Goal: Task Accomplishment & Management: Manage account settings

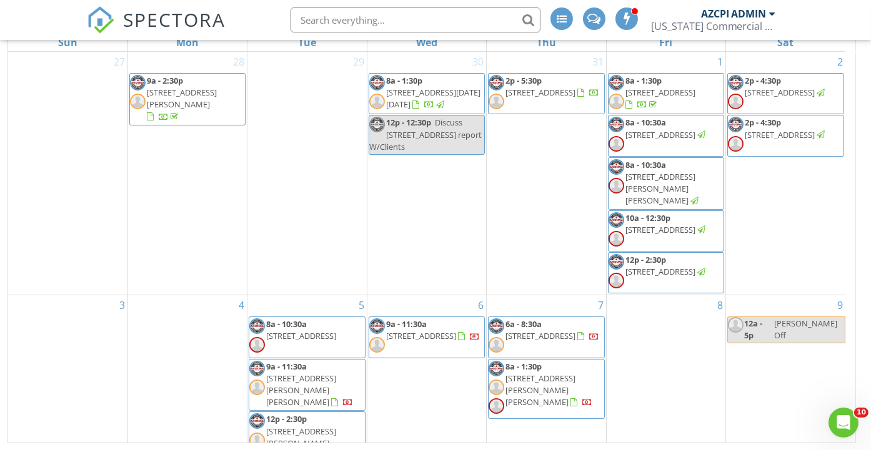
scroll to position [355, 0]
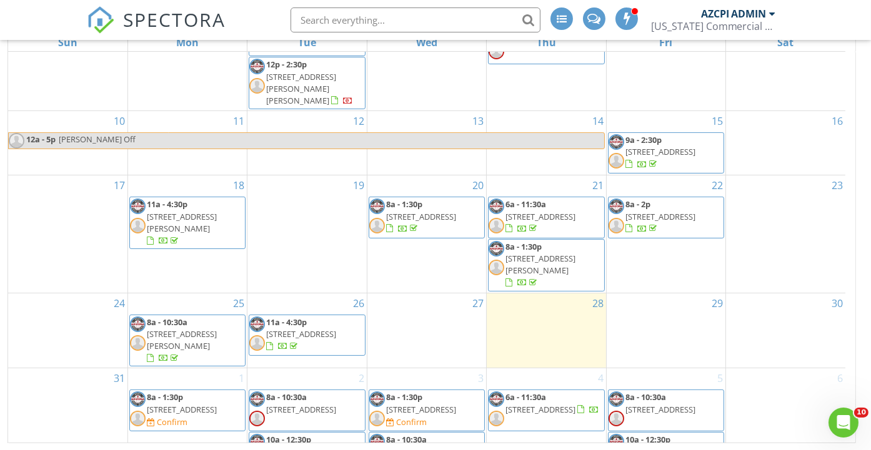
click at [303, 368] on div "2 8a - 10:30a 10800 N Frontage Rd, Yuma 85365 10a - 12:30p 895 S 4th Ave , Yuma…" at bounding box center [306, 447] width 119 height 159
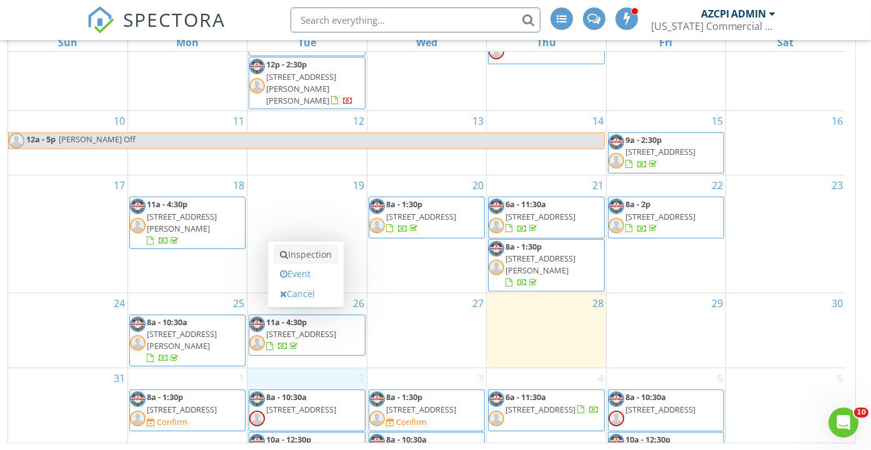
click at [307, 256] on link "Inspection" at bounding box center [306, 255] width 64 height 20
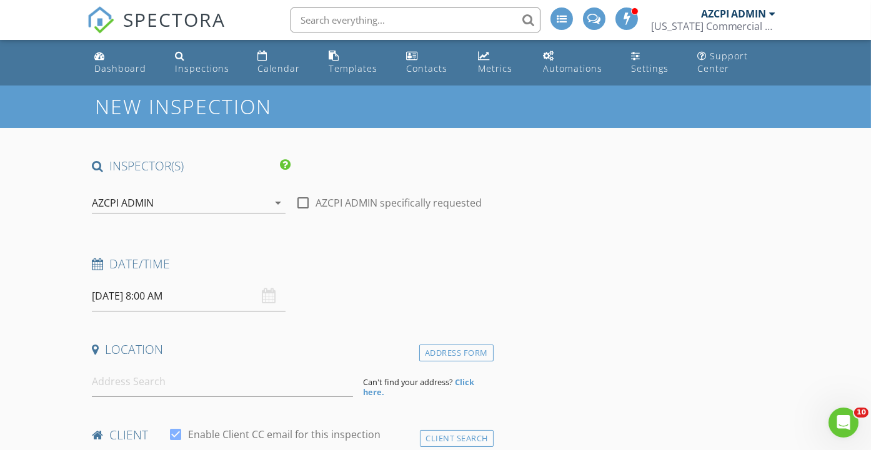
click at [204, 199] on div "AZCPI ADMIN" at bounding box center [179, 203] width 175 height 20
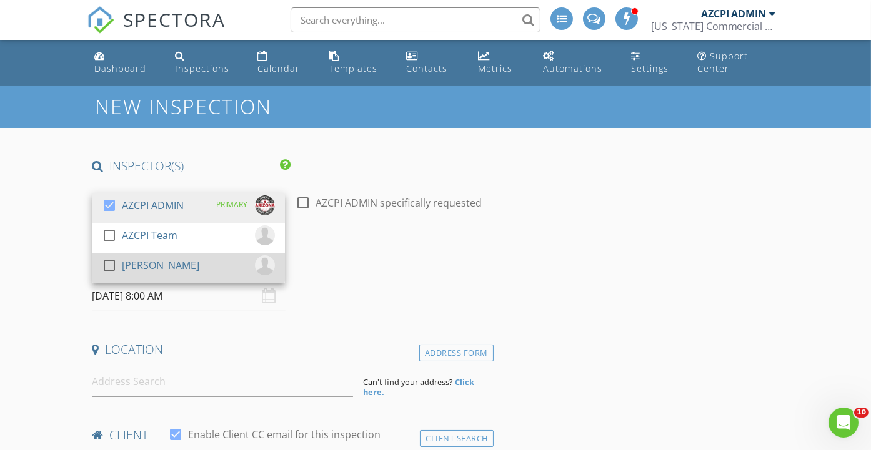
click at [154, 267] on div "[PERSON_NAME]" at bounding box center [160, 265] width 77 height 20
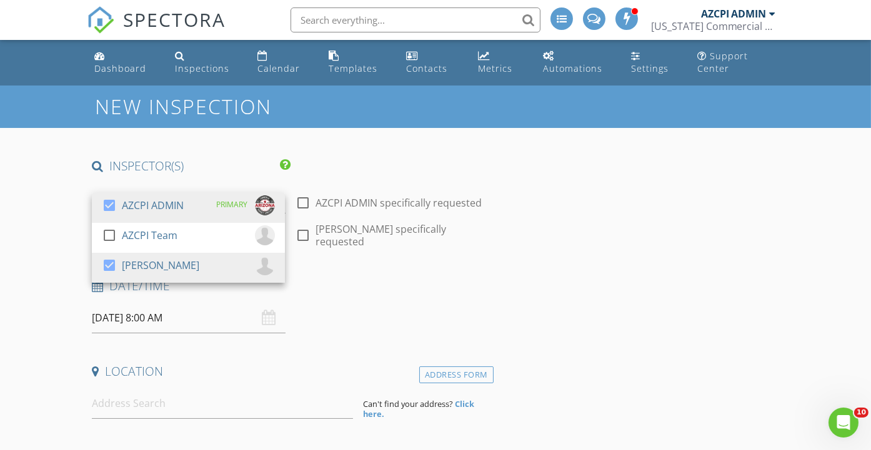
click at [323, 284] on div "Date/Time" at bounding box center [290, 290] width 407 height 25
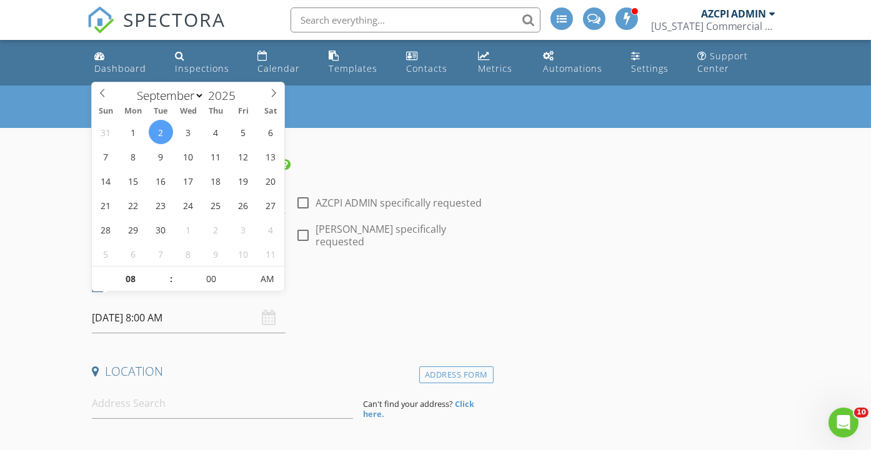
click at [198, 306] on input "09/02/2025 8:00 AM" at bounding box center [188, 318] width 193 height 31
type input "07"
type input "[DATE] 7:00 AM"
click at [164, 285] on span at bounding box center [164, 285] width 9 height 12
type input "06"
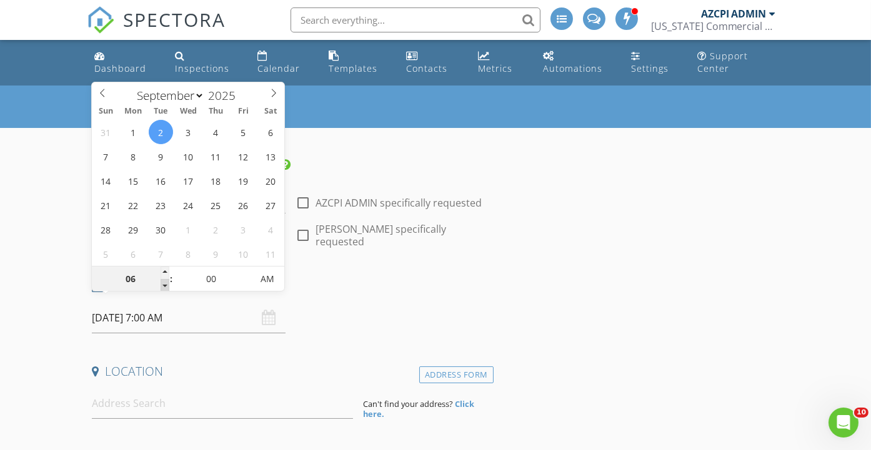
type input "[DATE] 6:00 AM"
click at [164, 285] on span at bounding box center [164, 285] width 9 height 12
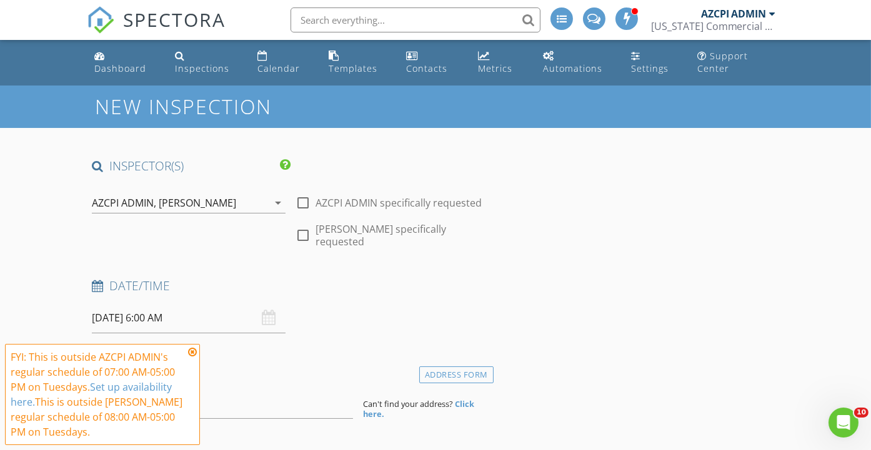
drag, startPoint x: 164, startPoint y: 285, endPoint x: 192, endPoint y: 353, distance: 73.9
click at [192, 353] on icon at bounding box center [192, 352] width 9 height 10
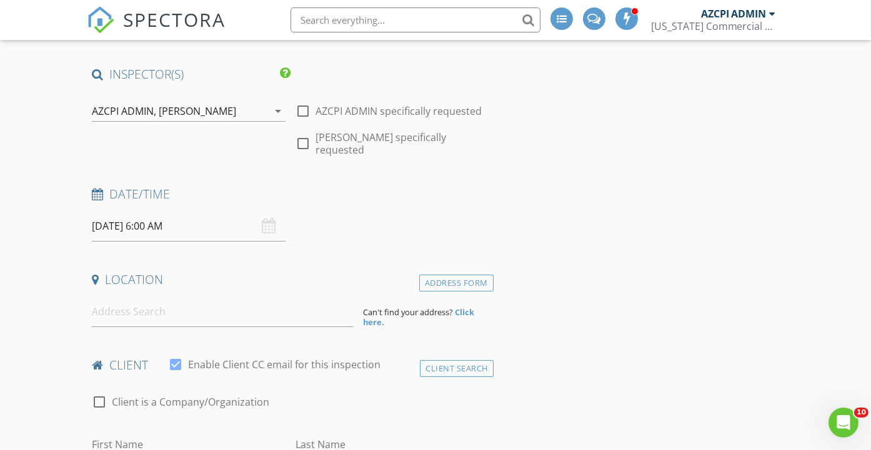
scroll to position [139, 0]
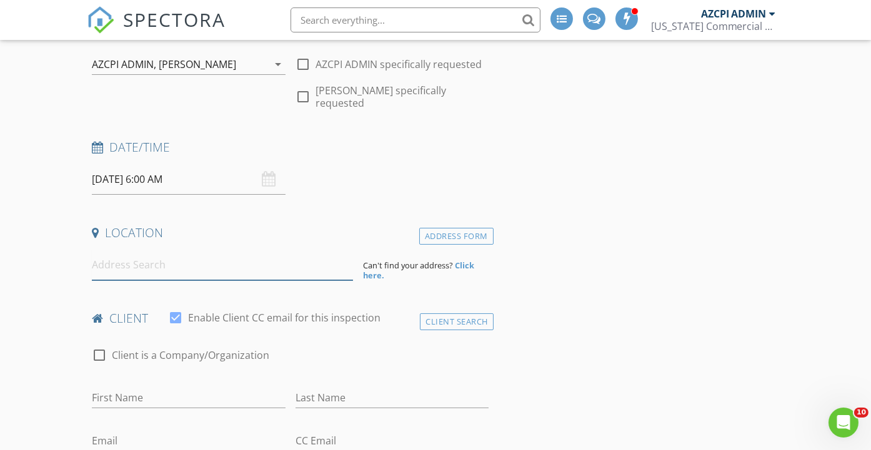
click at [194, 260] on input at bounding box center [222, 265] width 261 height 31
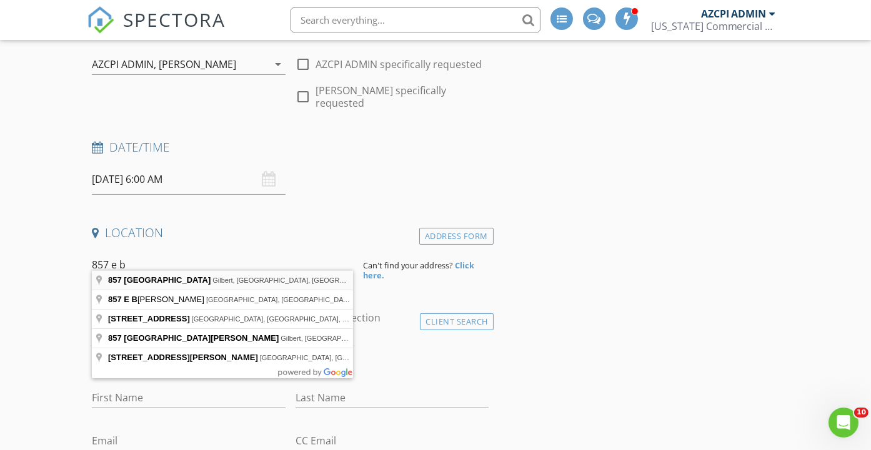
type input "857 East Baseline Road, Gilbert, AZ, USA"
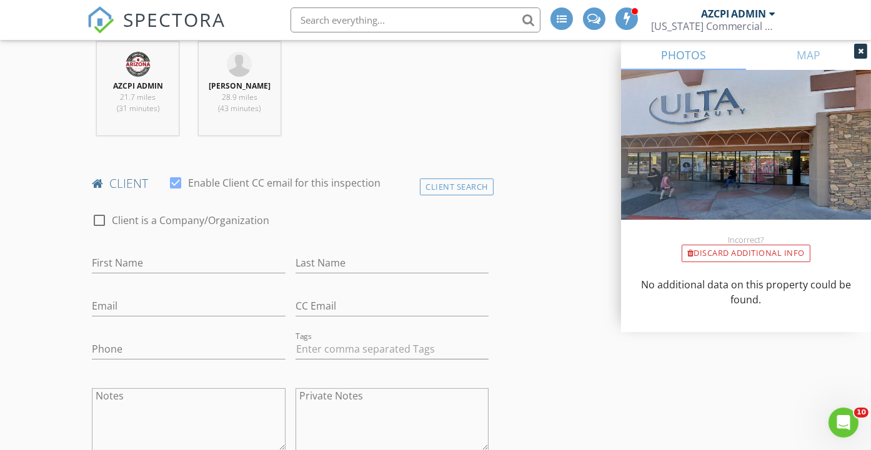
scroll to position [555, 0]
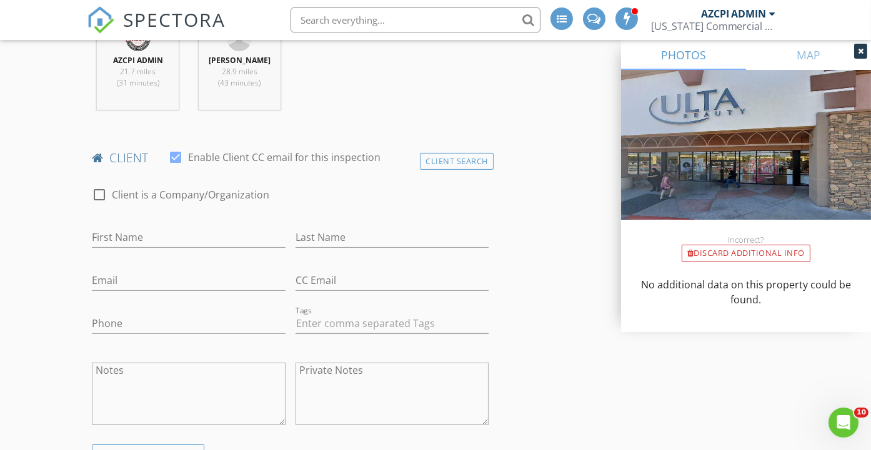
click at [102, 184] on div at bounding box center [99, 194] width 21 height 21
checkbox input "true"
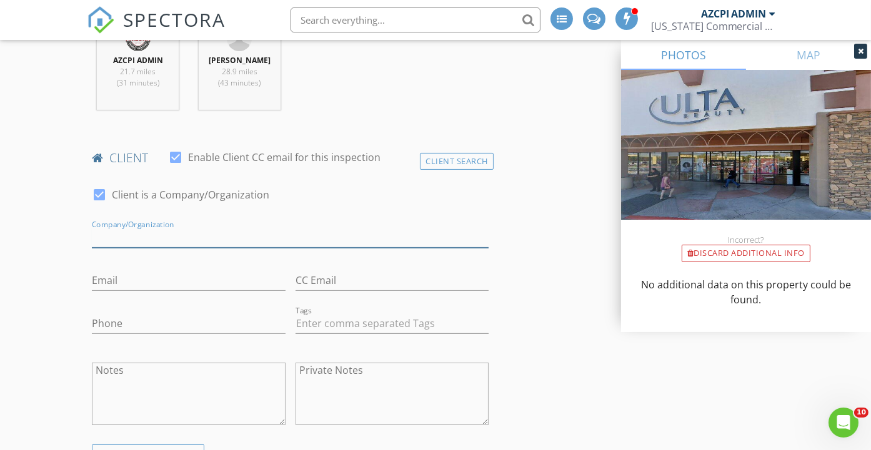
click at [211, 227] on input "Enable Client CC email for this inspection" at bounding box center [290, 237] width 397 height 21
type input "Solex Contracting, Inc"
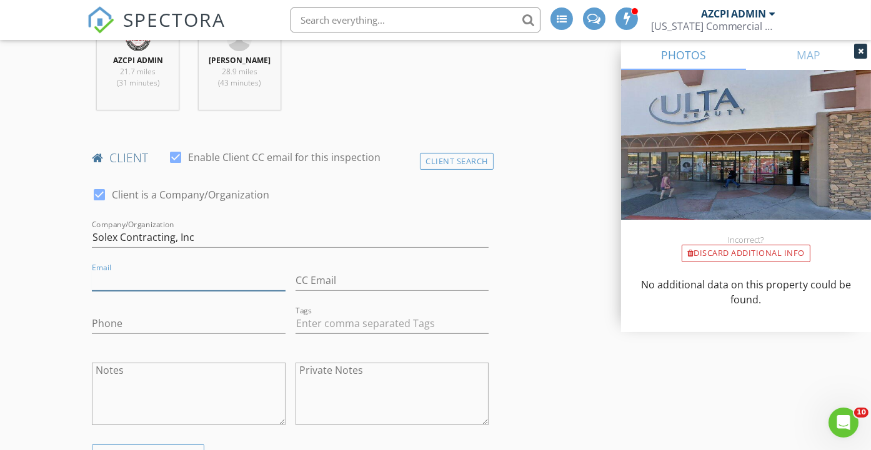
paste input "garteaga@solexcontracting.com"
type input "garteaga@solexcontracting.com"
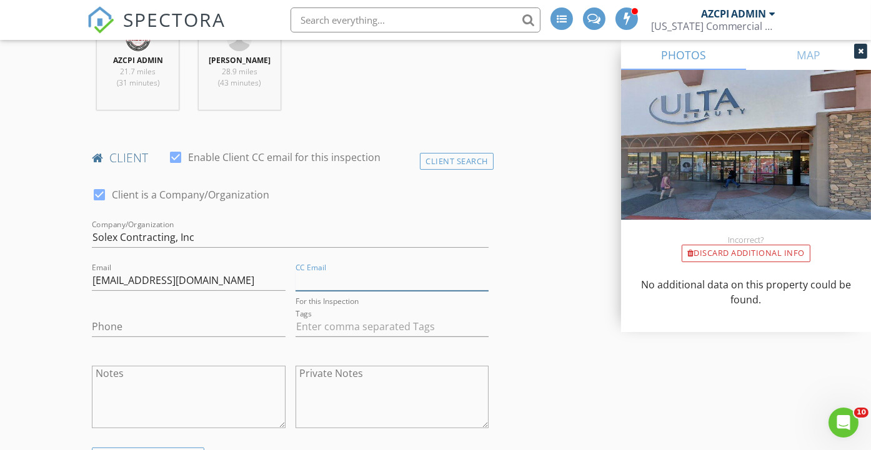
paste input "cimperati@solexcontracting.com"
paste input "rsalgado@solexcontracting.com"
type input "cimperati@solexcontracting.com, rsalgado@solexcontracting.com"
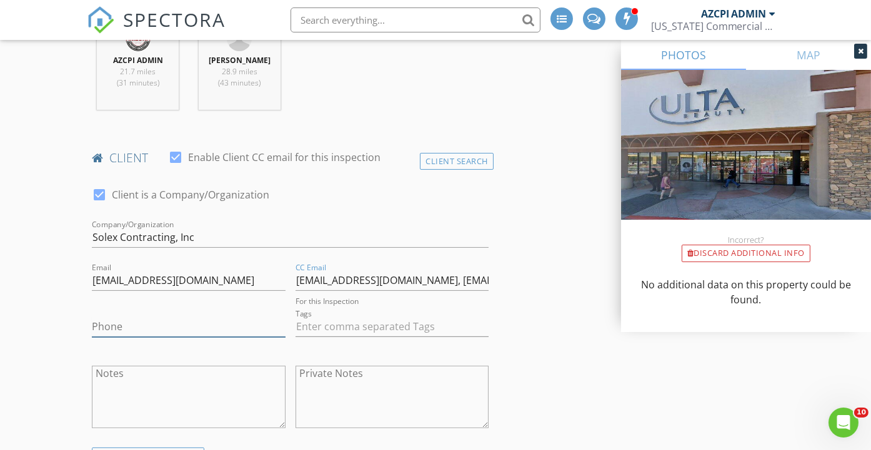
click at [164, 317] on input "Phone" at bounding box center [188, 327] width 193 height 21
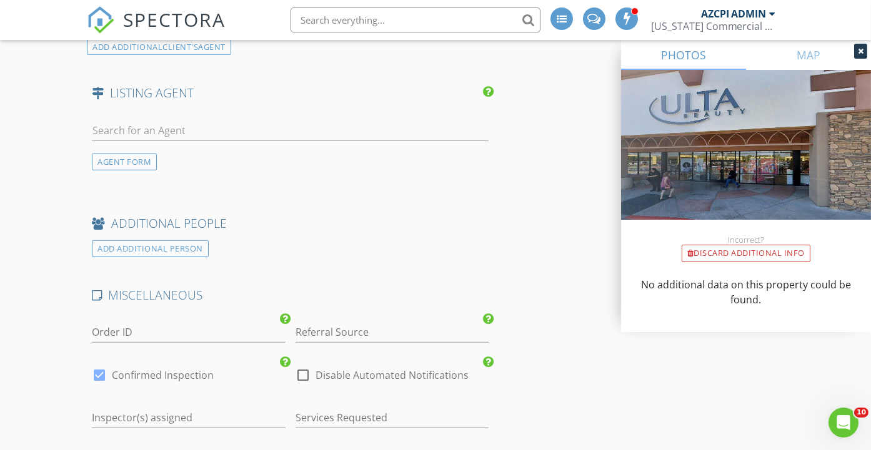
scroll to position [1665, 0]
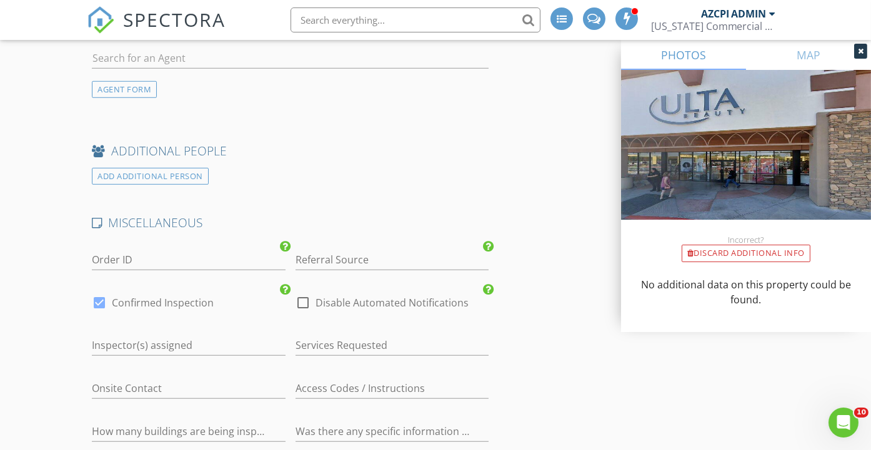
type input "[PHONE_NUMBER]"
click at [100, 292] on div at bounding box center [99, 302] width 21 height 21
checkbox input "false"
checkbox input "true"
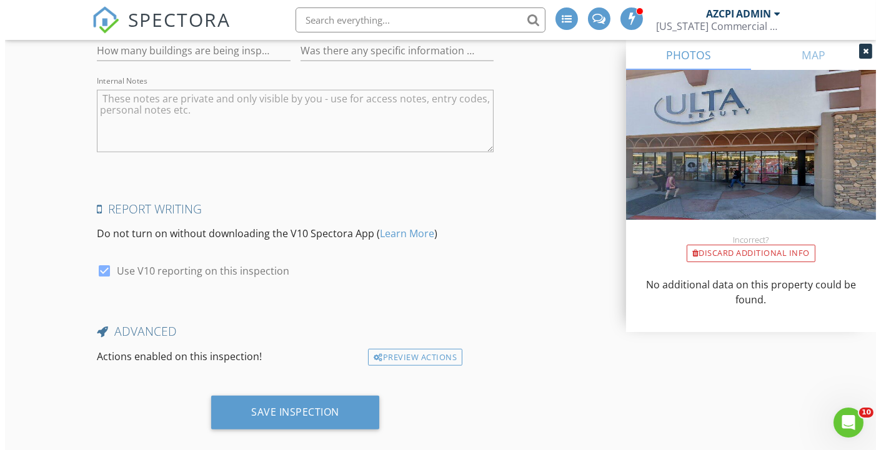
scroll to position [2047, 0]
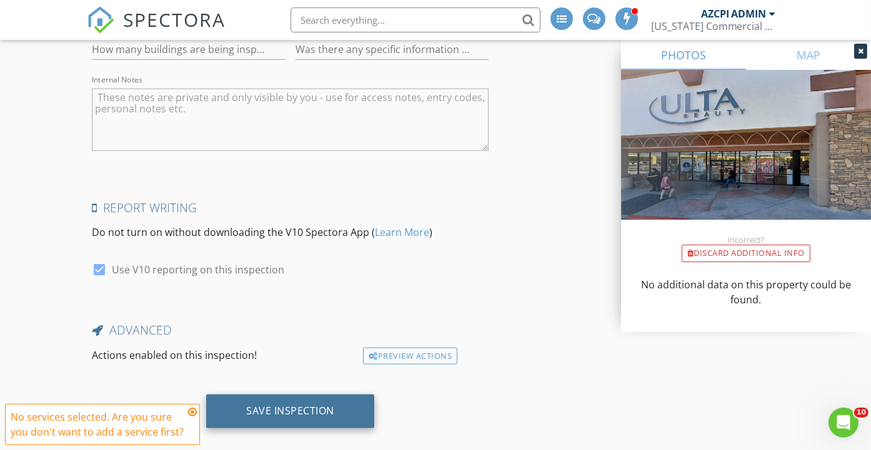
click at [259, 405] on div "Save Inspection" at bounding box center [290, 411] width 88 height 12
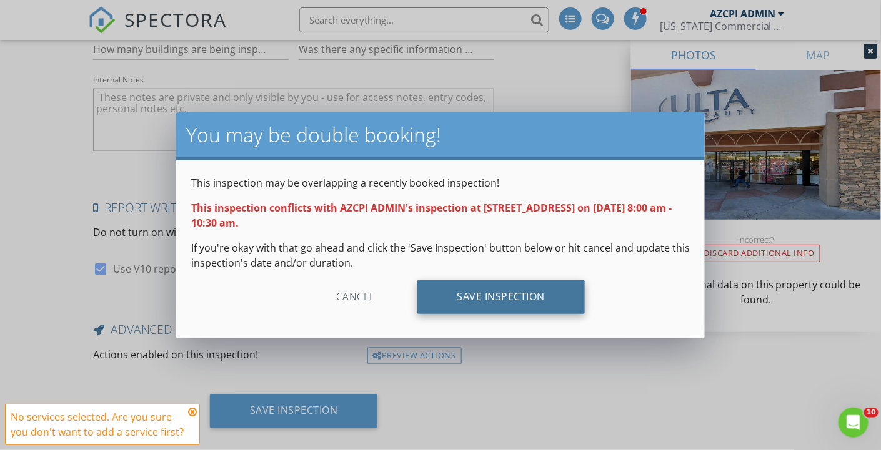
click at [486, 295] on div "Save Inspection" at bounding box center [501, 297] width 168 height 34
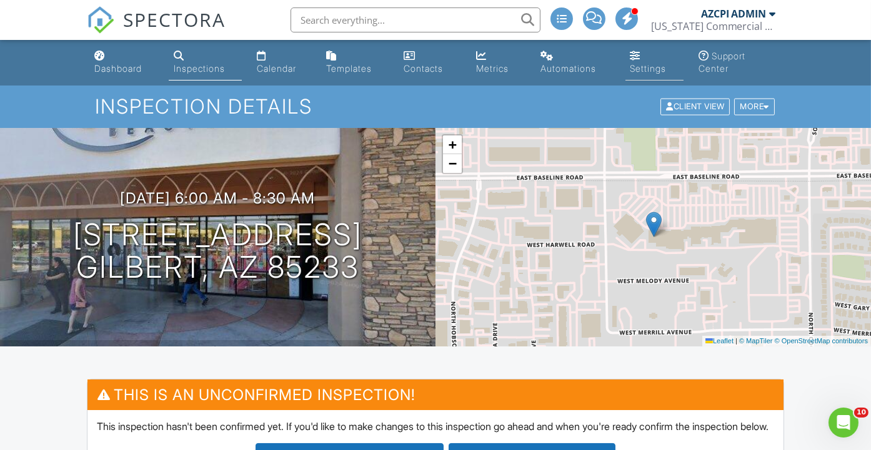
click at [646, 70] on div "Settings" at bounding box center [648, 68] width 36 height 11
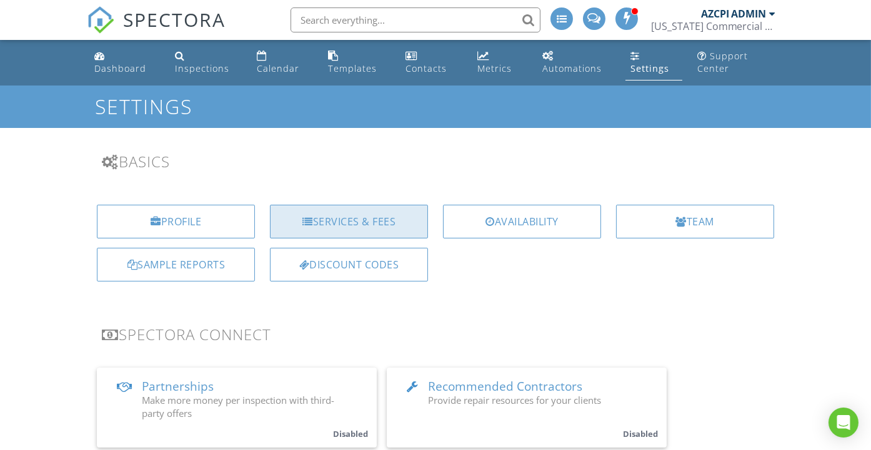
click at [372, 217] on div "Services & Fees" at bounding box center [349, 222] width 158 height 34
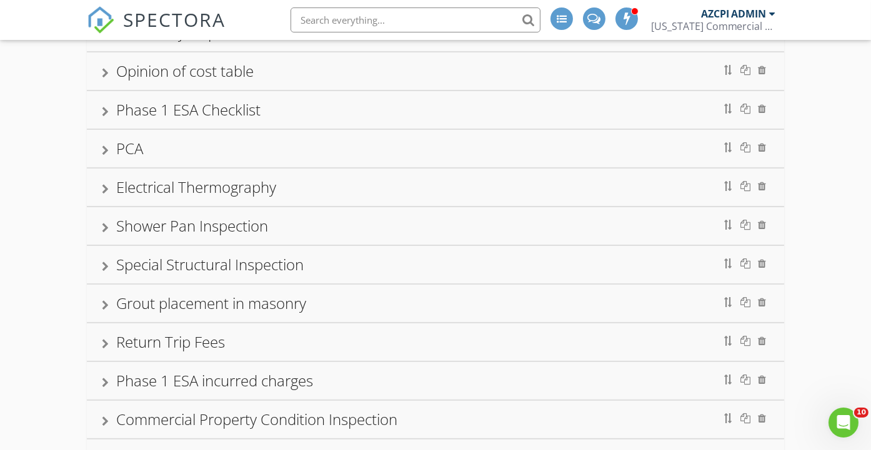
scroll to position [555, 0]
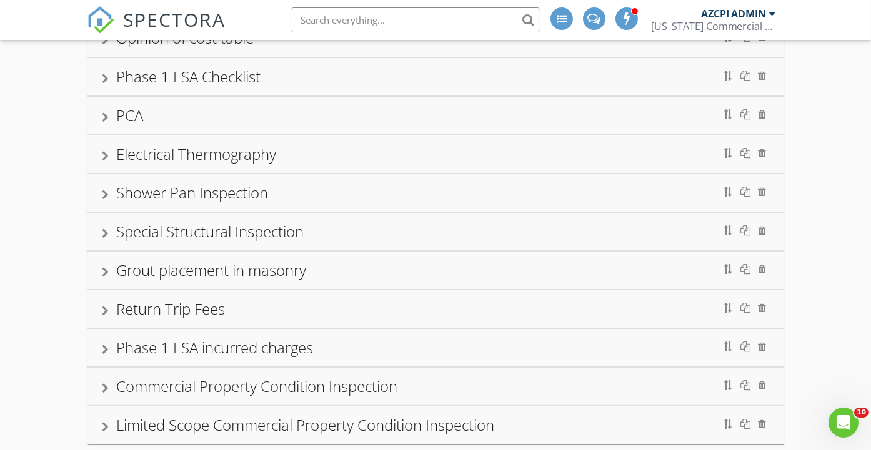
click at [405, 225] on div "Special Structural Inspection" at bounding box center [435, 231] width 666 height 22
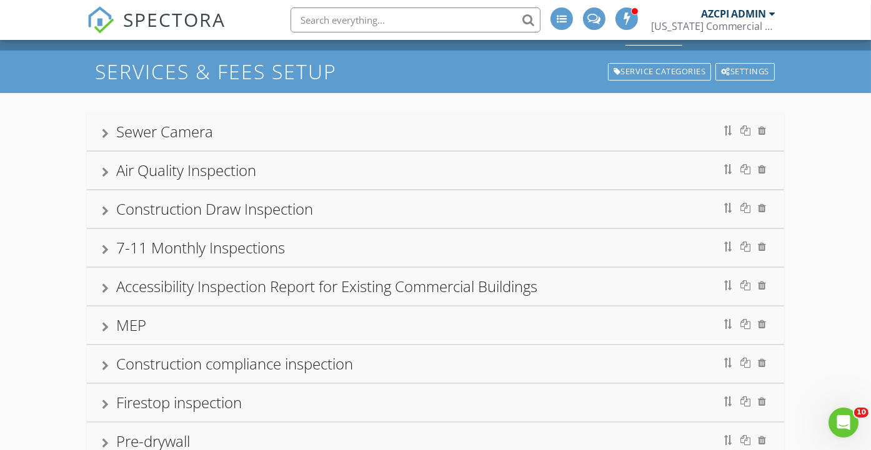
scroll to position [0, 0]
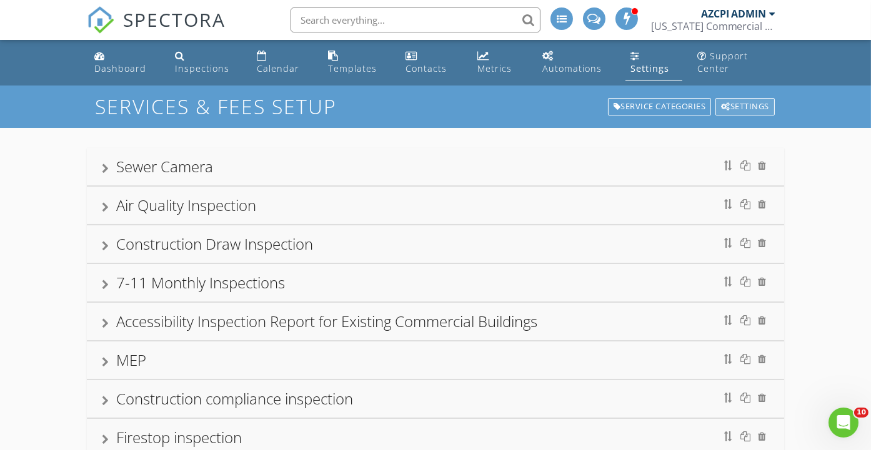
click at [744, 105] on div "Settings" at bounding box center [744, 106] width 59 height 17
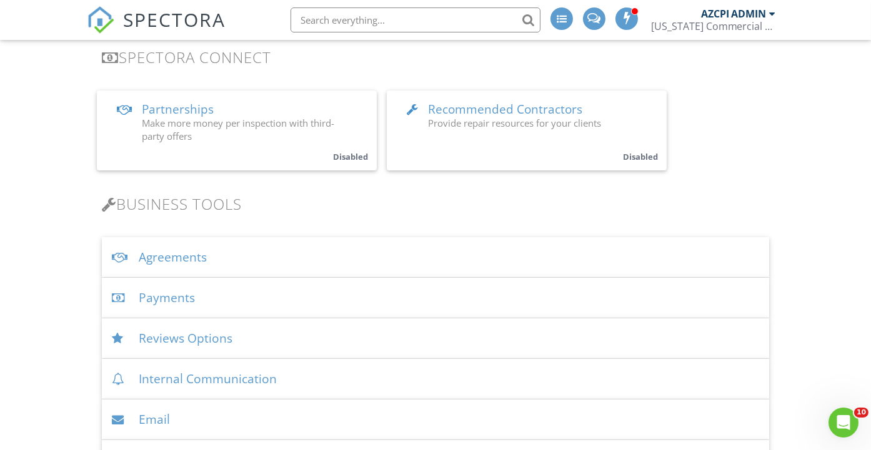
click at [192, 257] on div "Agreements" at bounding box center [435, 257] width 666 height 41
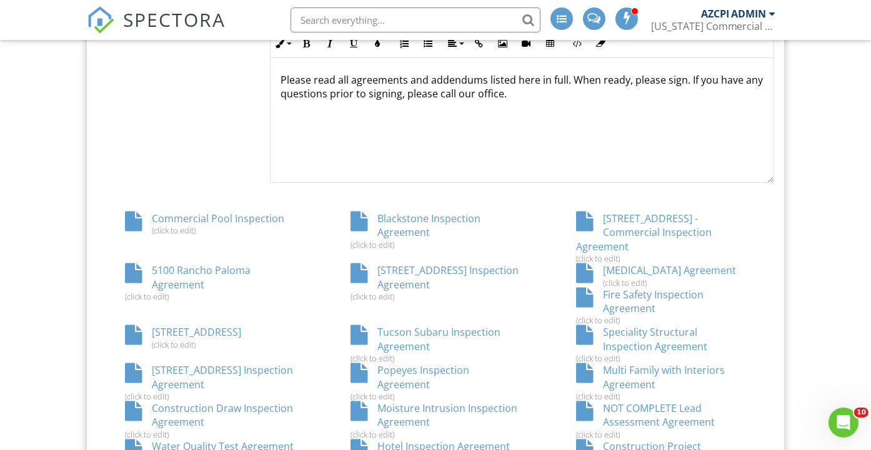
scroll to position [694, 0]
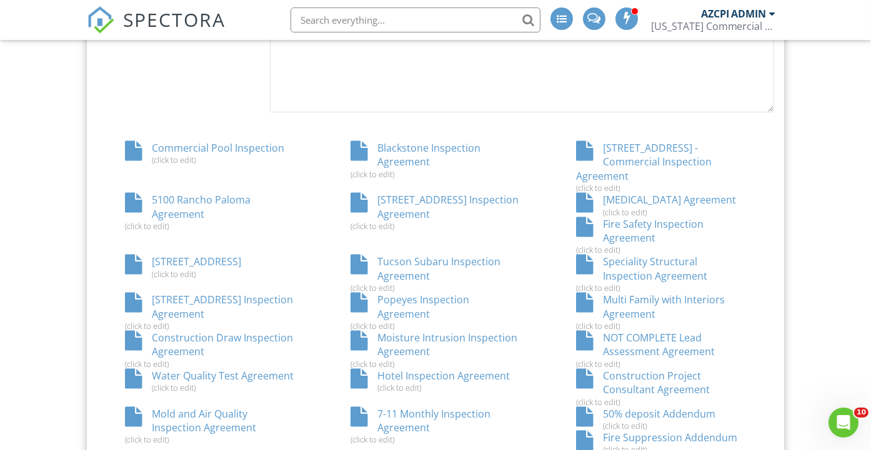
click at [641, 256] on div "Speciality Structural Inspection Agreement (click to edit)" at bounding box center [660, 274] width 225 height 38
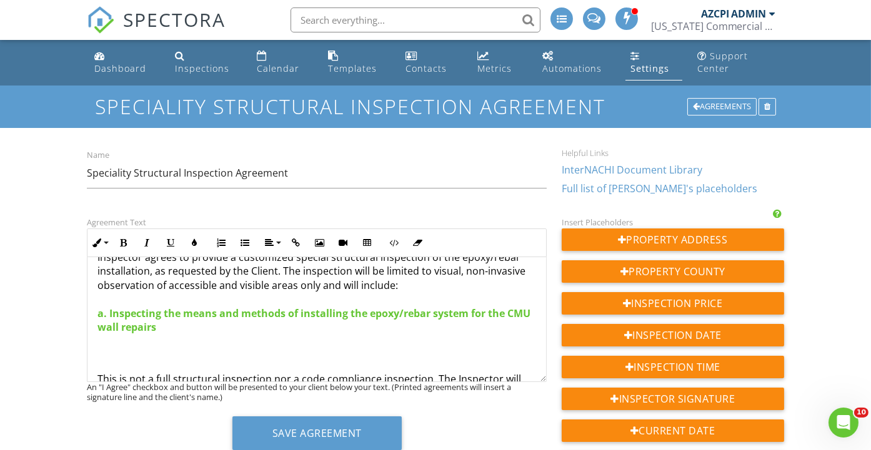
scroll to position [208, 0]
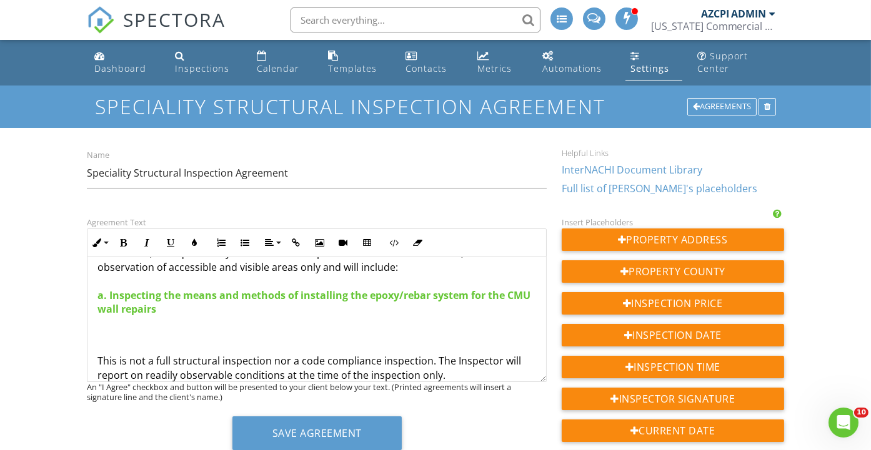
click at [204, 308] on p "This Commercial Inspection Agreement ("Agreement") is made between Arizona Comm…" at bounding box center [316, 190] width 438 height 252
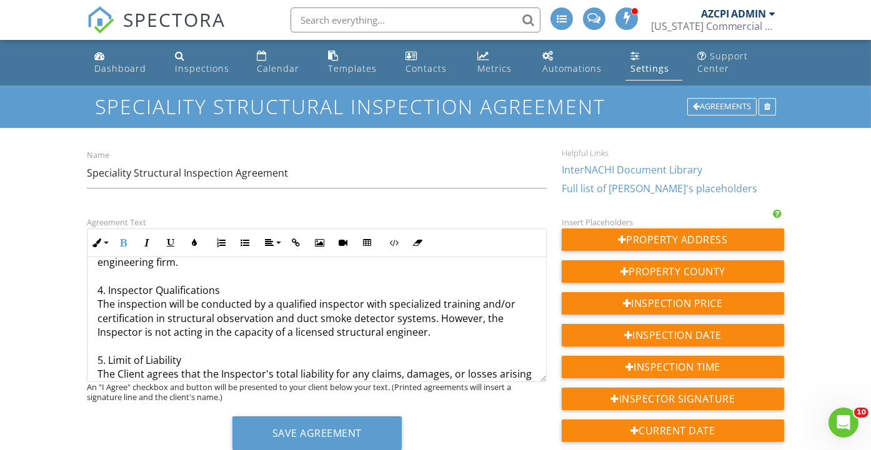
scroll to position [762, 0]
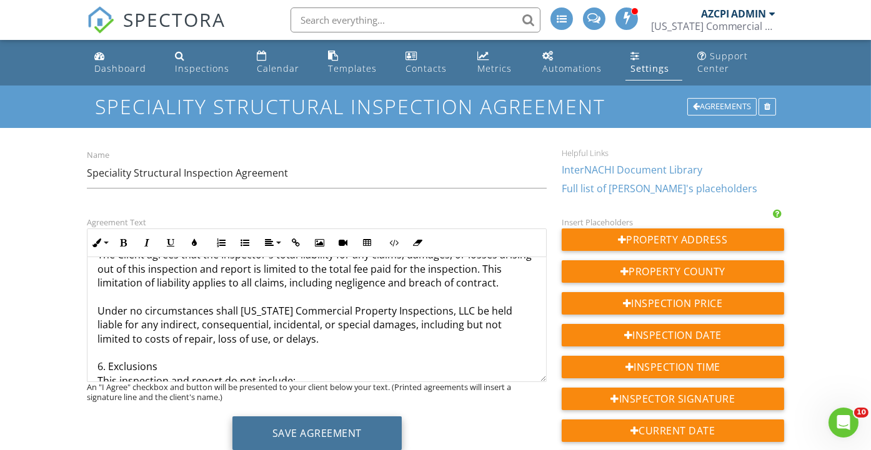
click at [335, 429] on button "Save Agreement" at bounding box center [316, 434] width 169 height 34
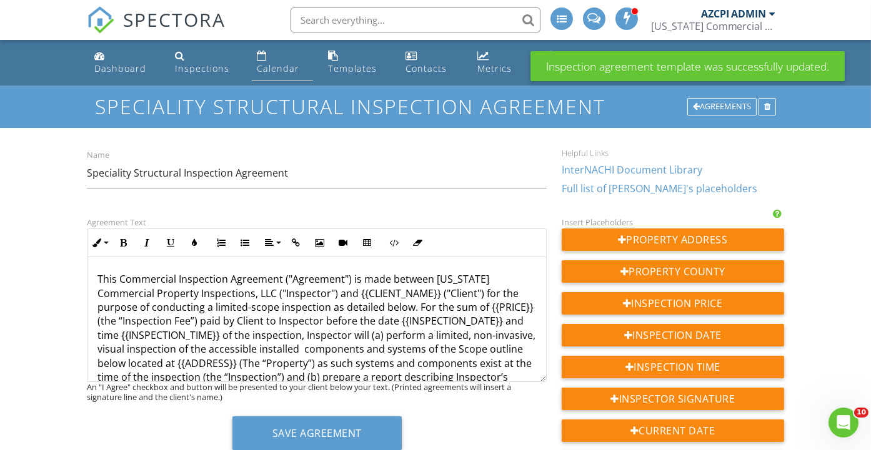
click at [278, 71] on div "Calendar" at bounding box center [278, 68] width 42 height 12
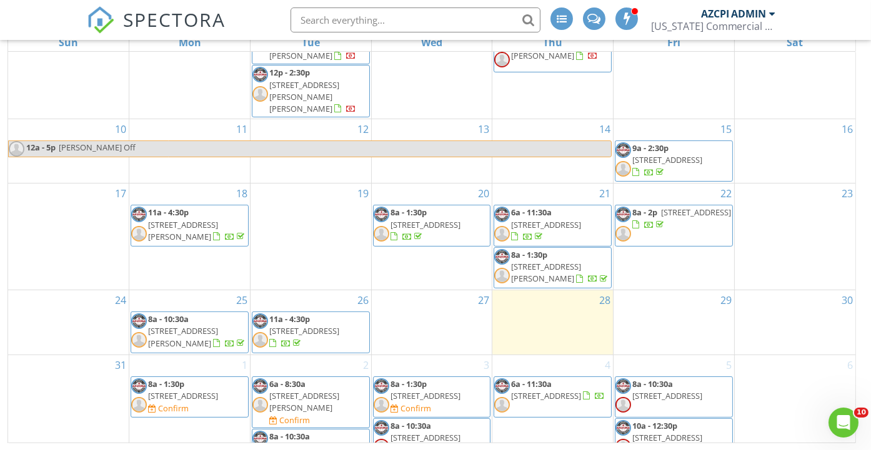
scroll to position [355, 0]
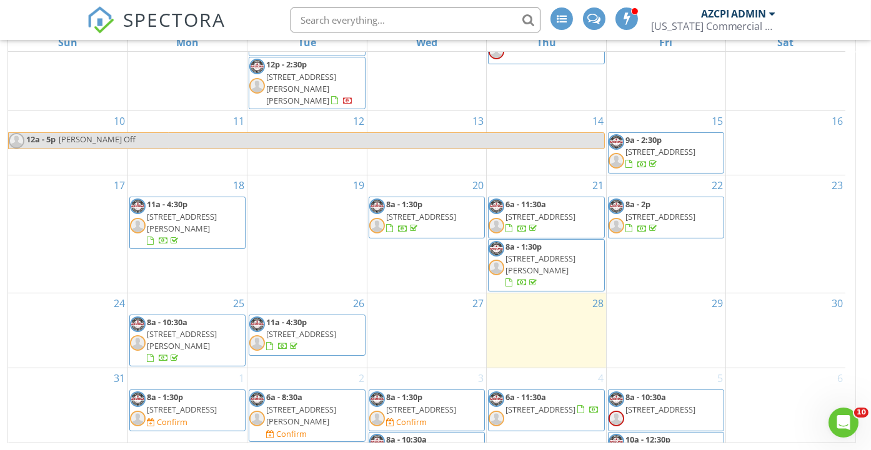
click at [326, 392] on span "6a - 8:30a [STREET_ADDRESS][PERSON_NAME] Confirm" at bounding box center [306, 416] width 115 height 49
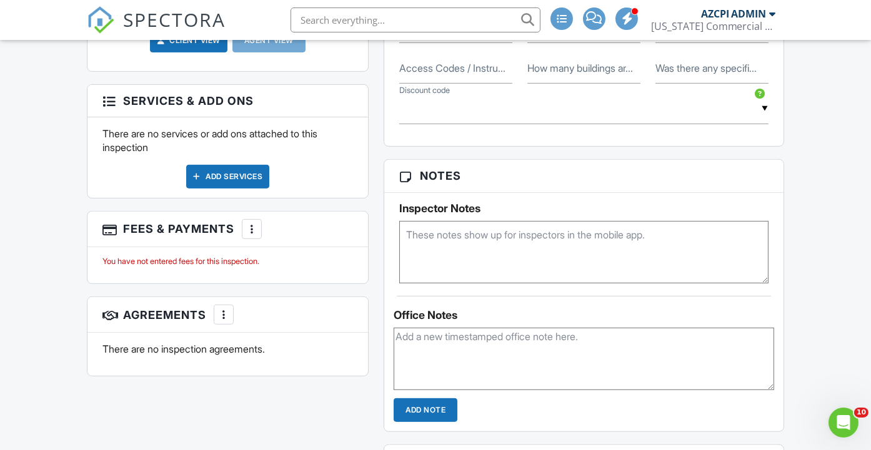
click at [252, 235] on div at bounding box center [251, 229] width 12 height 12
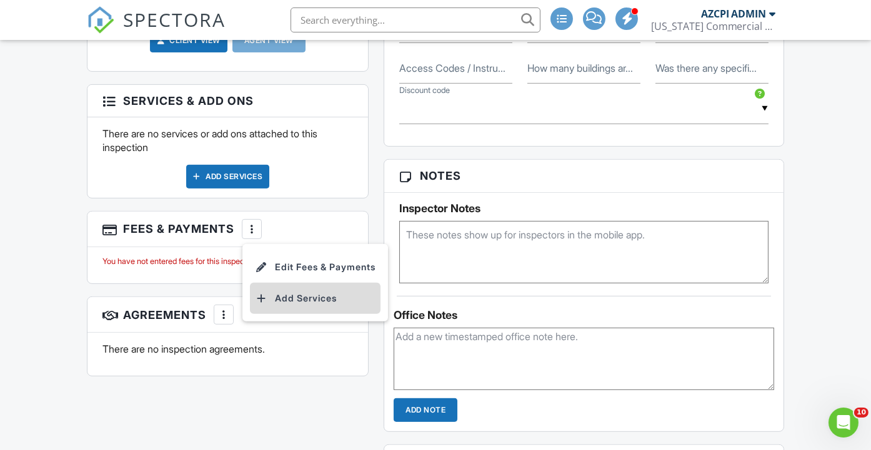
click at [329, 314] on li "Add Services" at bounding box center [315, 298] width 131 height 31
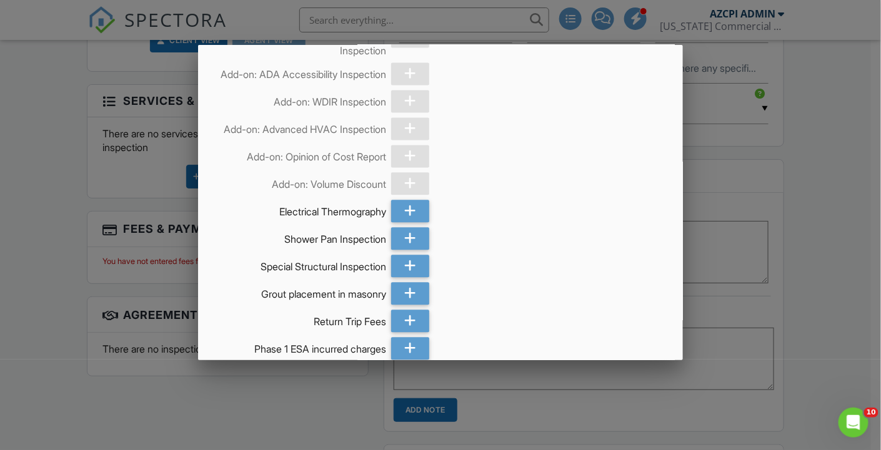
scroll to position [902, 0]
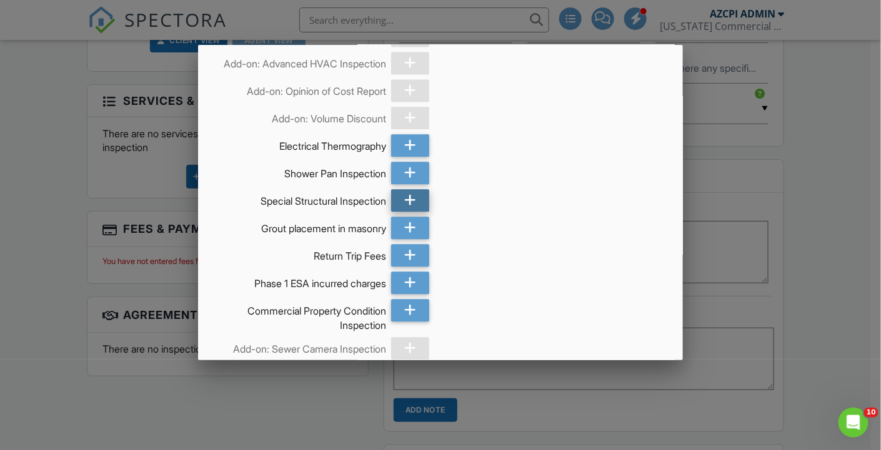
click at [405, 212] on icon at bounding box center [410, 200] width 12 height 22
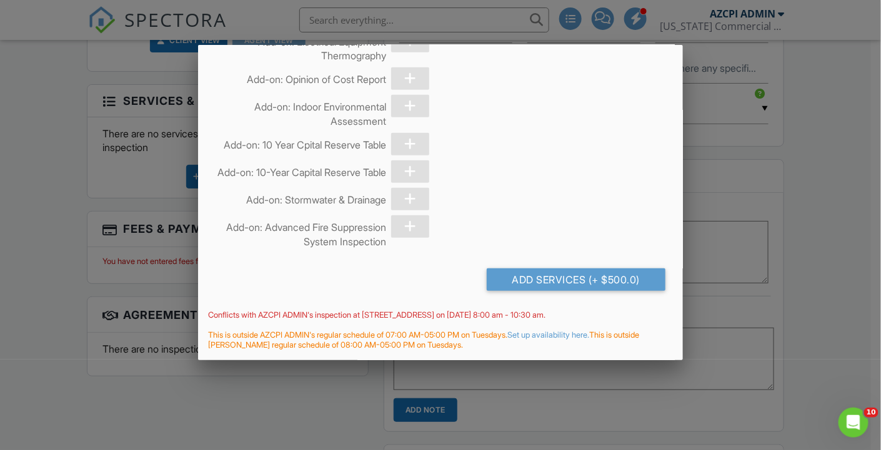
scroll to position [3372, 0]
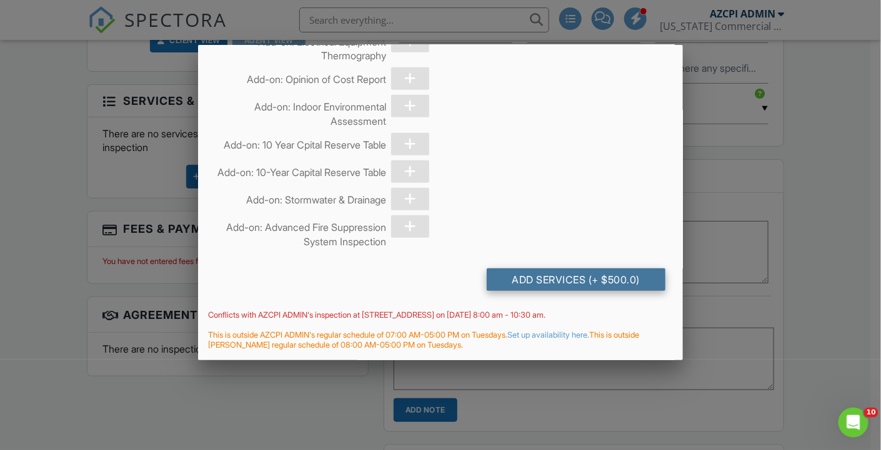
click at [559, 277] on div "Add Services (+ $500.0)" at bounding box center [575, 280] width 179 height 22
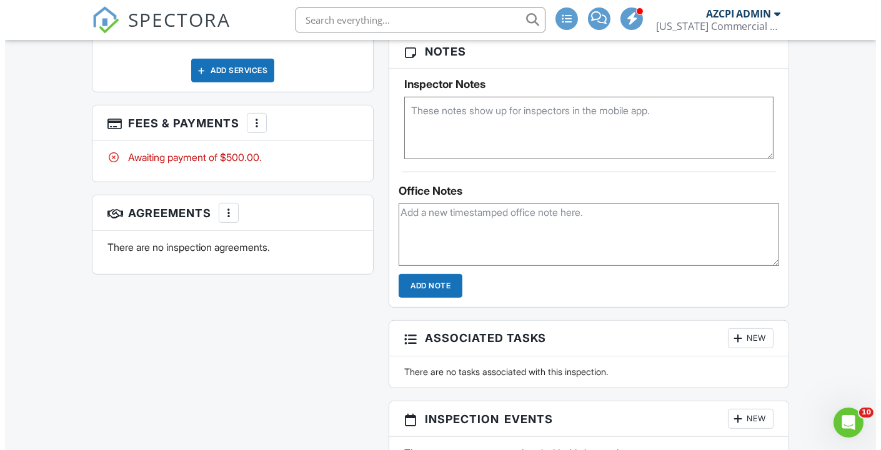
scroll to position [971, 0]
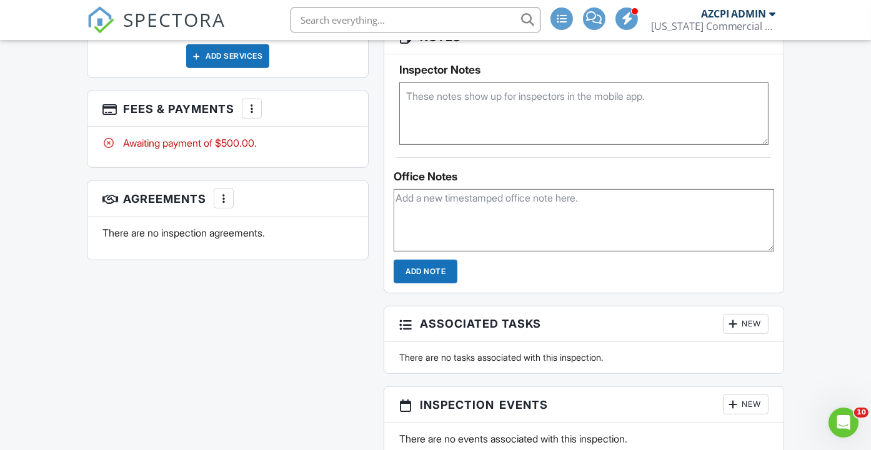
click at [222, 205] on div at bounding box center [223, 198] width 12 height 12
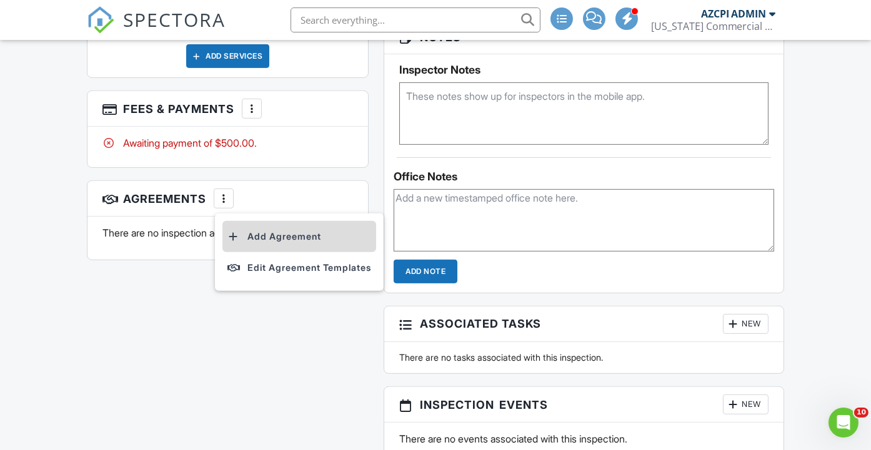
click at [275, 252] on li "Add Agreement" at bounding box center [299, 236] width 154 height 31
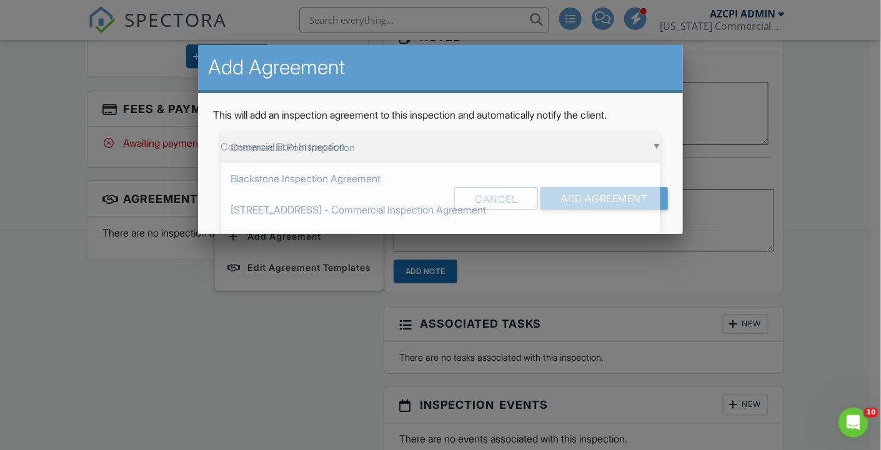
click at [413, 148] on div "▼ Commercial Pool Inspection Commercial Pool Inspection Blackstone Inspection A…" at bounding box center [440, 147] width 440 height 31
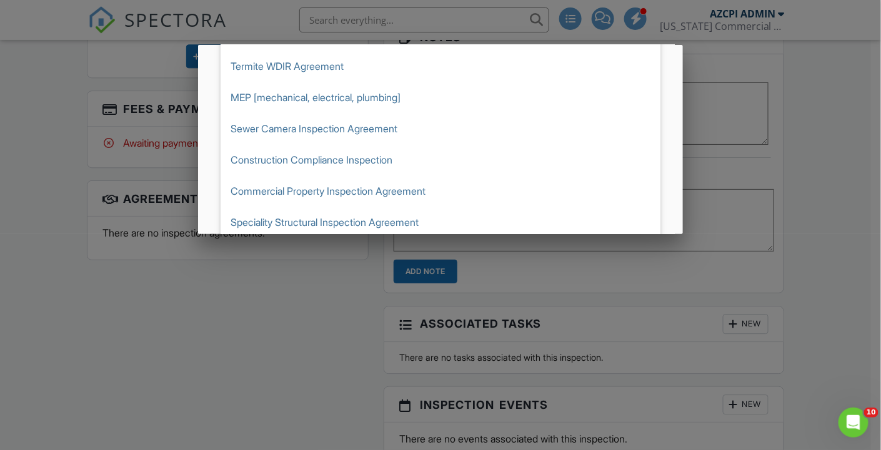
scroll to position [216, 0]
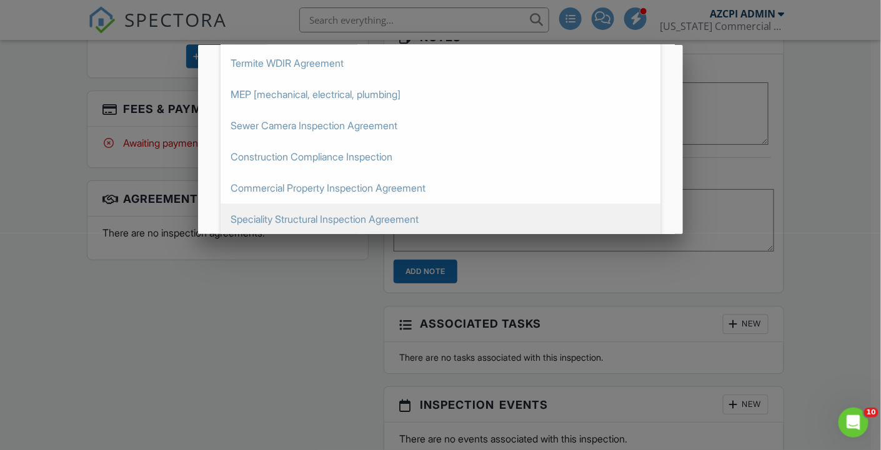
click at [408, 215] on span "Speciality Structural Inspection Agreement" at bounding box center [440, 219] width 440 height 31
type input "Speciality Structural Inspection Agreement"
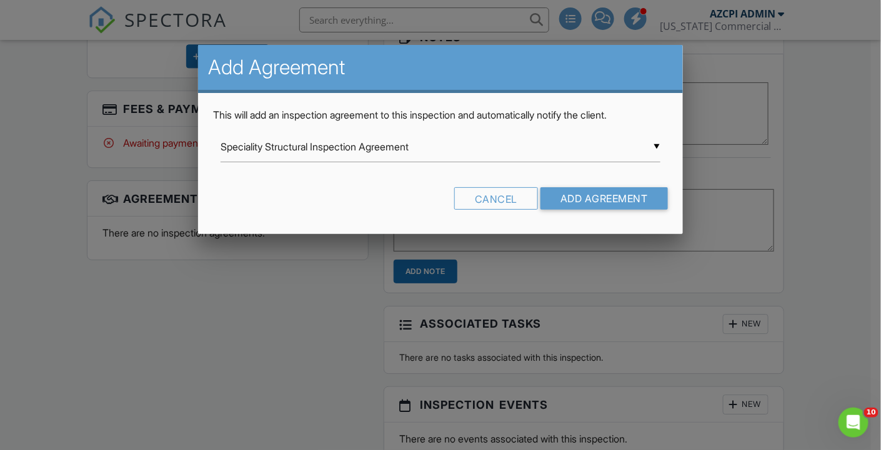
scroll to position [0, 0]
click at [581, 197] on input "Add Agreement" at bounding box center [603, 198] width 127 height 22
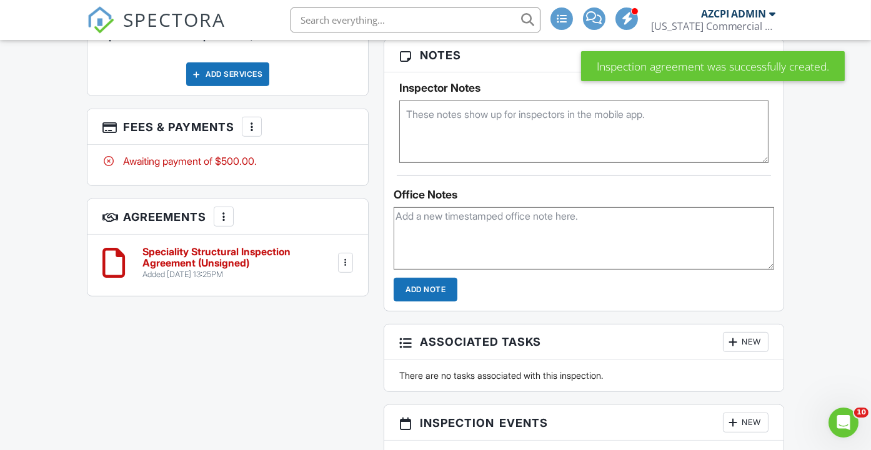
scroll to position [971, 0]
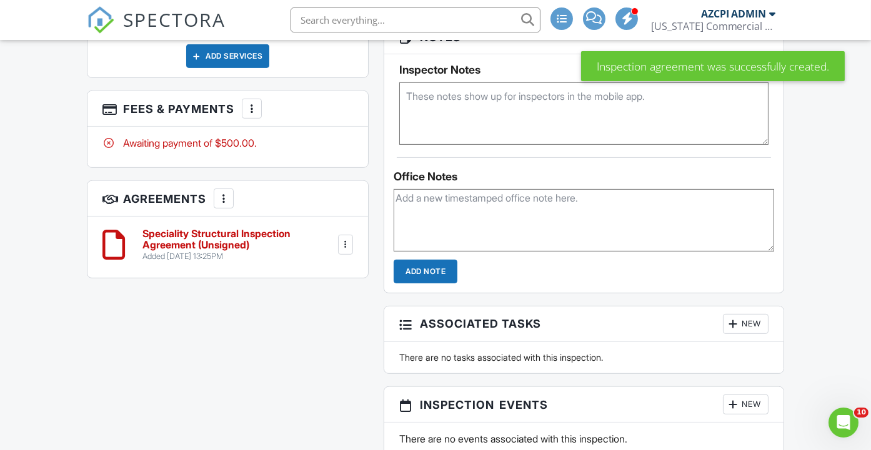
click at [216, 250] on h6 "Speciality Structural Inspection Agreement (Unsigned)" at bounding box center [238, 240] width 192 height 22
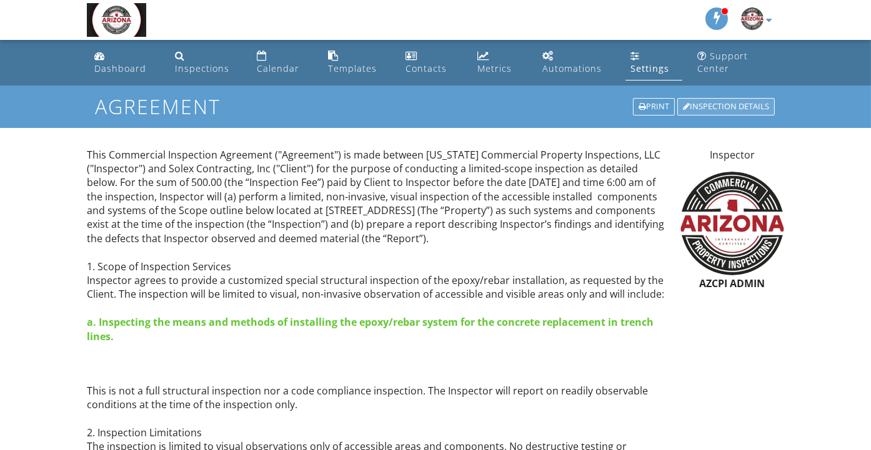
click at [721, 102] on div "Inspection Details" at bounding box center [725, 106] width 97 height 17
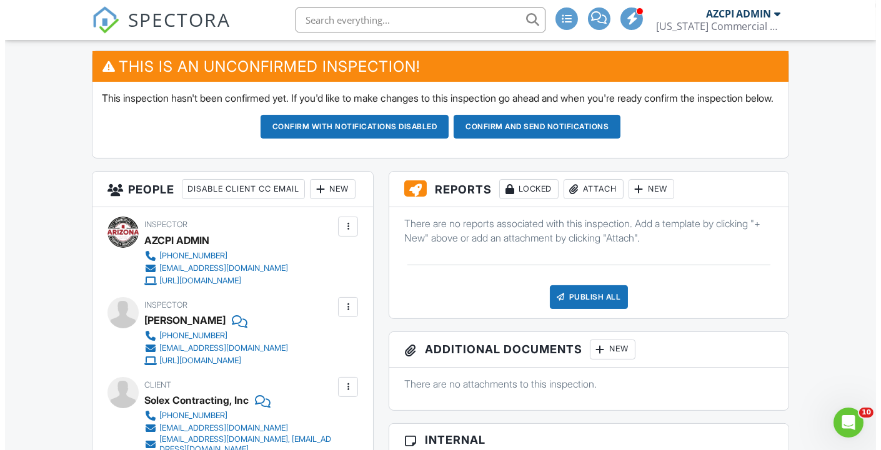
scroll to position [347, 0]
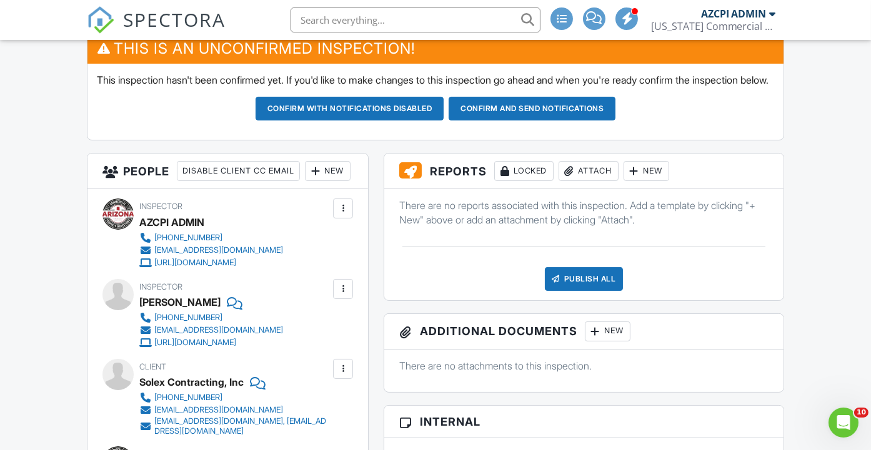
click at [644, 181] on div "New" at bounding box center [646, 171] width 46 height 20
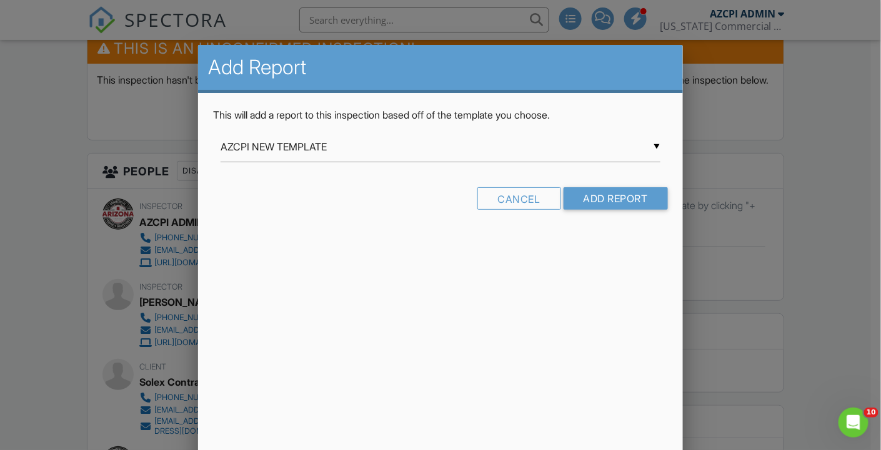
click at [516, 150] on div "▼ AZCPI NEW TEMPLATE AZCPI NEW TEMPLATE AZCPIs 3-Point Commercial Base Template…" at bounding box center [440, 147] width 440 height 31
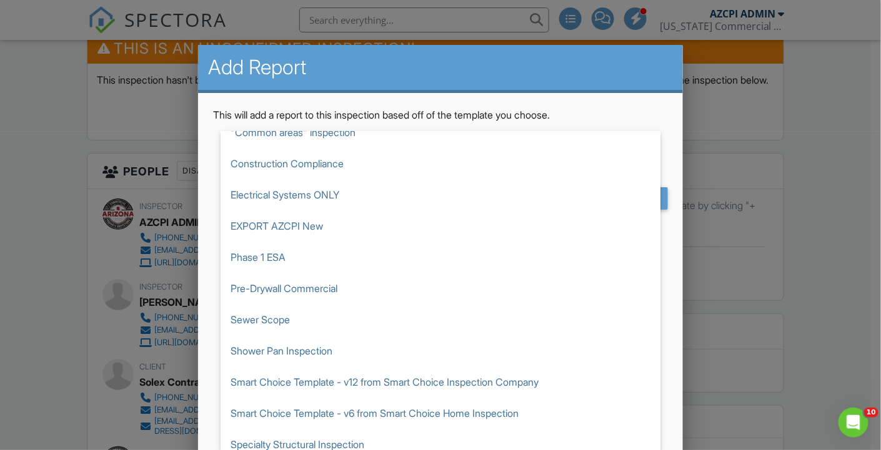
scroll to position [930, 0]
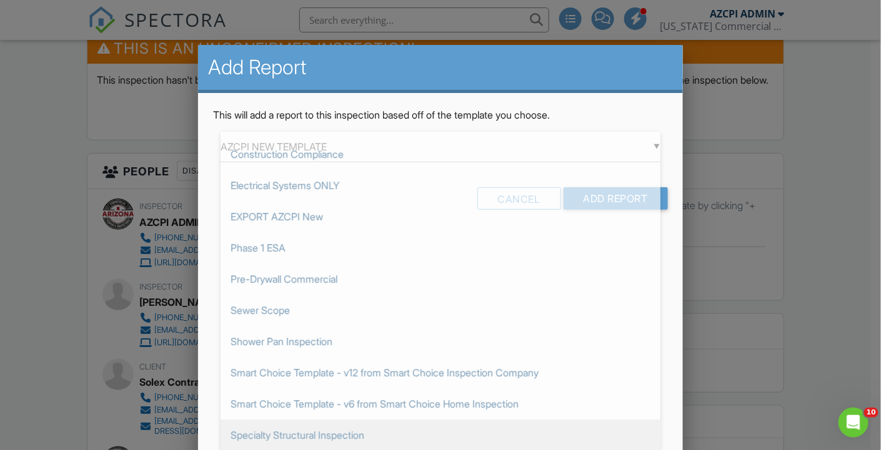
click at [382, 433] on span "Specialty Structural Inspection" at bounding box center [440, 435] width 440 height 31
type input "Specialty Structural Inspection"
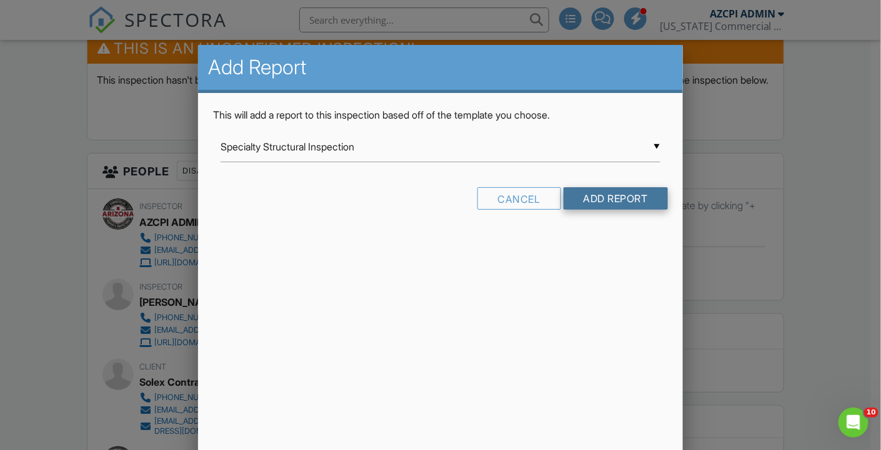
click at [615, 196] on input "Add Report" at bounding box center [615, 198] width 104 height 22
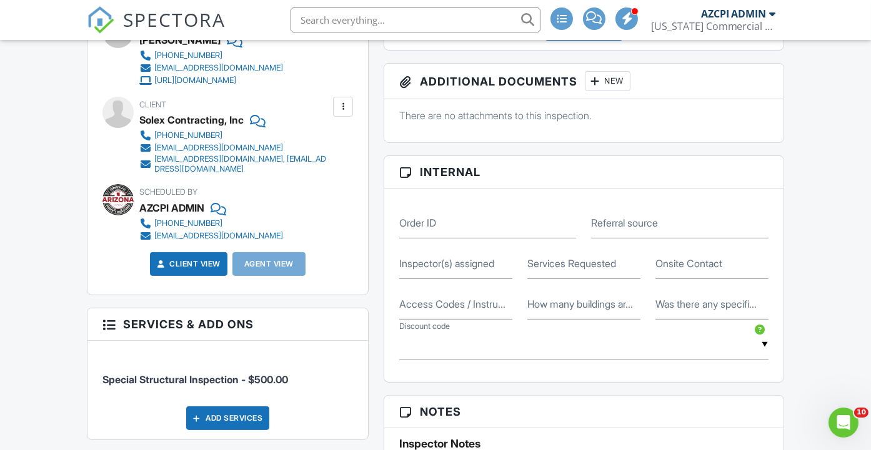
scroll to position [624, 0]
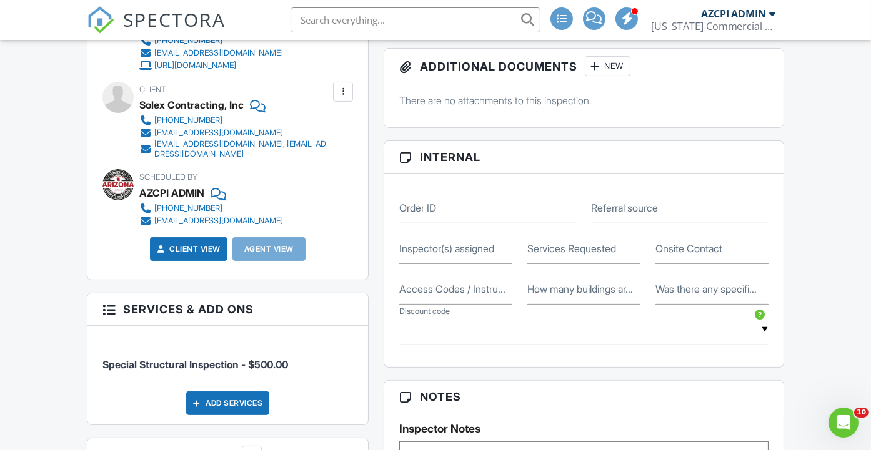
click at [465, 255] on label "Inspector(s) assigned" at bounding box center [446, 249] width 95 height 14
click at [465, 258] on input "Inspector(s) assigned" at bounding box center [455, 249] width 113 height 31
type input "[PERSON_NAME]"
click at [536, 255] on label "Services Requested" at bounding box center [571, 249] width 89 height 14
click at [536, 264] on input "Services Requested" at bounding box center [583, 249] width 113 height 31
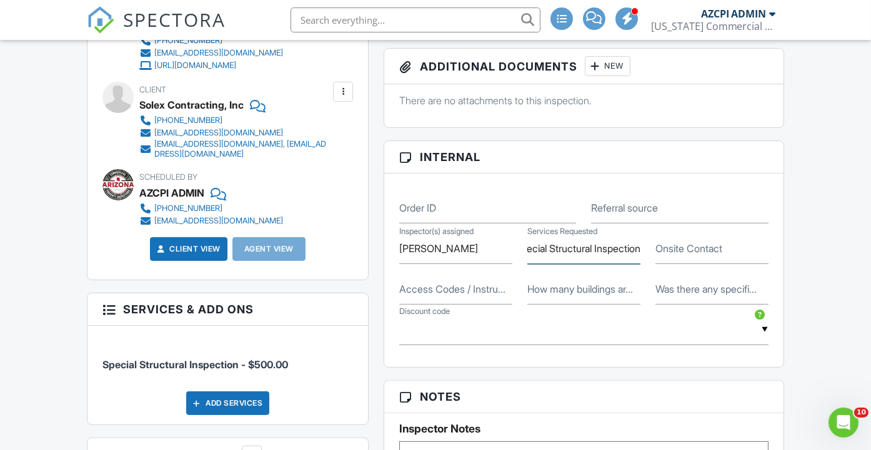
scroll to position [0, 21]
type input "Special Structural Inspection"
click at [664, 255] on label "Onsite Contact" at bounding box center [688, 249] width 67 height 14
click at [664, 259] on input "Onsite Contact" at bounding box center [711, 249] width 113 height 31
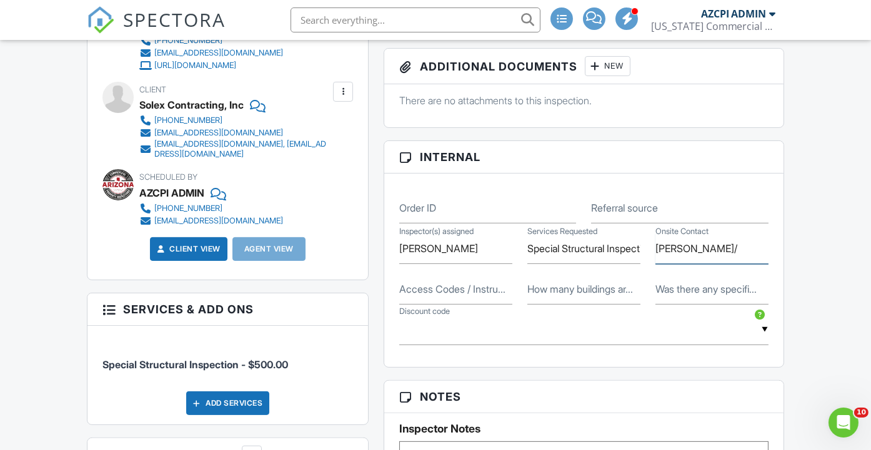
paste input "714-330-0690"
type input "Stephen Ward/714-330-0690"
click at [581, 296] on label "How many buildings ar..." at bounding box center [580, 289] width 106 height 14
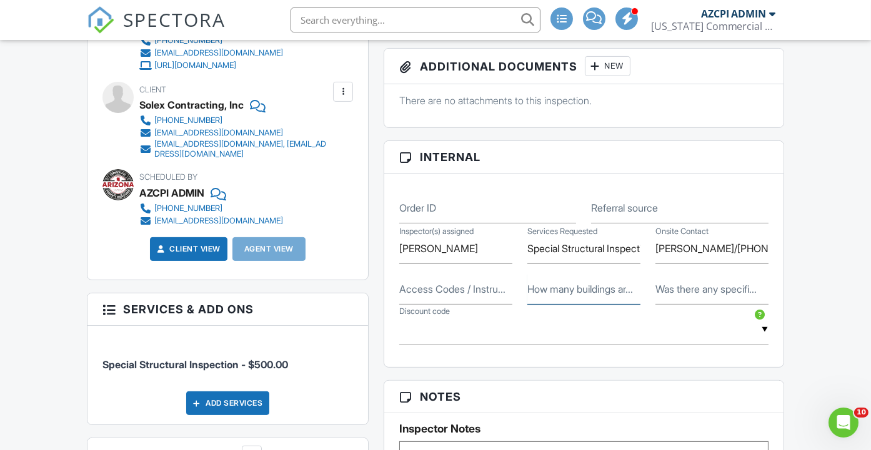
click at [581, 305] on input "How many buildings ar..." at bounding box center [583, 289] width 113 height 31
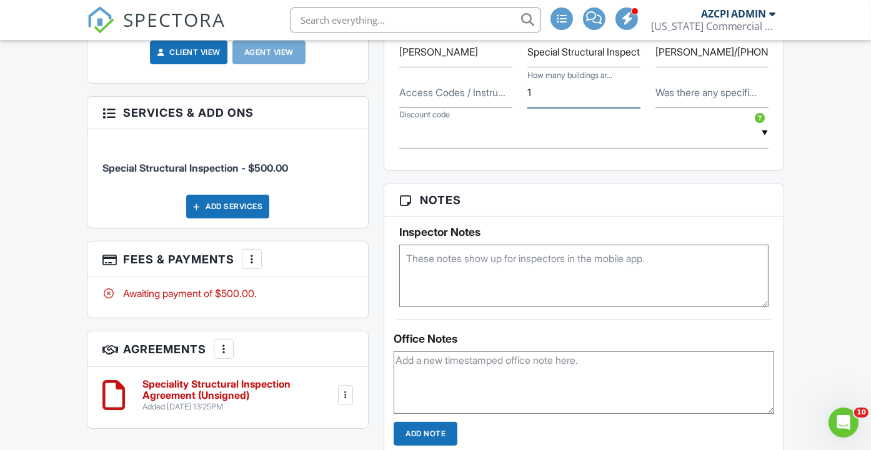
scroll to position [832, 0]
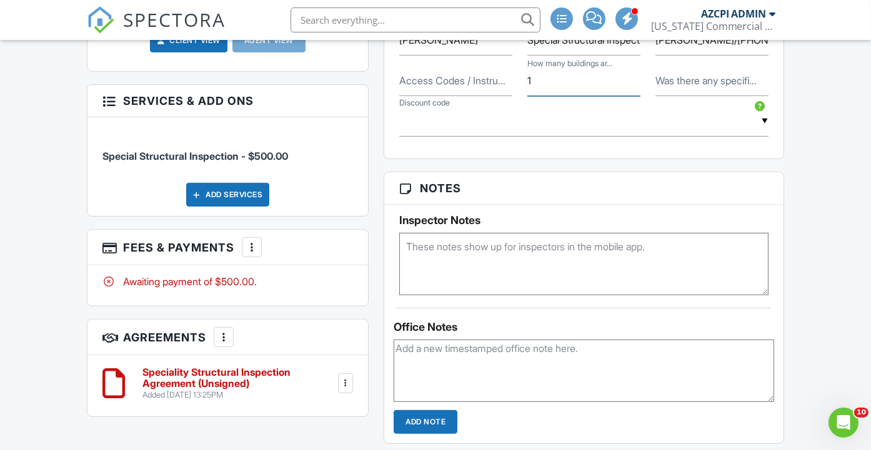
type input "1"
click at [481, 253] on textarea at bounding box center [583, 264] width 369 height 62
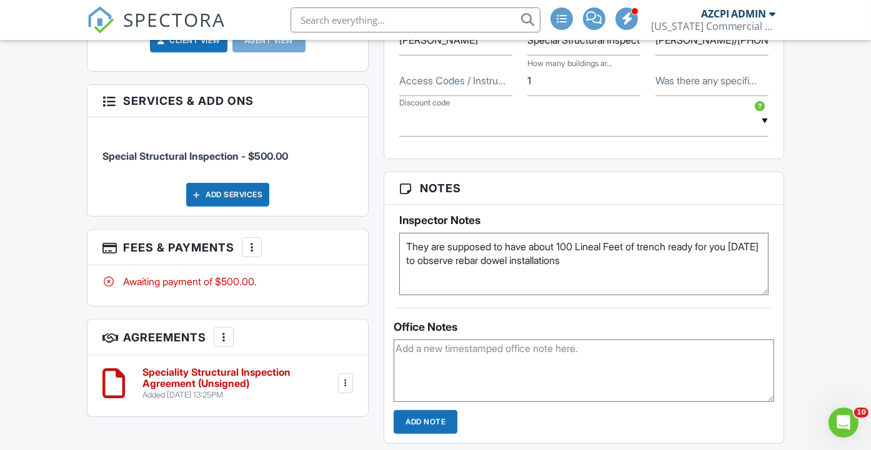
type textarea "They are supposed to have about 100 Lineal Feet of trench ready for you on Tues…"
click at [796, 235] on div "Dashboard Inspections Calendar Templates Contacts Metrics Automations Settings …" at bounding box center [435, 142] width 871 height 1869
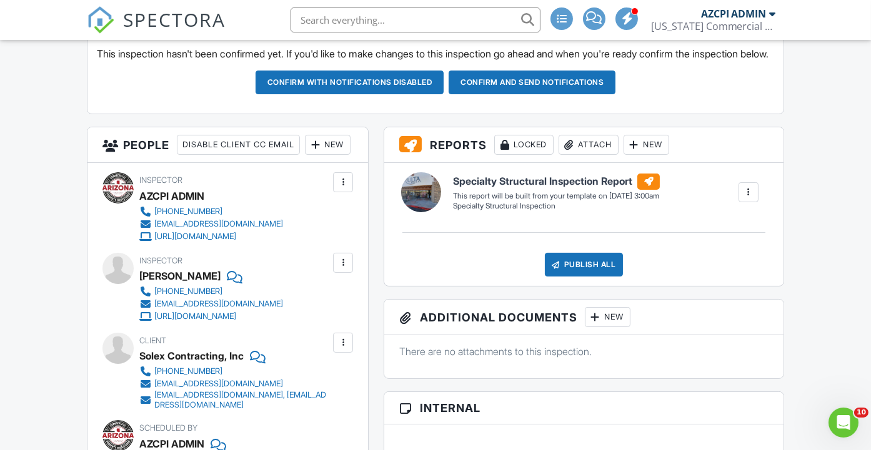
scroll to position [347, 0]
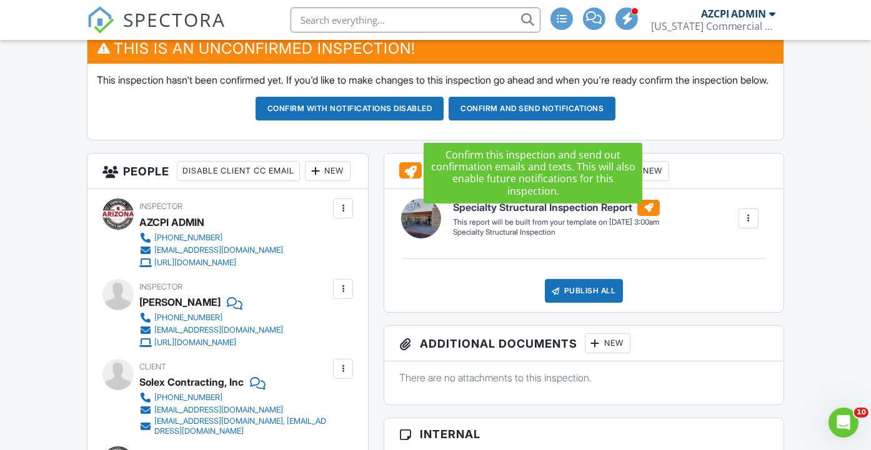
click at [444, 121] on button "Confirm and send notifications" at bounding box center [349, 109] width 189 height 24
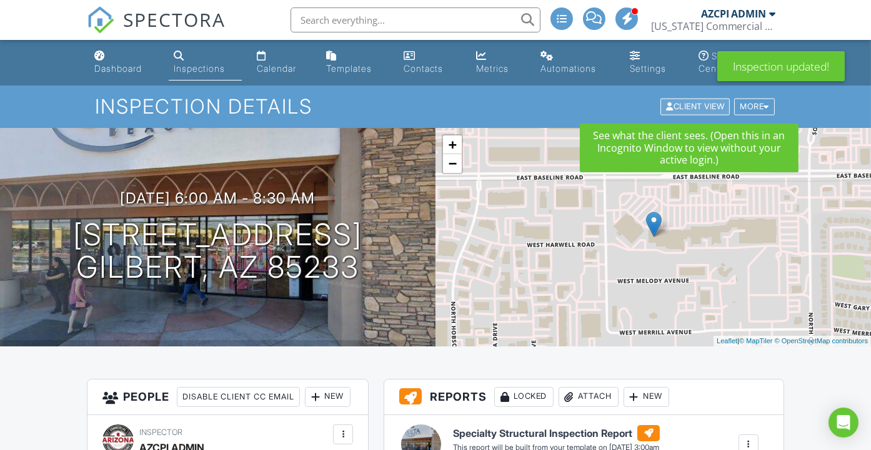
click at [694, 105] on div "Client View" at bounding box center [694, 107] width 69 height 17
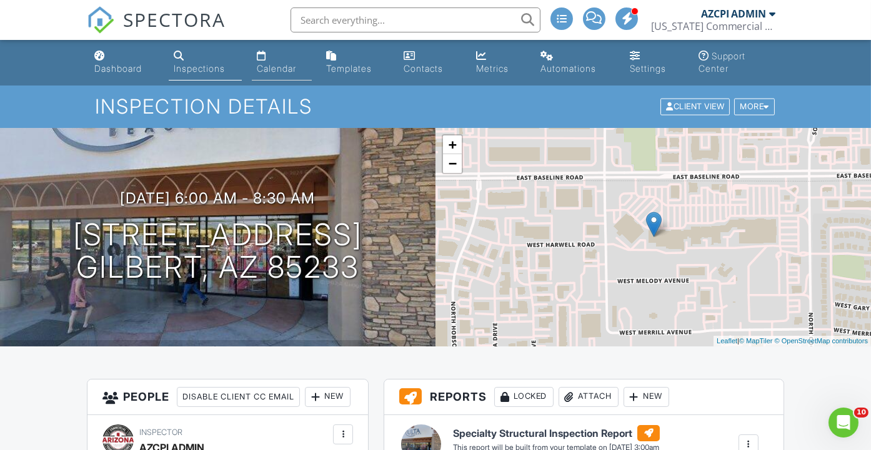
click at [281, 67] on div "Calendar" at bounding box center [276, 68] width 39 height 11
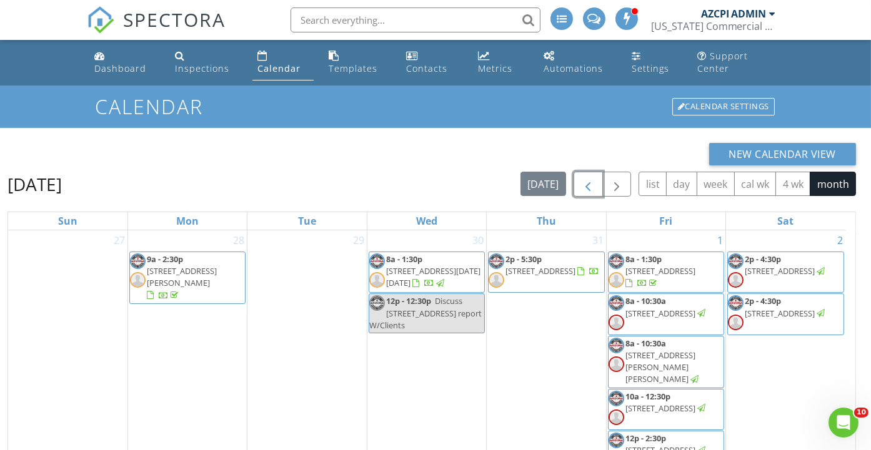
click at [593, 187] on span "button" at bounding box center [587, 184] width 15 height 15
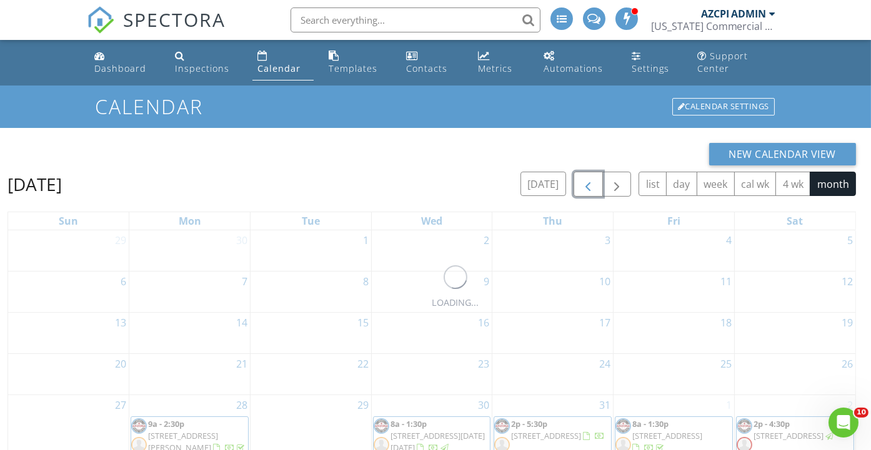
click at [593, 187] on span "button" at bounding box center [587, 184] width 15 height 15
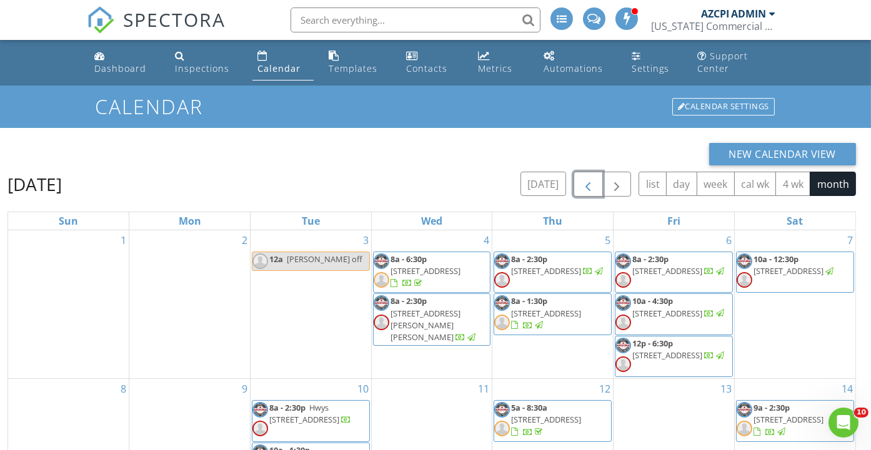
scroll to position [179, 0]
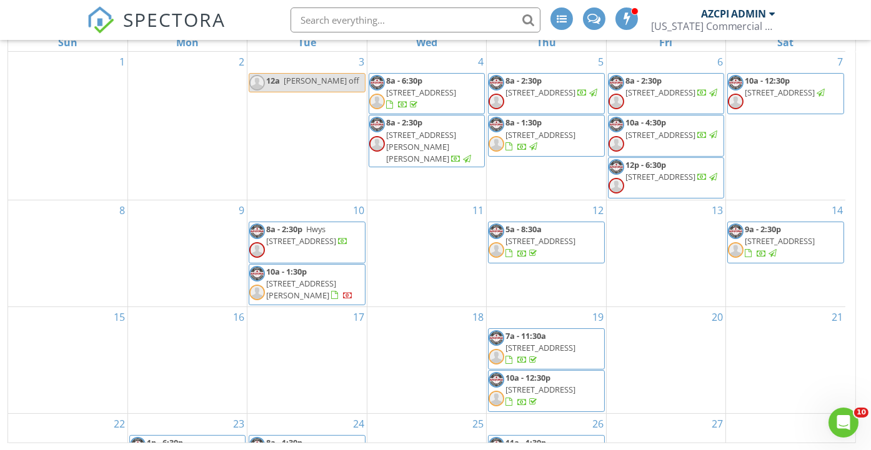
click at [320, 278] on span "2505 W Beryl Ave, Phoenix 85021" at bounding box center [301, 289] width 70 height 23
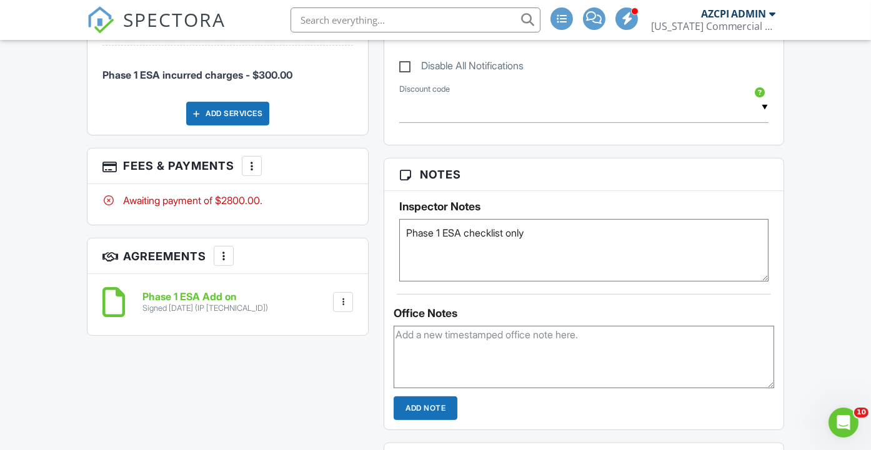
click at [250, 172] on div at bounding box center [251, 166] width 12 height 12
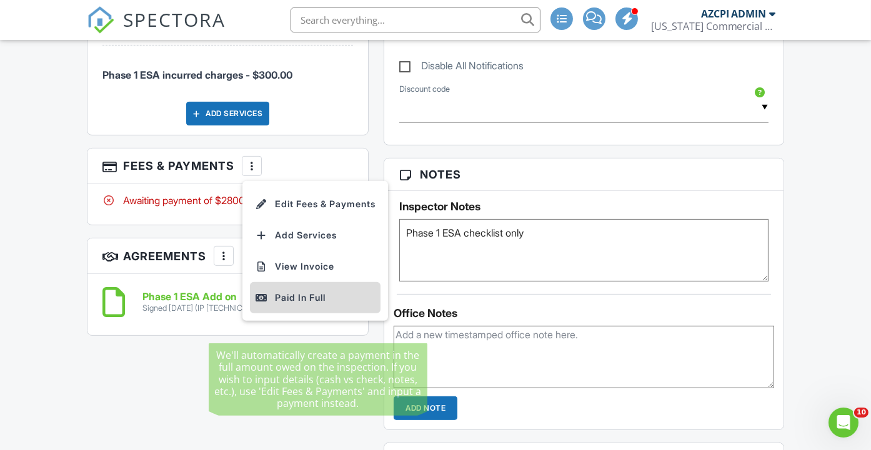
click at [290, 305] on div "Paid In Full" at bounding box center [315, 297] width 121 height 15
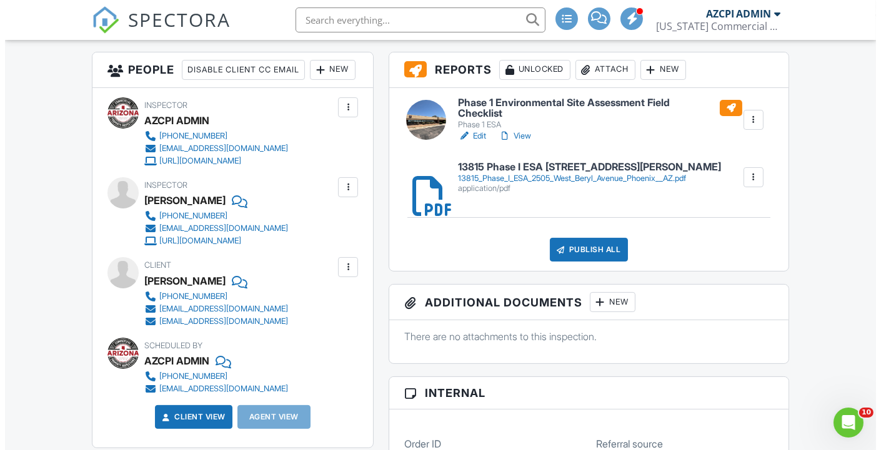
scroll to position [347, 0]
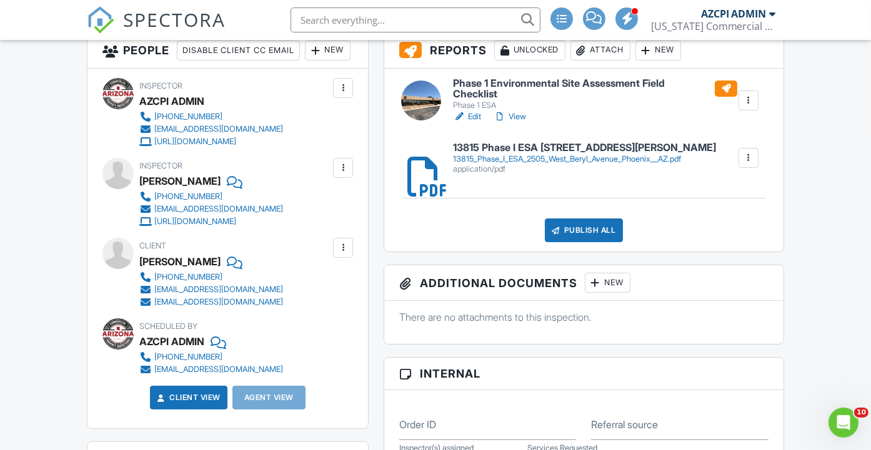
click at [594, 231] on div "Publish All" at bounding box center [584, 231] width 78 height 24
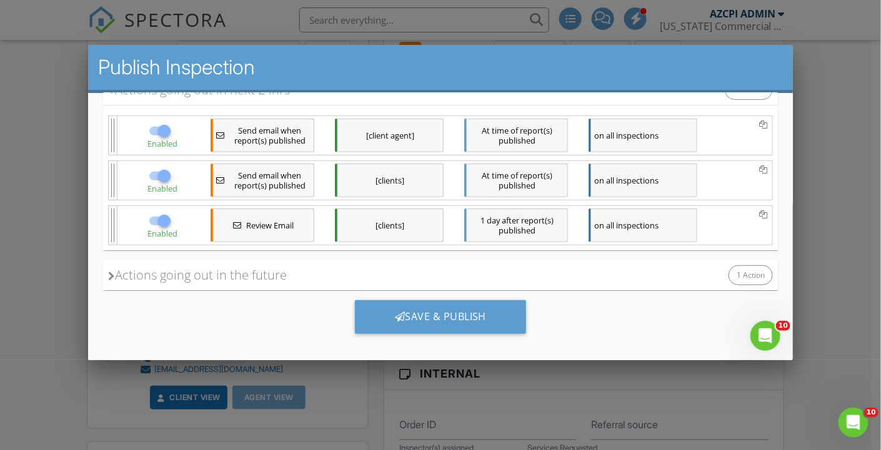
scroll to position [181, 0]
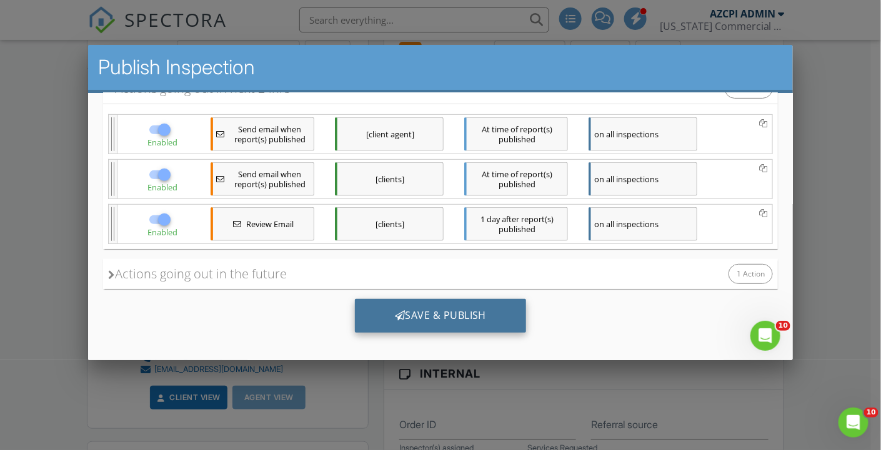
click at [438, 308] on div "Save & Publish" at bounding box center [440, 316] width 172 height 34
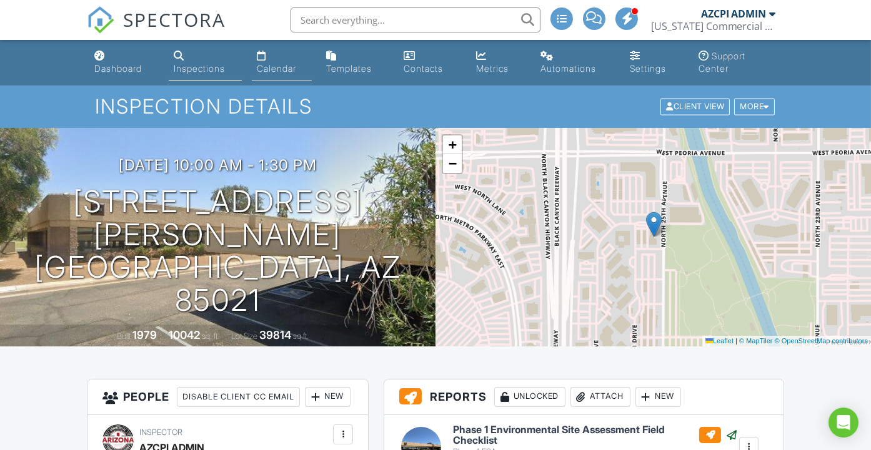
click at [282, 66] on div "Calendar" at bounding box center [276, 68] width 39 height 11
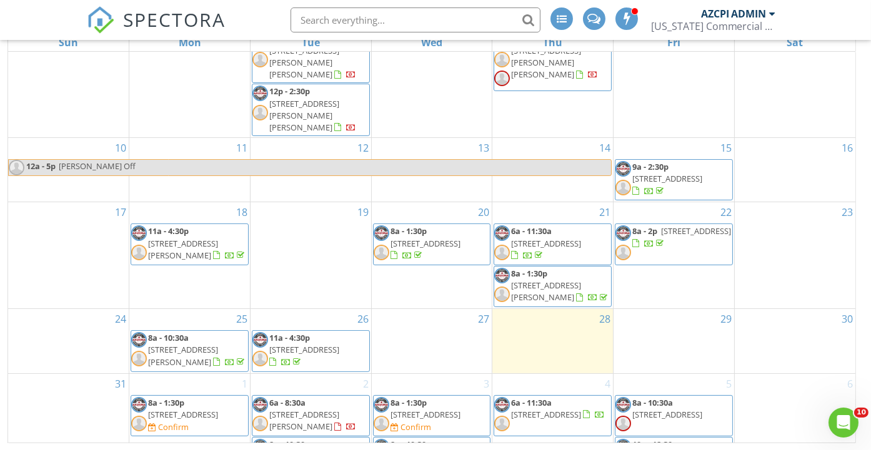
scroll to position [355, 0]
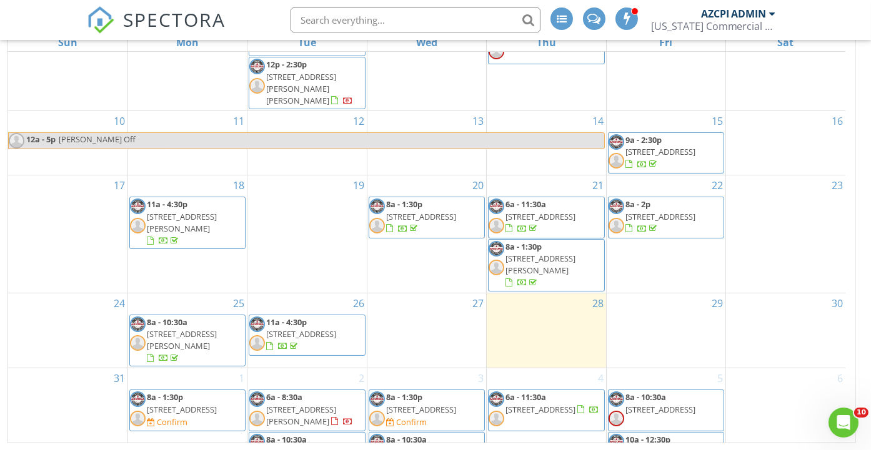
click at [423, 404] on span "41825 N 42nd Ave, Phoenix 85086" at bounding box center [421, 409] width 70 height 11
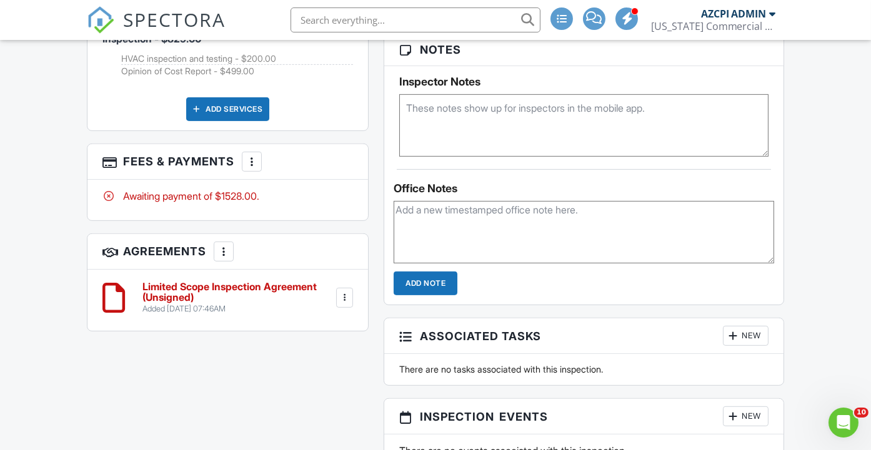
scroll to position [1040, 0]
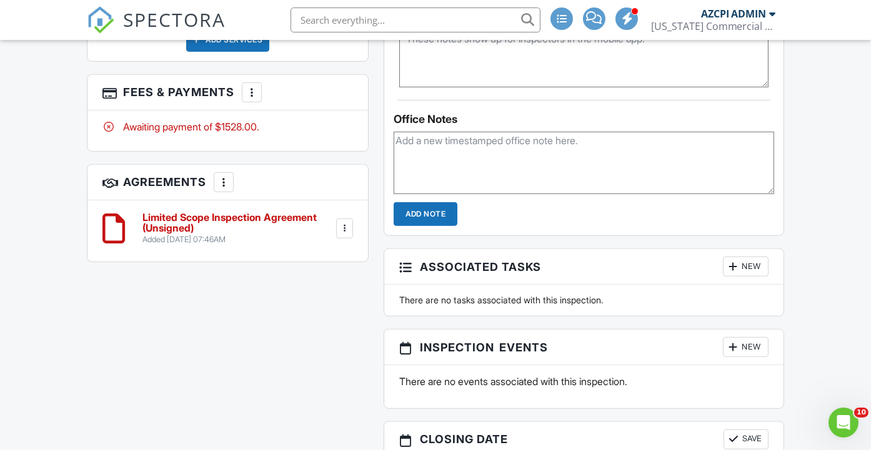
click at [346, 235] on div at bounding box center [344, 228] width 12 height 12
click at [327, 341] on li "Delete" at bounding box center [309, 325] width 71 height 31
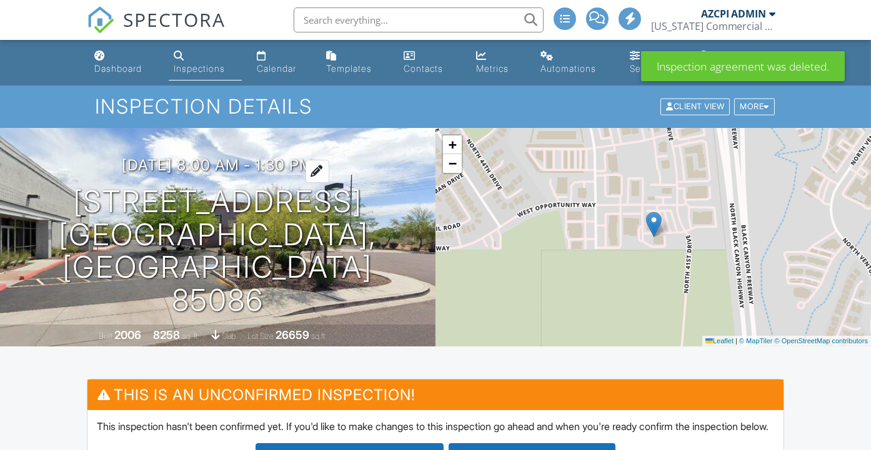
click at [329, 183] on div at bounding box center [317, 171] width 24 height 23
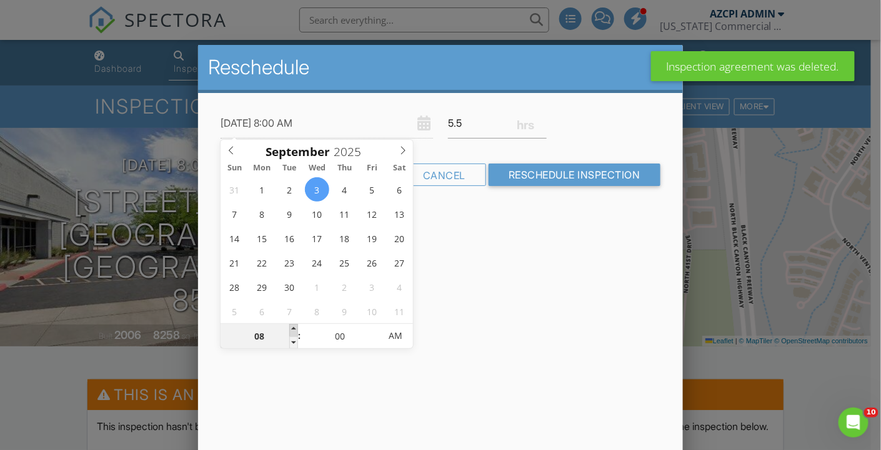
type input "09/03/2025 9:00 AM"
type input "09"
click at [293, 327] on span at bounding box center [293, 330] width 9 height 12
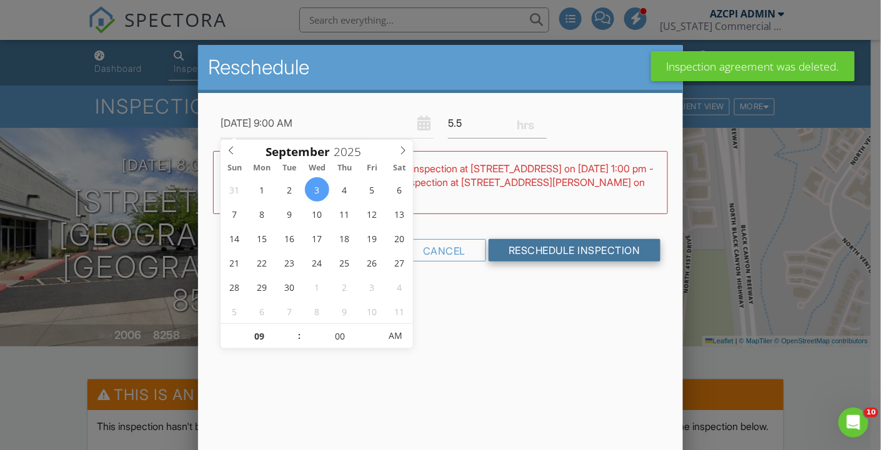
click at [538, 248] on input "Reschedule Inspection" at bounding box center [574, 250] width 172 height 22
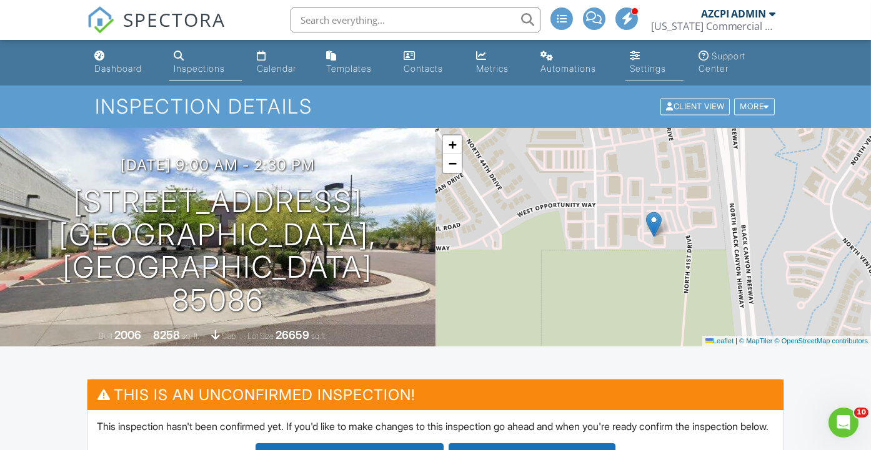
click at [641, 69] on div "Settings" at bounding box center [648, 68] width 36 height 11
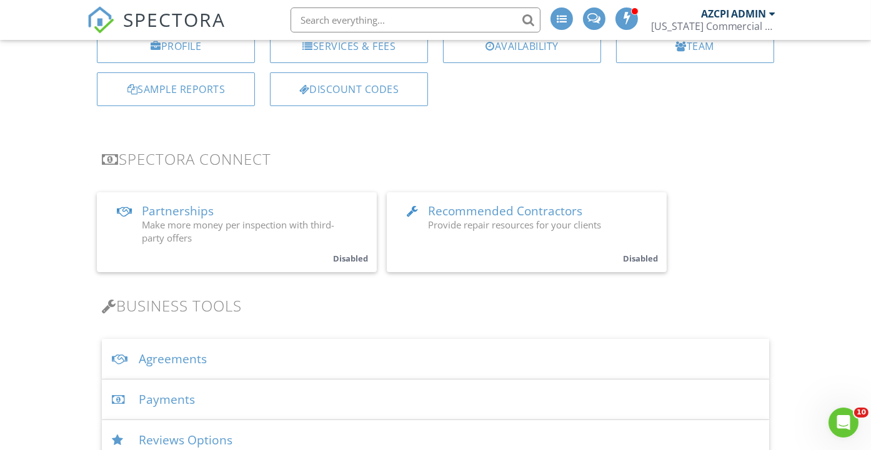
scroll to position [208, 0]
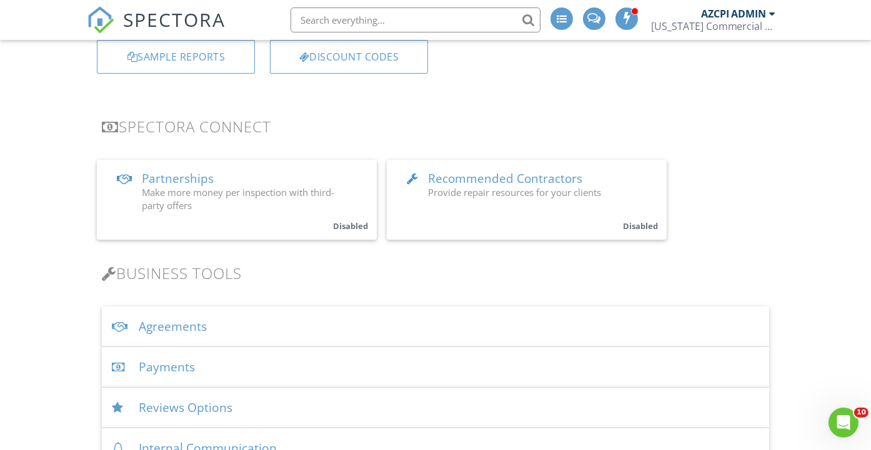
click at [192, 326] on div "Agreements" at bounding box center [435, 327] width 666 height 41
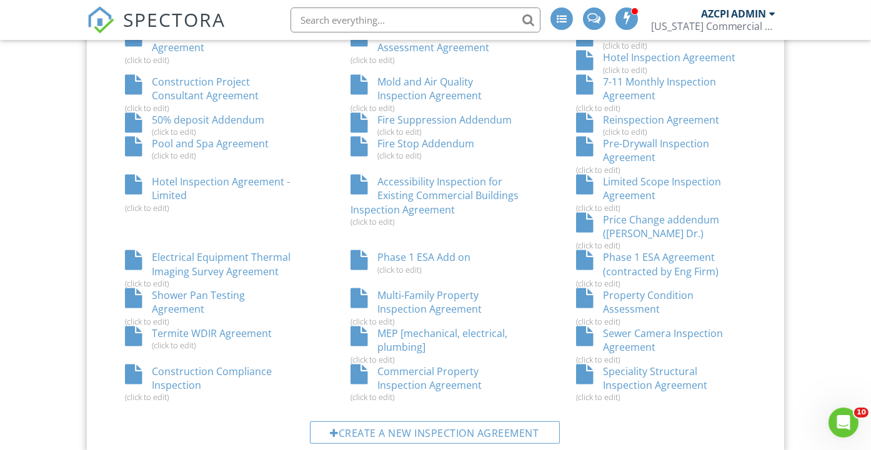
scroll to position [971, 0]
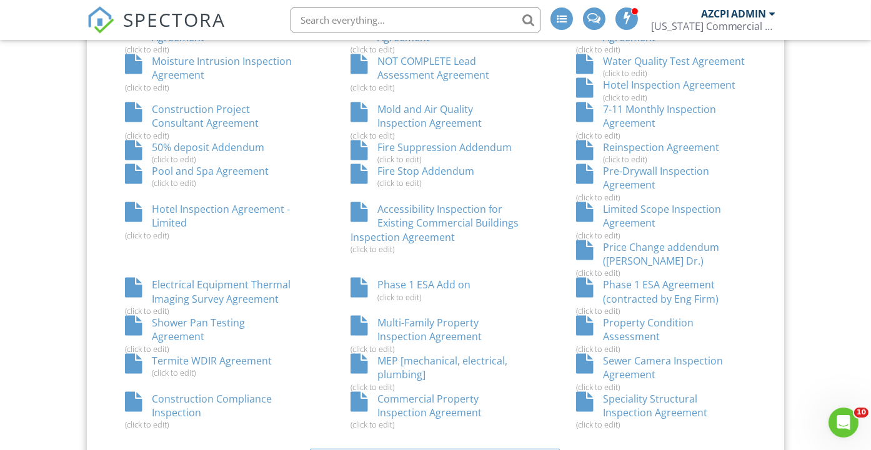
click at [627, 211] on div "Limited Scope Inspection Agreement (click to edit)" at bounding box center [660, 221] width 225 height 38
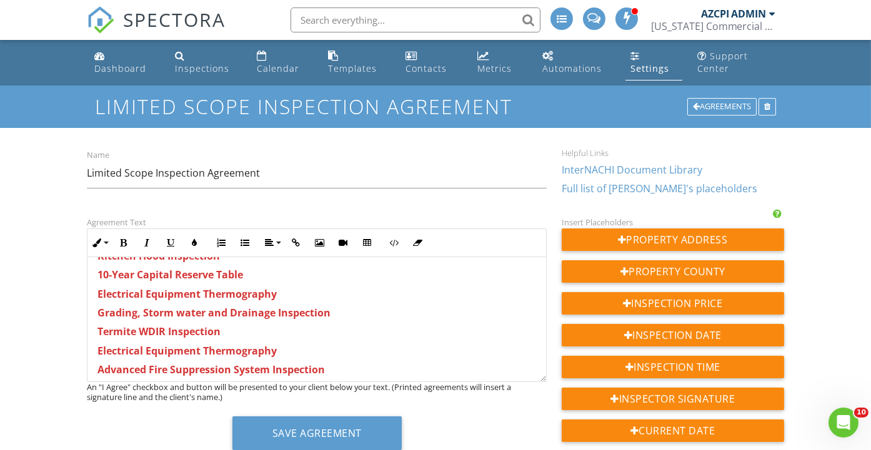
scroll to position [1318, 0]
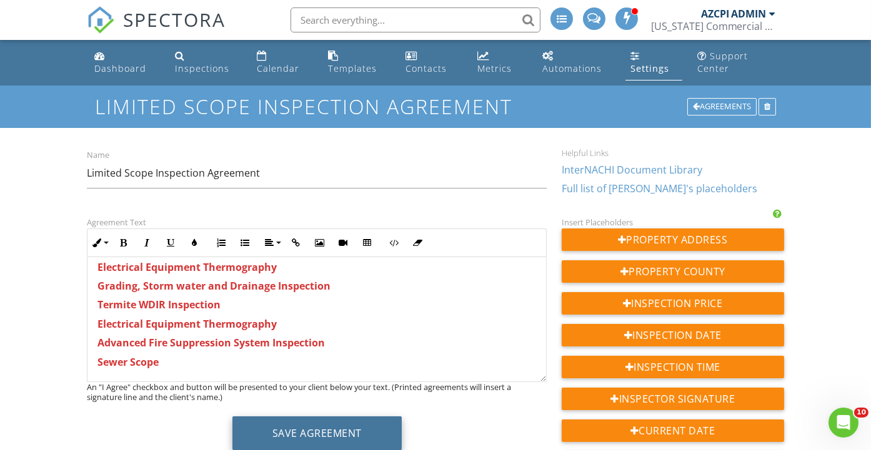
click at [319, 431] on button "Save Agreement" at bounding box center [316, 434] width 169 height 34
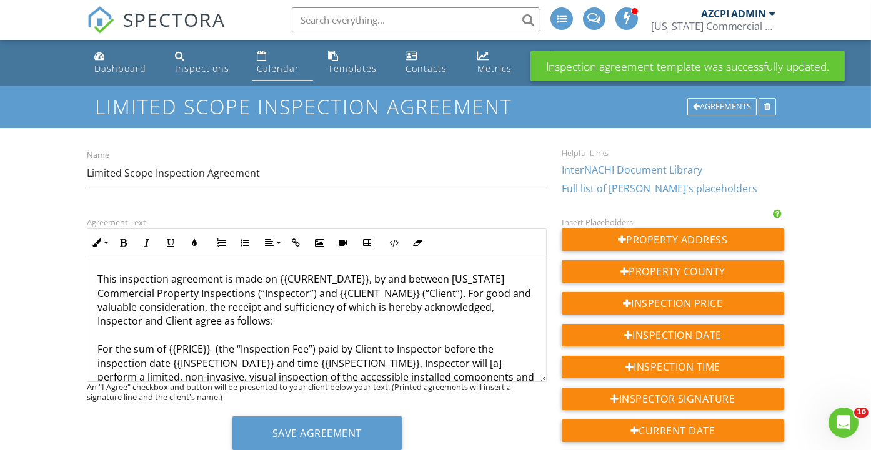
click at [273, 71] on div "Calendar" at bounding box center [278, 68] width 42 height 12
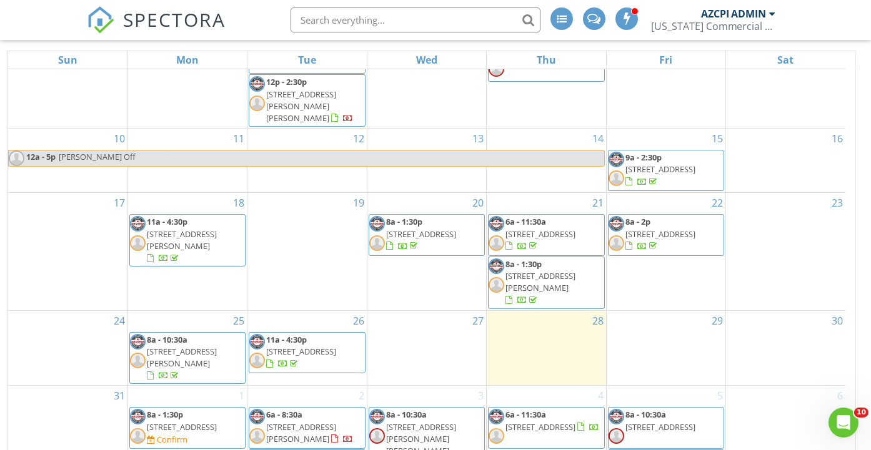
scroll to position [179, 0]
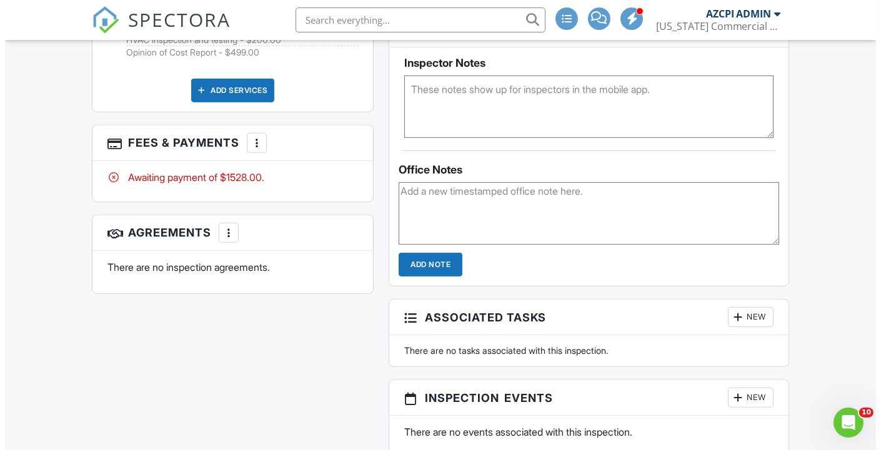
scroll to position [1040, 0]
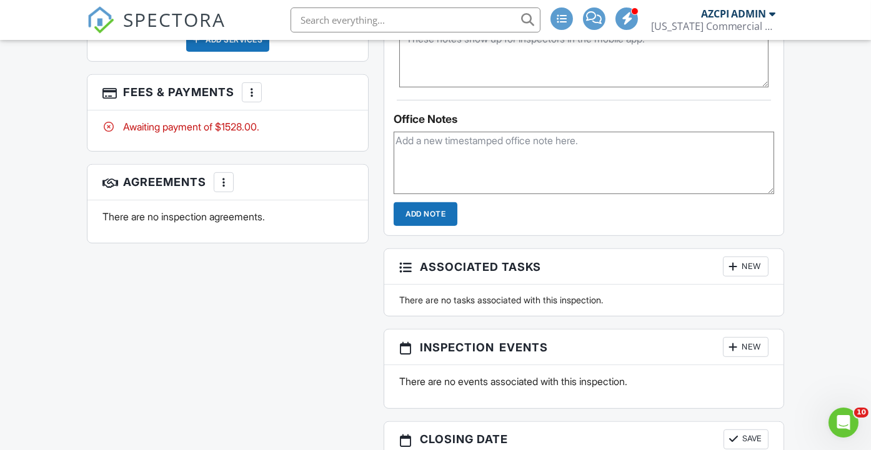
click at [224, 189] on div at bounding box center [223, 182] width 12 height 12
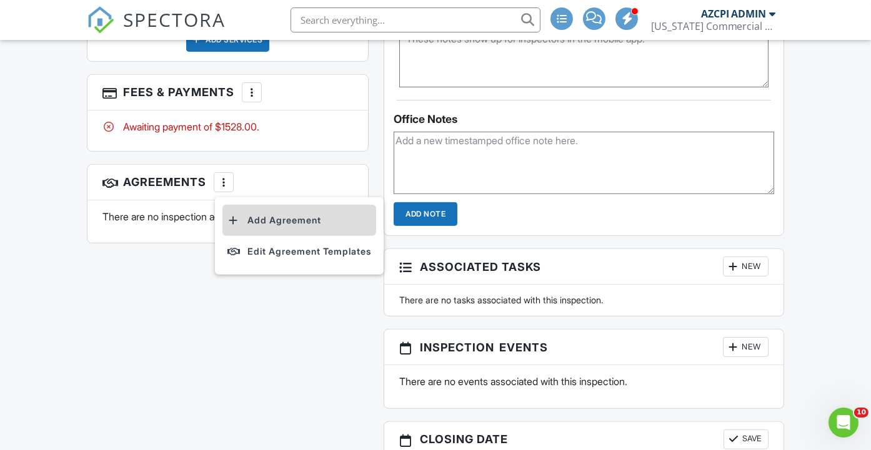
click at [266, 236] on li "Add Agreement" at bounding box center [299, 220] width 154 height 31
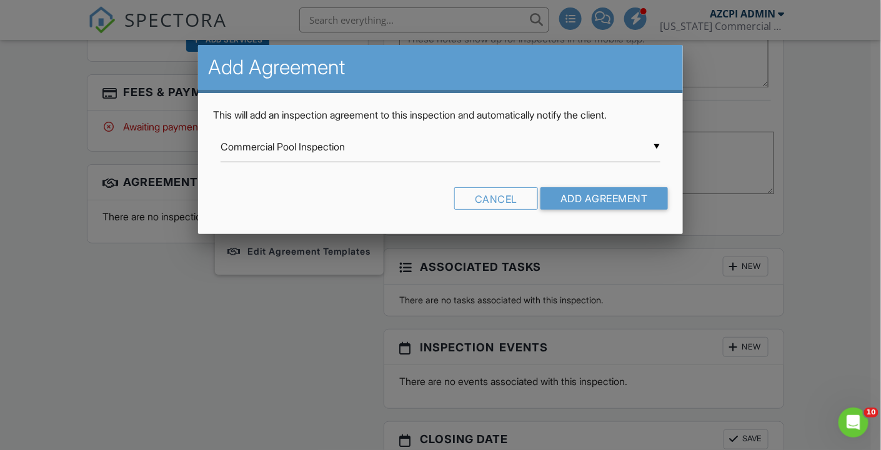
click at [398, 154] on div "▼ Commercial Pool Inspection Commercial Pool Inspection Blackstone Inspection A…" at bounding box center [440, 147] width 440 height 31
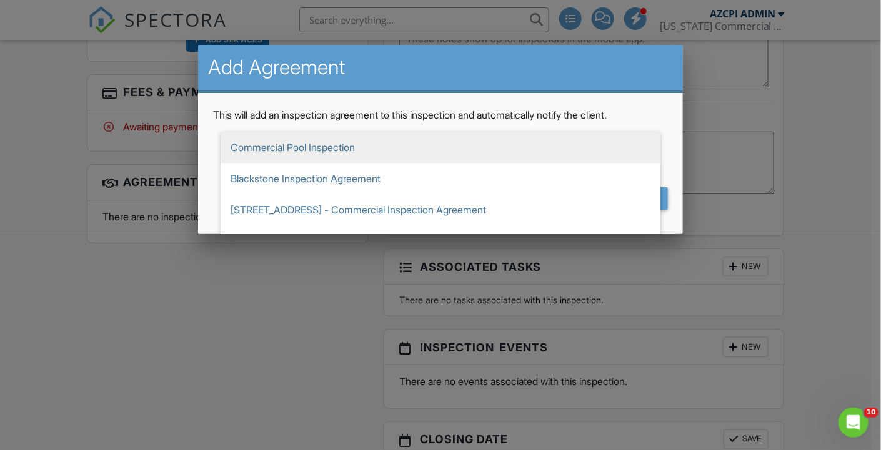
scroll to position [874, 0]
click at [398, 154] on span "Limited Scope Inspection Agreement" at bounding box center [440, 147] width 440 height 31
type input "Limited Scope Inspection Agreement"
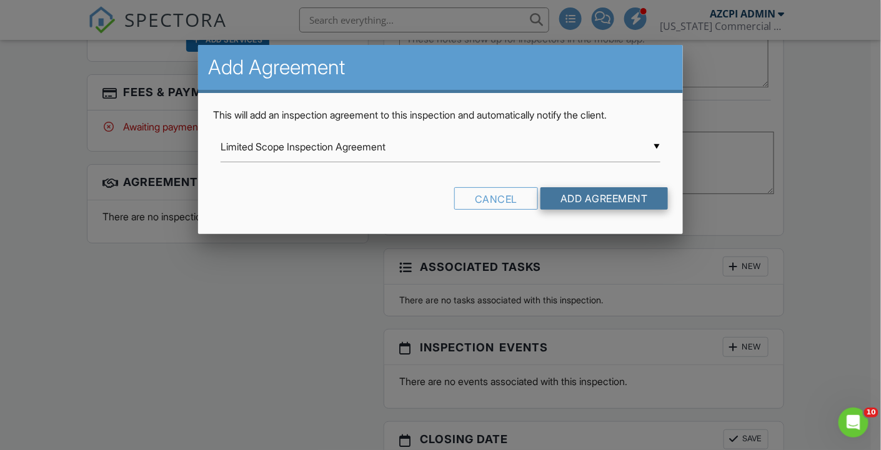
click at [571, 193] on input "Add Agreement" at bounding box center [603, 198] width 127 height 22
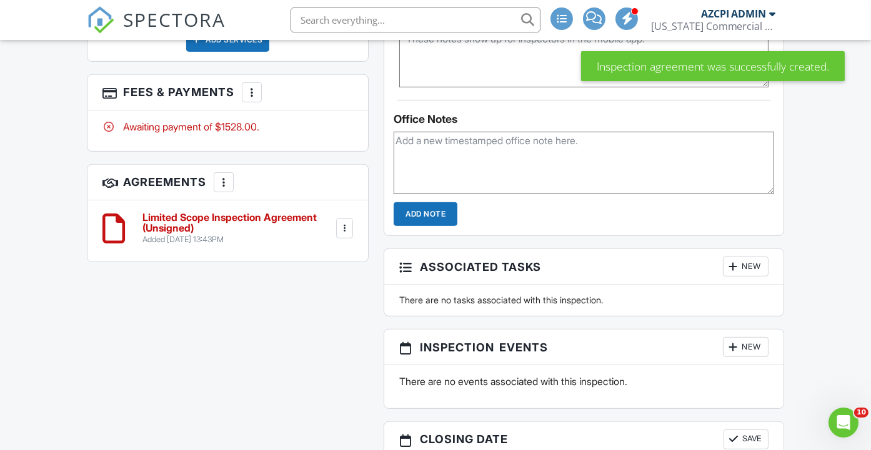
click at [235, 234] on h6 "Limited Scope Inspection Agreement (Unsigned)" at bounding box center [237, 223] width 191 height 22
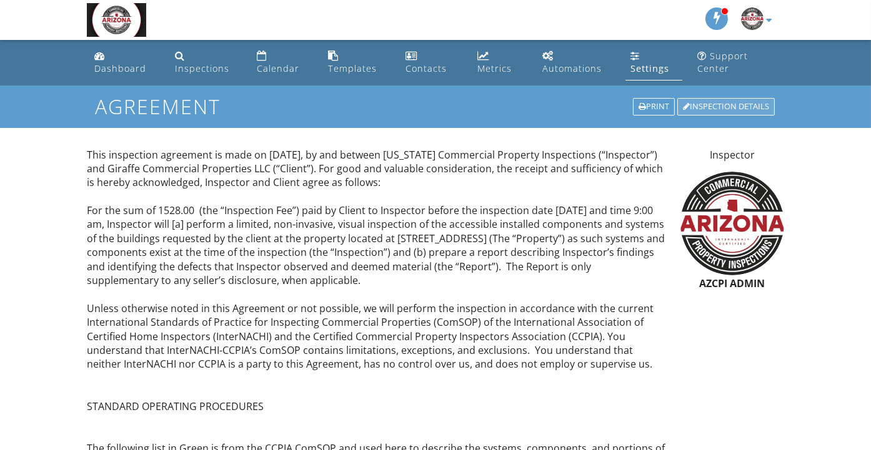
click at [730, 106] on div "Inspection Details" at bounding box center [725, 106] width 97 height 17
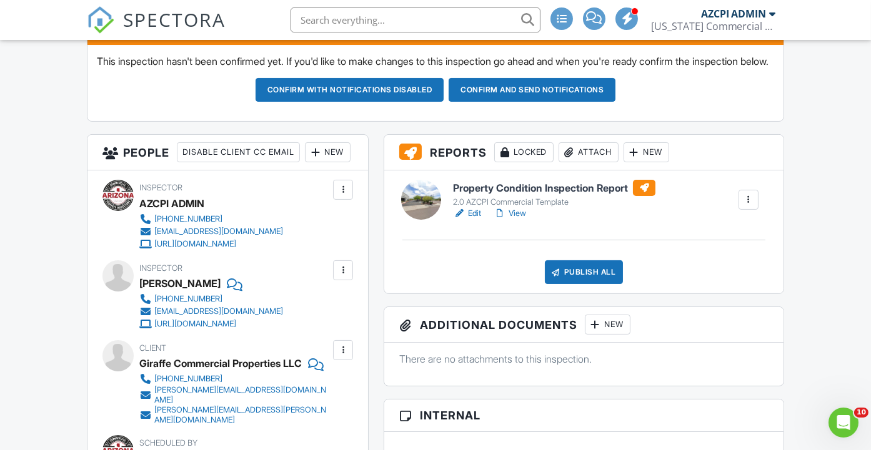
scroll to position [347, 0]
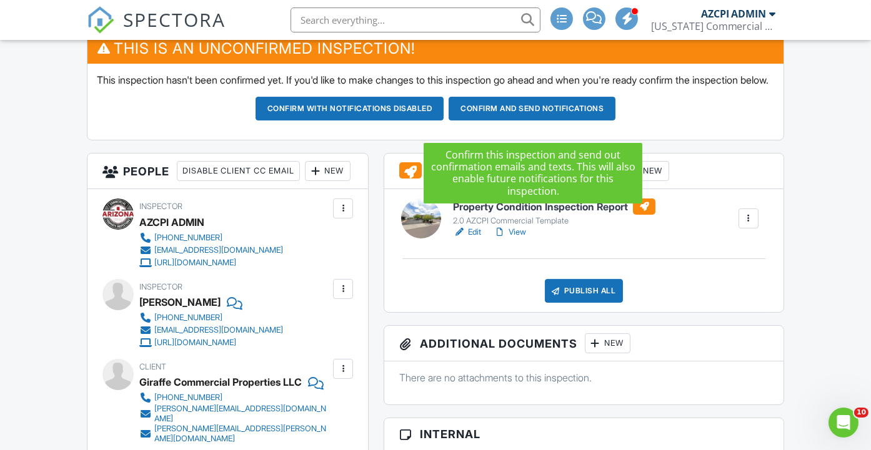
click at [444, 121] on button "Confirm and send notifications" at bounding box center [349, 109] width 189 height 24
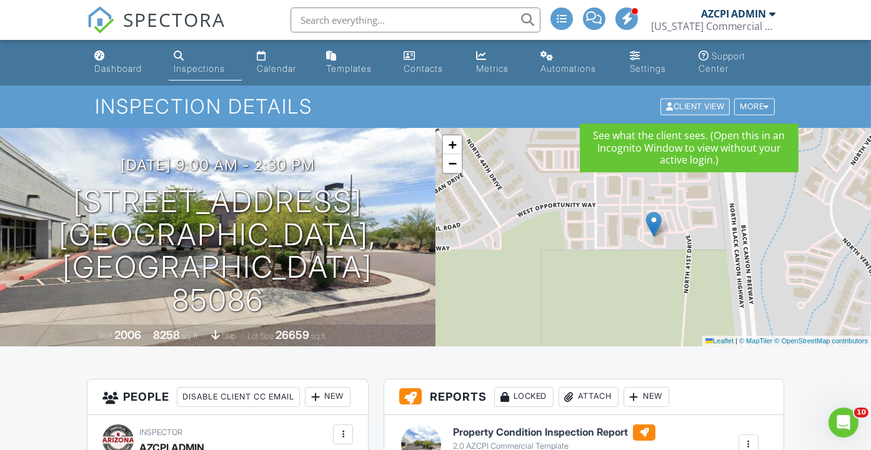
click at [699, 105] on div "Client View" at bounding box center [694, 107] width 69 height 17
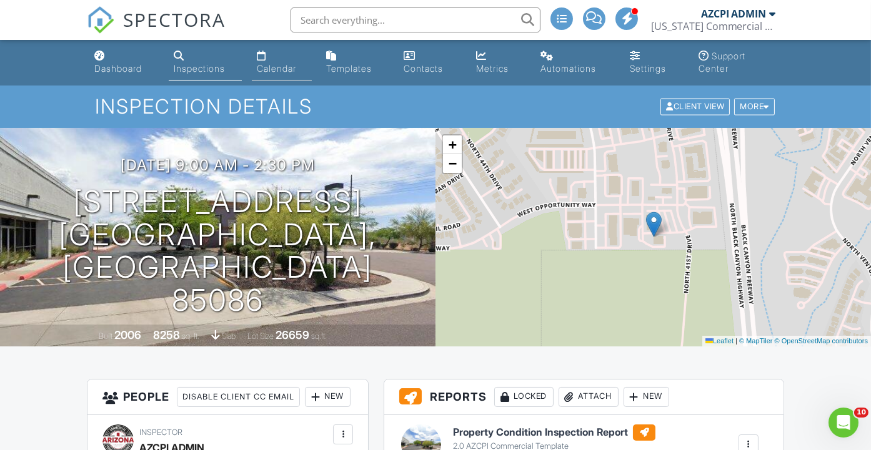
click at [278, 71] on div "Calendar" at bounding box center [276, 68] width 39 height 11
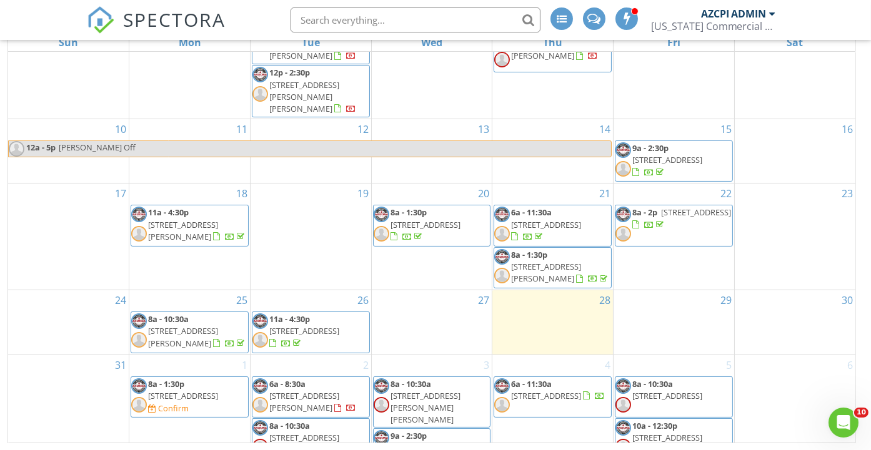
scroll to position [355, 0]
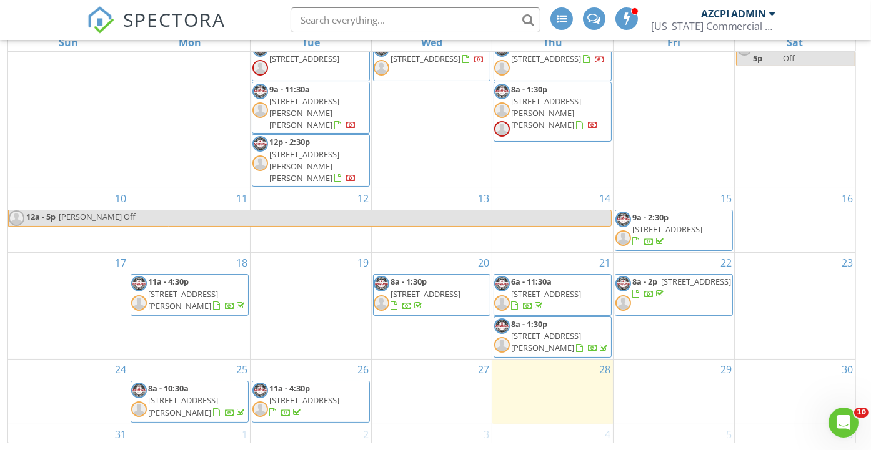
scroll to position [355, 0]
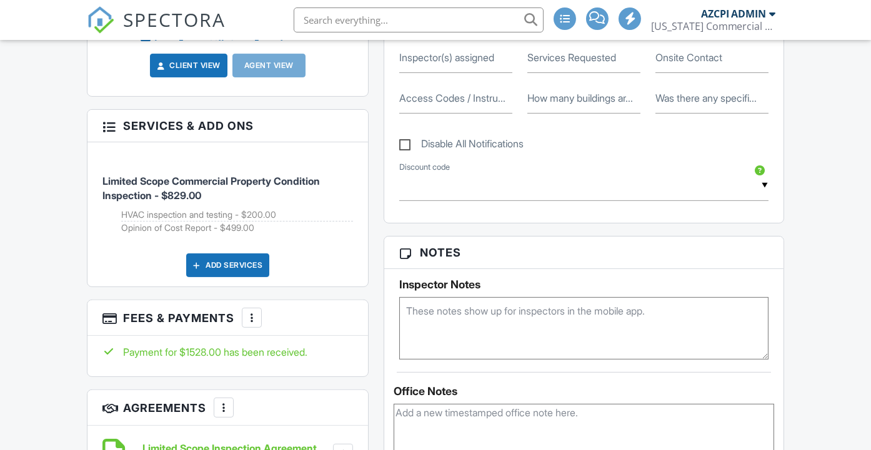
click at [452, 307] on textarea at bounding box center [583, 328] width 369 height 62
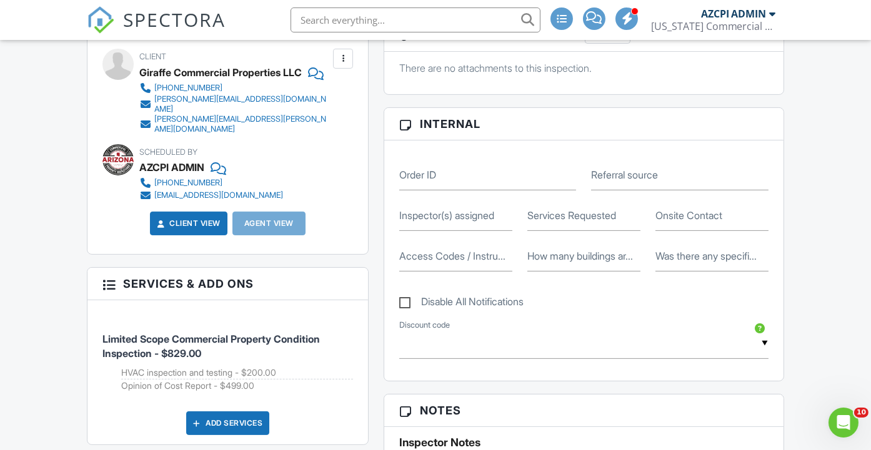
scroll to position [555, 0]
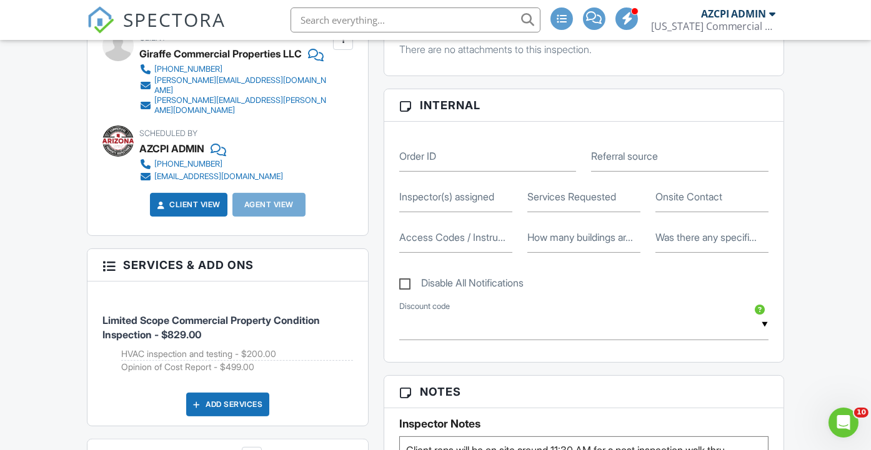
type textarea "Client reps will be on site around 11:30 AM for a post inspection walk thru"
click at [465, 195] on label "Inspector(s) assigned" at bounding box center [446, 197] width 95 height 14
click at [465, 195] on input "Inspector(s) assigned" at bounding box center [455, 197] width 113 height 31
type input "[PERSON_NAME]"
click at [544, 197] on label "Services Requested" at bounding box center [571, 197] width 89 height 14
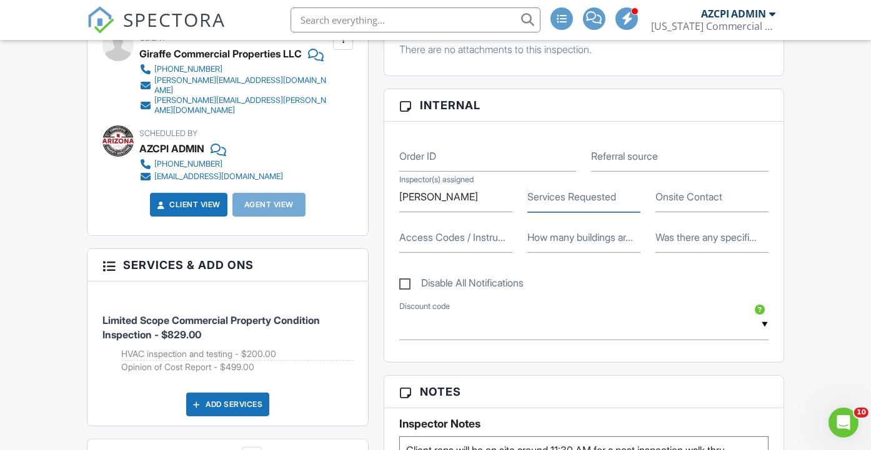
click at [544, 197] on input "Services Requested" at bounding box center [583, 197] width 113 height 31
click at [639, 191] on input "Limited Scope Inspection, HVAC, ADA, Electrical Equipment Thermography, Opinion…" at bounding box center [583, 197] width 113 height 31
type input "Limited Scope Inspection, HVAC, Opinion of Cost Report"
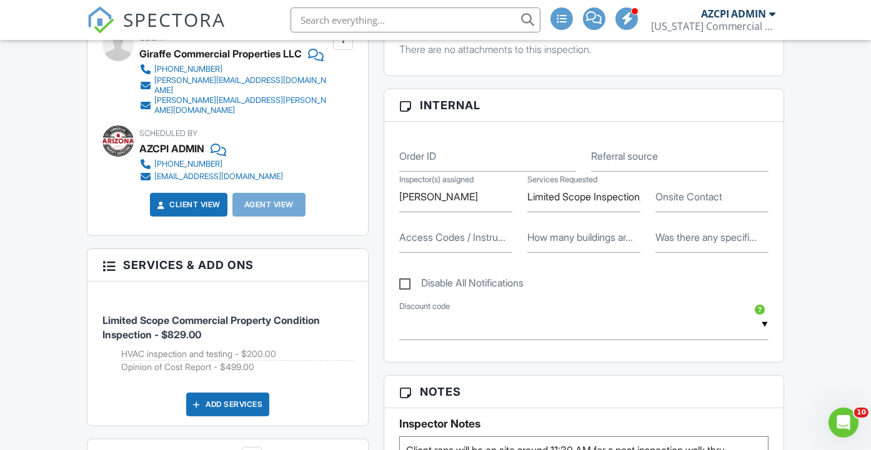
click at [568, 238] on label "How many buildings ar..." at bounding box center [580, 237] width 106 height 14
click at [568, 238] on input "How many buildings ar..." at bounding box center [583, 237] width 113 height 31
type input "1"
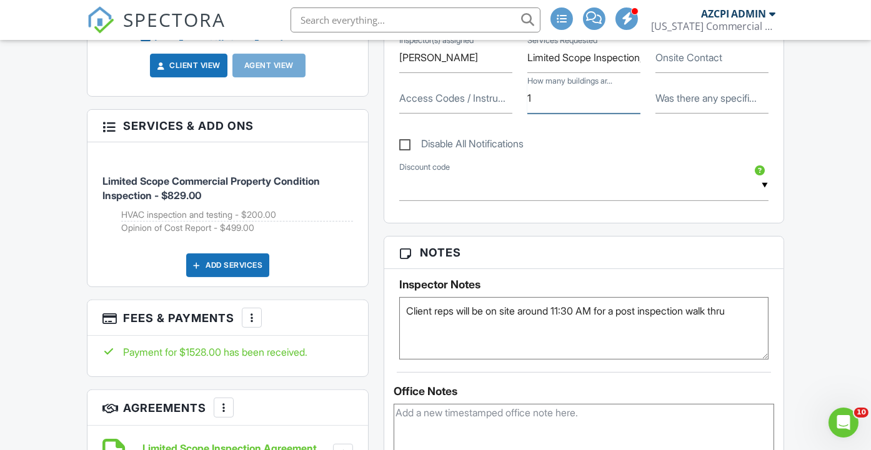
scroll to position [624, 0]
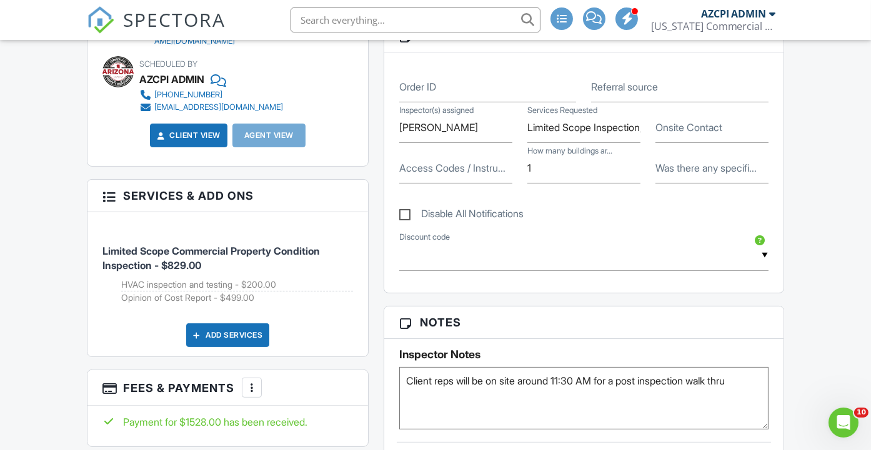
click at [801, 175] on div "Dashboard Inspections Calendar Templates Contacts Metrics Automations Settings …" at bounding box center [435, 456] width 871 height 2080
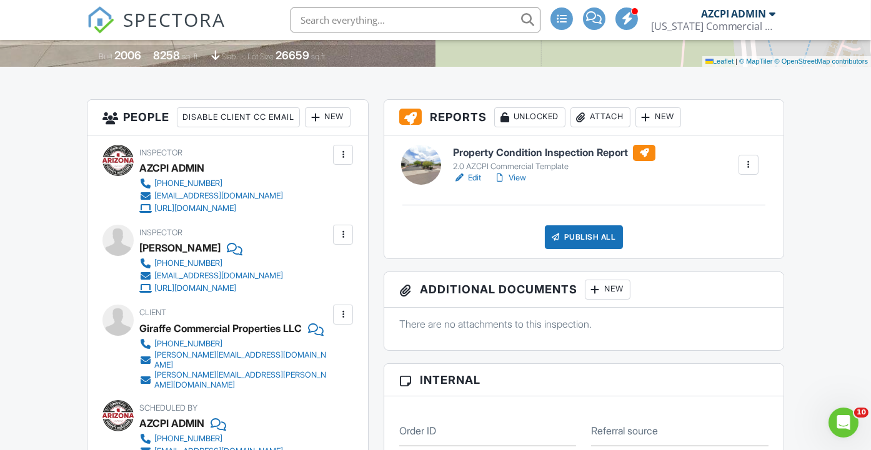
scroll to position [208, 0]
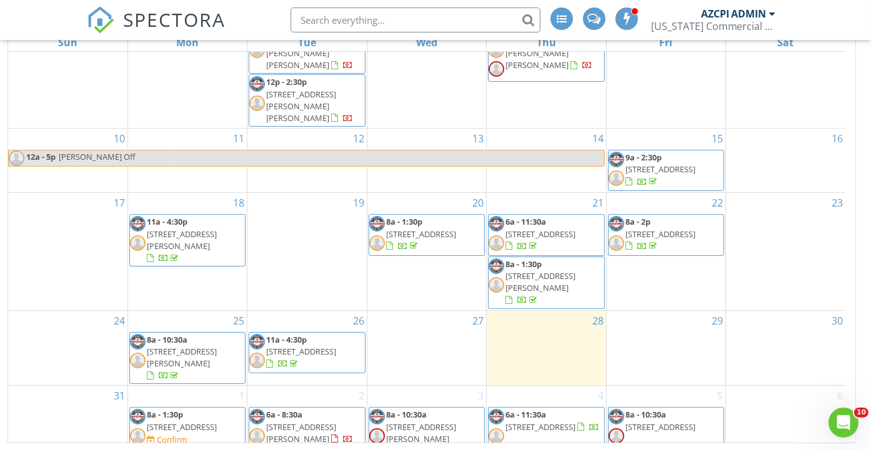
scroll to position [355, 0]
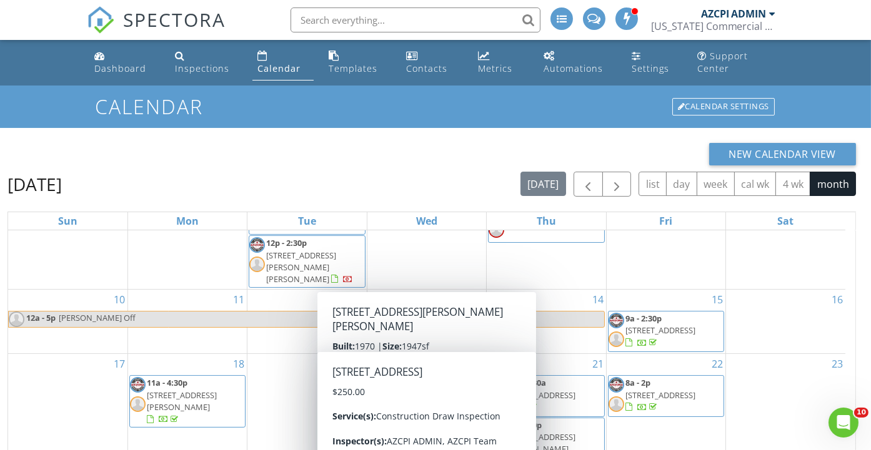
scroll to position [179, 0]
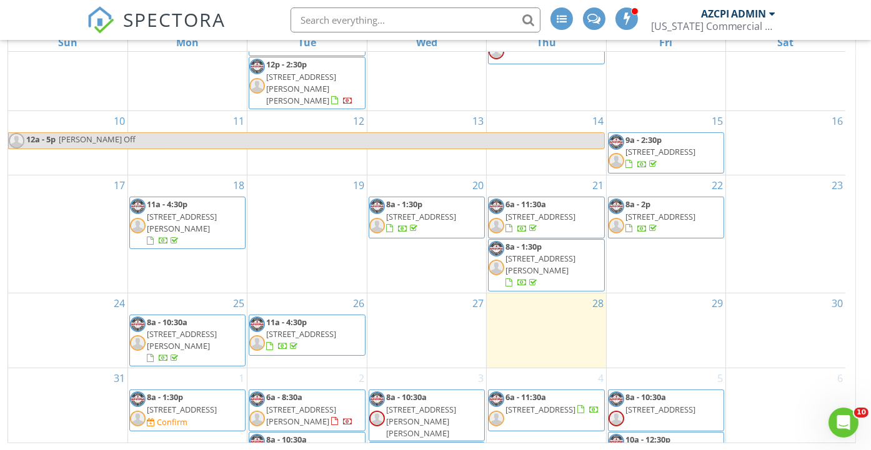
click at [558, 382] on div "4 6a - 11:30a [STREET_ADDRESS]" at bounding box center [545, 447] width 119 height 159
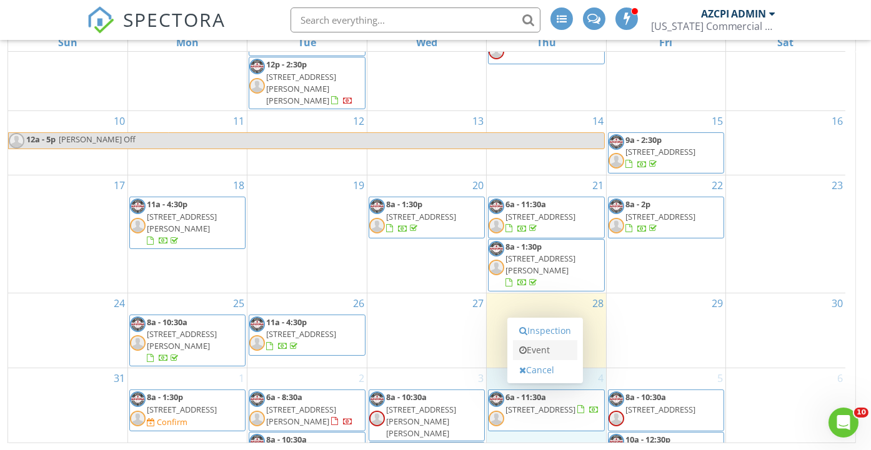
click at [556, 349] on link "Event" at bounding box center [545, 350] width 64 height 20
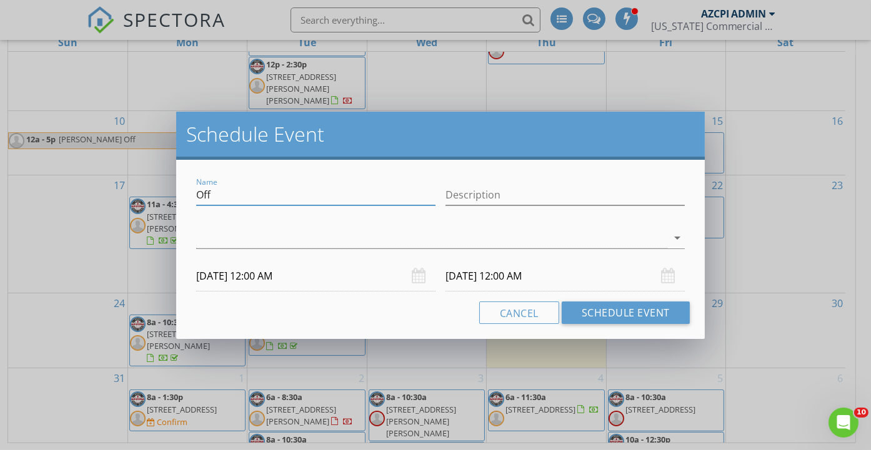
drag, startPoint x: 405, startPoint y: 197, endPoint x: 189, endPoint y: 193, distance: 216.1
click at [189, 193] on div "Name Off Description arrow_drop_down [DATE] 12:00 AM [DATE] 12:00 AM Cancel Sch…" at bounding box center [440, 249] width 528 height 179
type input "[PERSON_NAME]?"
click at [287, 237] on div at bounding box center [431, 238] width 471 height 21
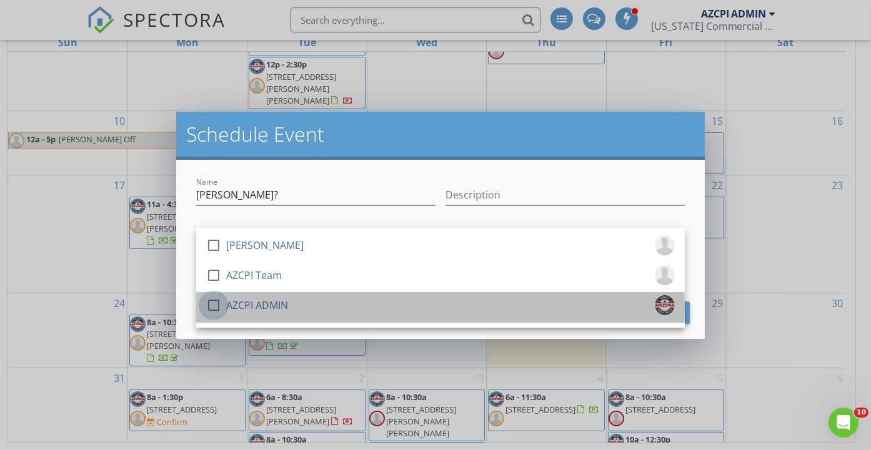
click at [214, 306] on div at bounding box center [213, 305] width 21 height 21
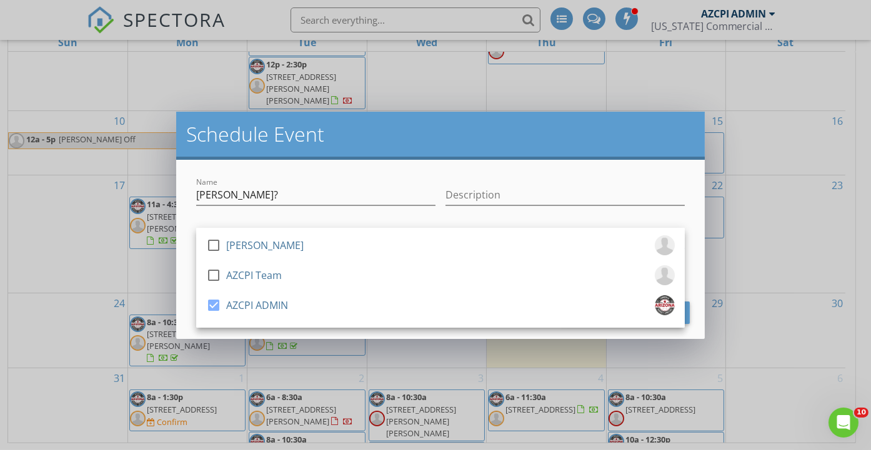
click at [752, 187] on div "Schedule Event Name [PERSON_NAME]? Description check_box_outline_blank [PERSON_…" at bounding box center [435, 225] width 871 height 450
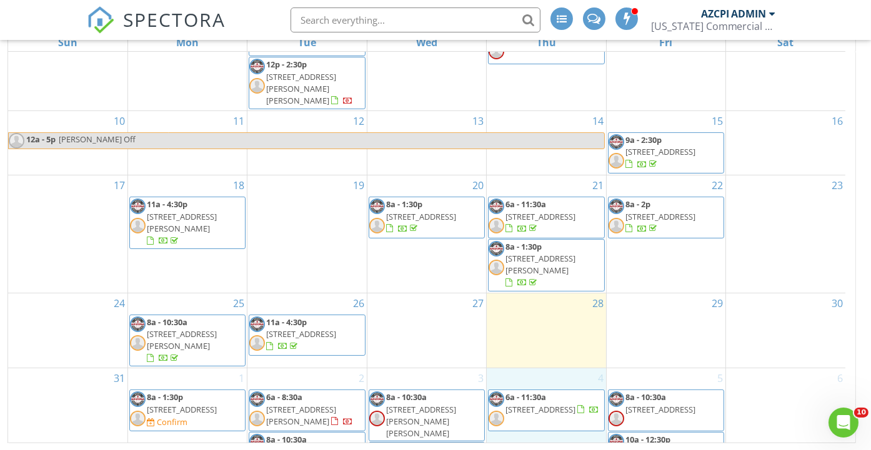
click at [538, 386] on div "4 6a - 11:30a [STREET_ADDRESS]" at bounding box center [545, 447] width 119 height 159
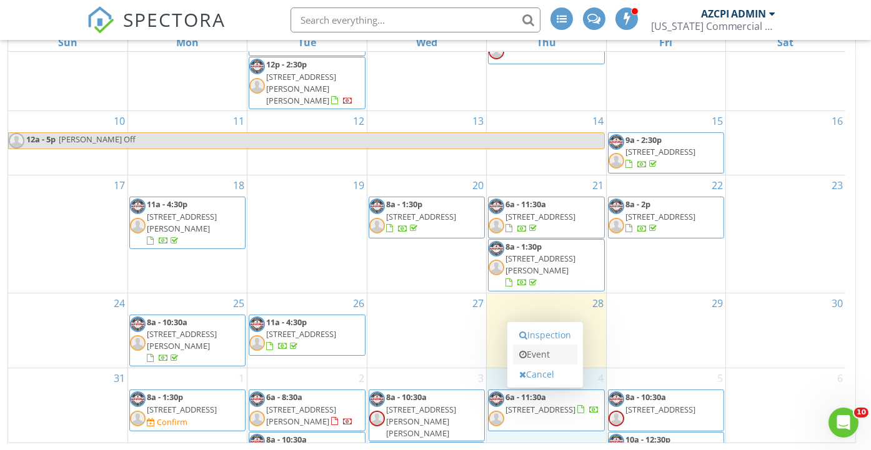
click at [540, 354] on link "Event" at bounding box center [545, 355] width 64 height 20
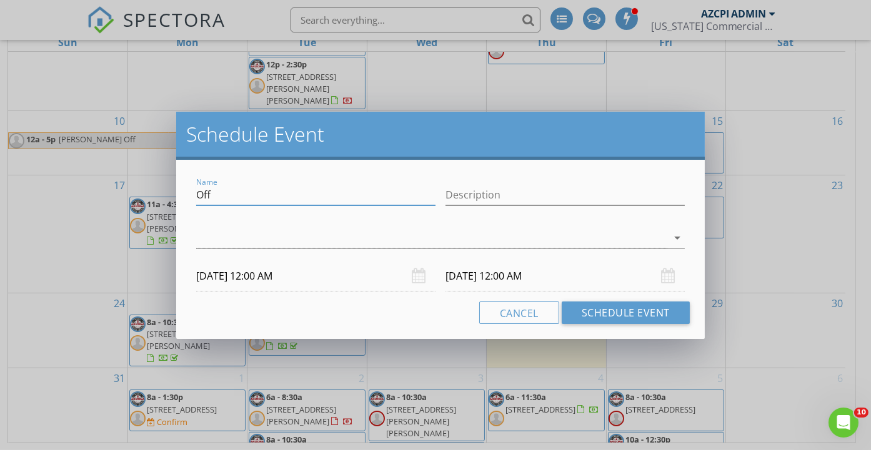
click at [337, 192] on input "Off" at bounding box center [315, 195] width 239 height 21
type input "O"
type input "[PERSON_NAME]?"
click at [320, 239] on div at bounding box center [431, 238] width 471 height 21
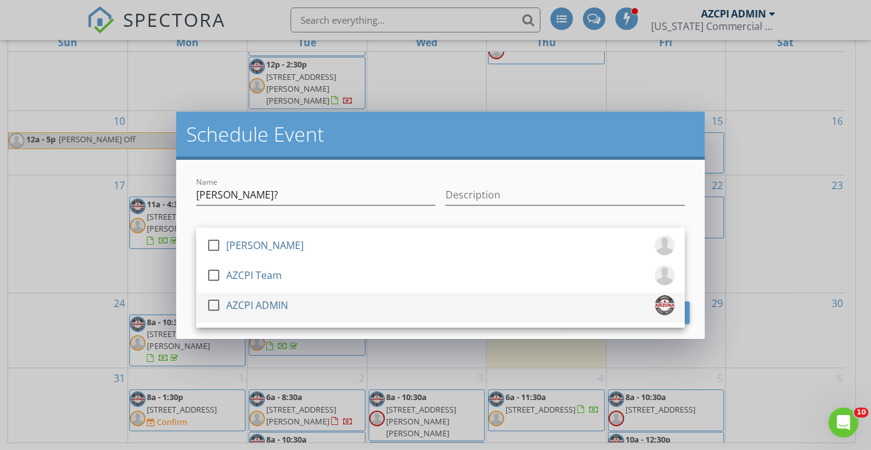
click at [260, 305] on div "AZCPI ADMIN" at bounding box center [257, 305] width 62 height 20
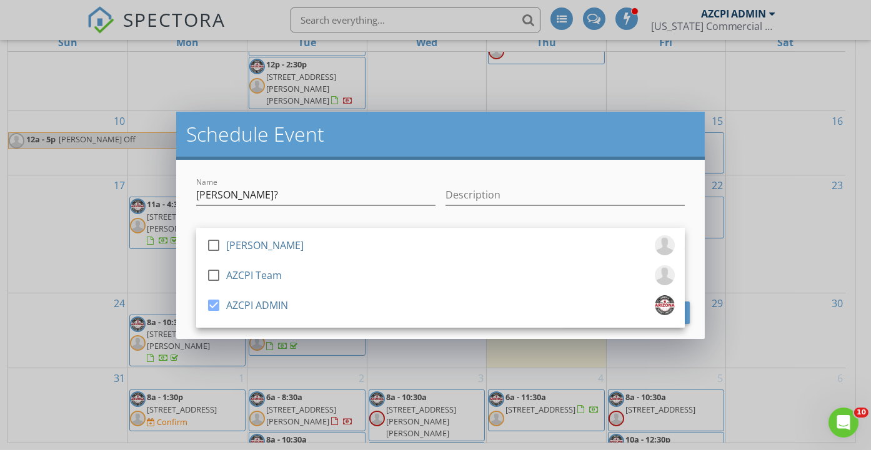
click at [533, 214] on div at bounding box center [564, 213] width 239 height 7
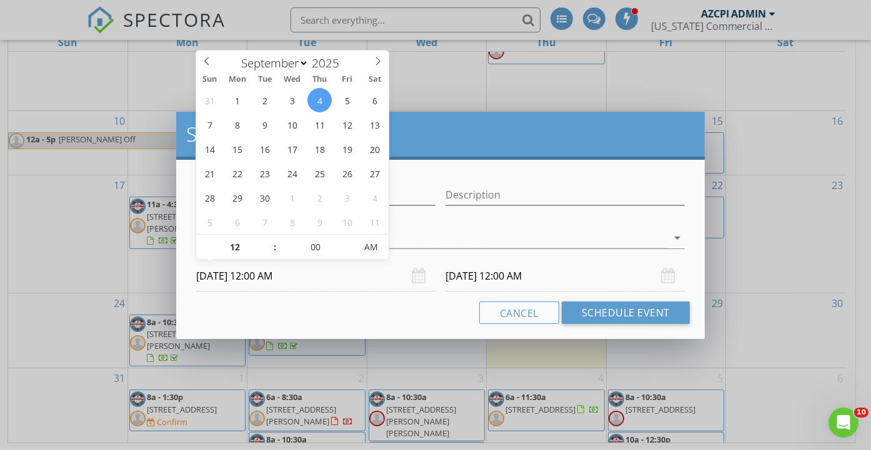
drag, startPoint x: 318, startPoint y: 275, endPoint x: 290, endPoint y: 274, distance: 28.1
click at [291, 274] on input "[DATE] 12:00 AM" at bounding box center [315, 276] width 239 height 31
type input "11"
type input "[DATE] 11:00 PM"
click at [266, 253] on span at bounding box center [268, 253] width 9 height 12
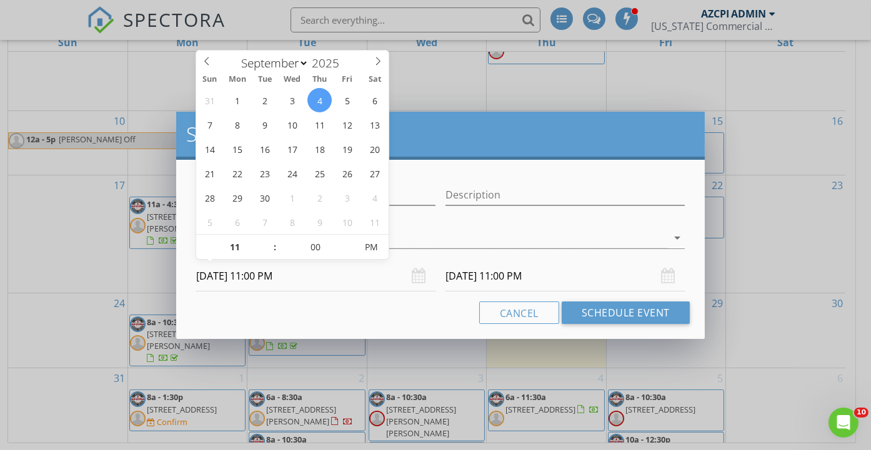
click at [338, 279] on input "[DATE] 11:00 PM" at bounding box center [315, 276] width 239 height 31
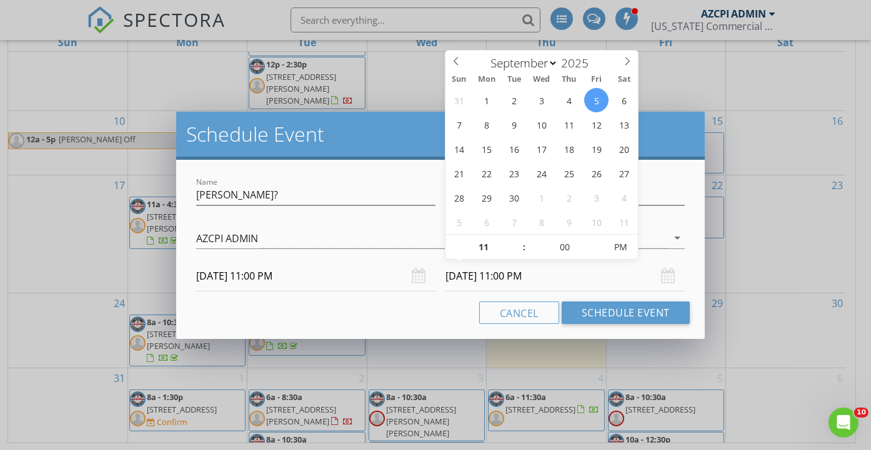
click at [485, 275] on input "[DATE] 11:00 PM" at bounding box center [564, 276] width 239 height 31
type input "[DATE] 11:00 PM"
click at [559, 277] on input "[DATE] 11:00 PM" at bounding box center [564, 276] width 239 height 31
type input "12"
type input "[DATE] 12:00 AM"
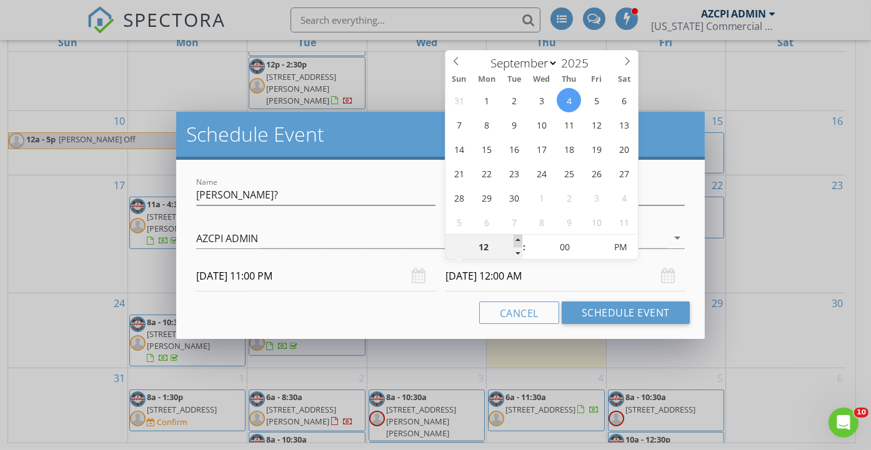
click at [518, 239] on span at bounding box center [517, 241] width 9 height 12
type input "01"
type input "[DATE] 1:00 AM"
click at [518, 239] on span at bounding box center [517, 241] width 9 height 12
type input "02"
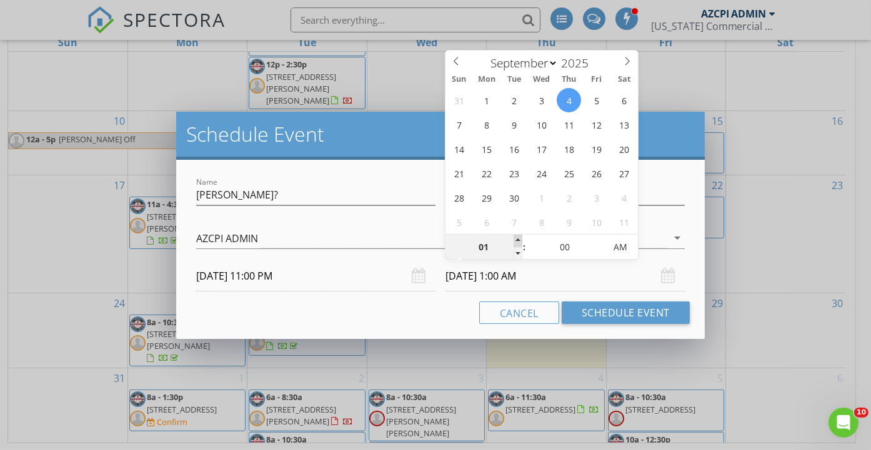
type input "[DATE] 2:00 AM"
click at [518, 239] on span at bounding box center [517, 241] width 9 height 12
type input "03"
type input "[DATE] 3:00 AM"
click at [518, 239] on span at bounding box center [517, 241] width 9 height 12
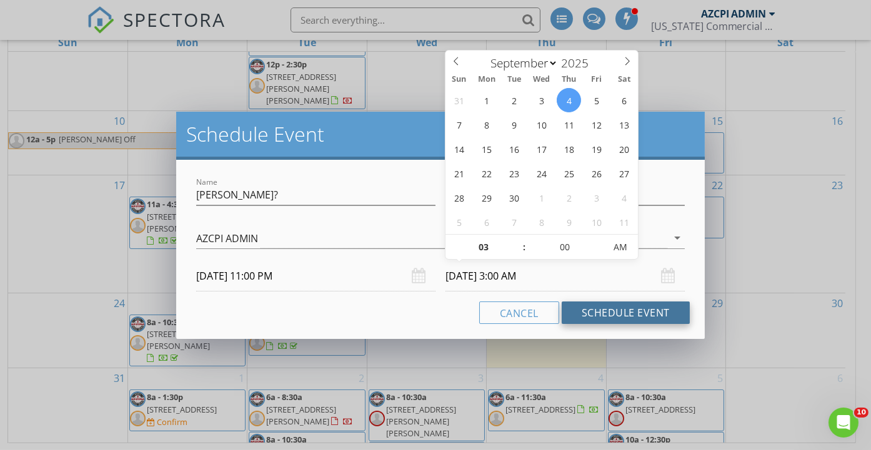
click at [613, 310] on button "Schedule Event" at bounding box center [625, 313] width 128 height 22
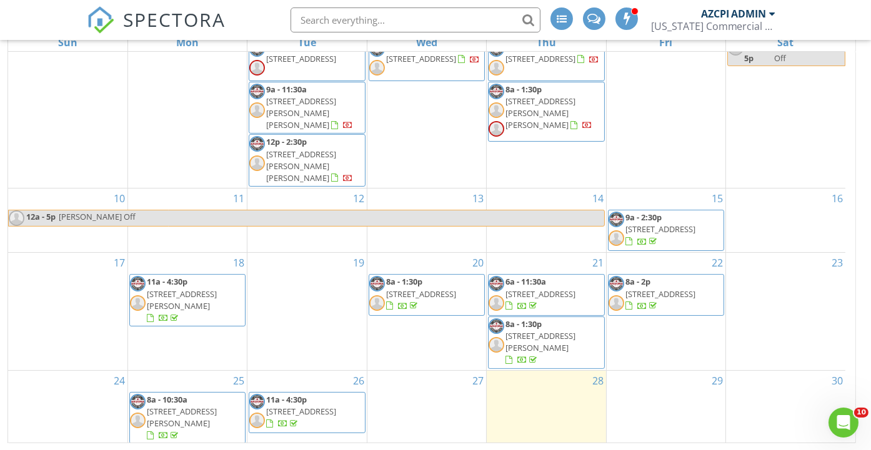
scroll to position [355, 0]
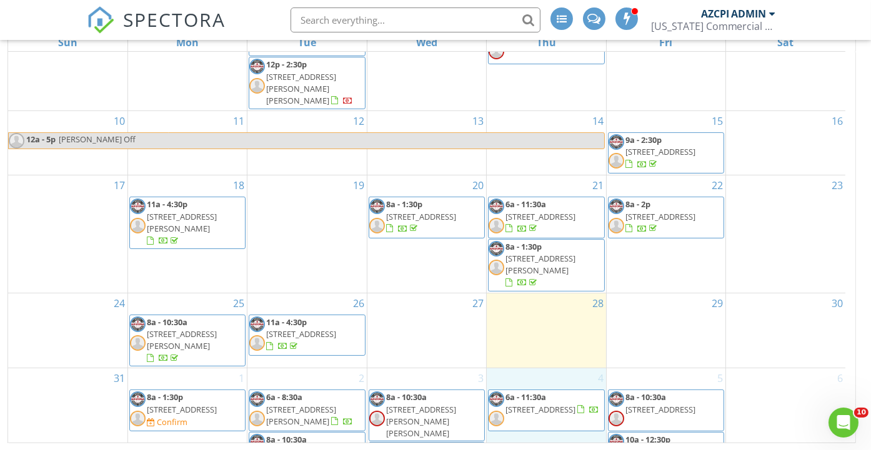
click at [548, 373] on div "4 6a - 11:30a [STREET_ADDRESS]" at bounding box center [545, 447] width 119 height 159
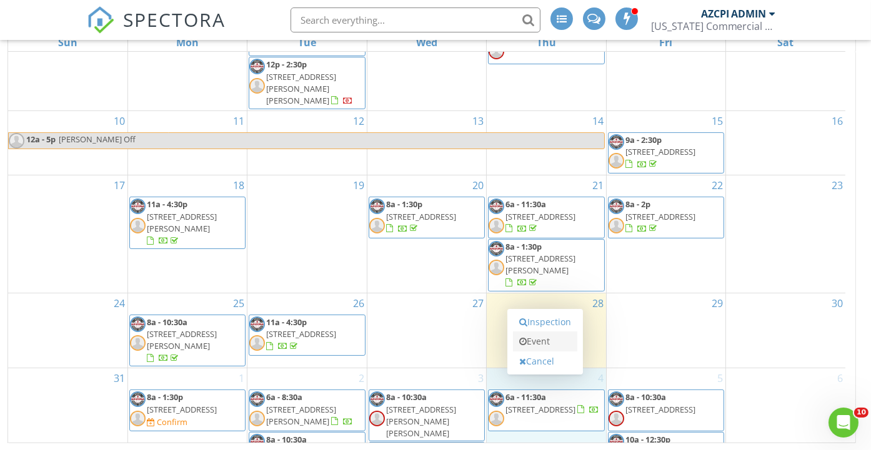
click at [548, 344] on link "Event" at bounding box center [545, 342] width 64 height 20
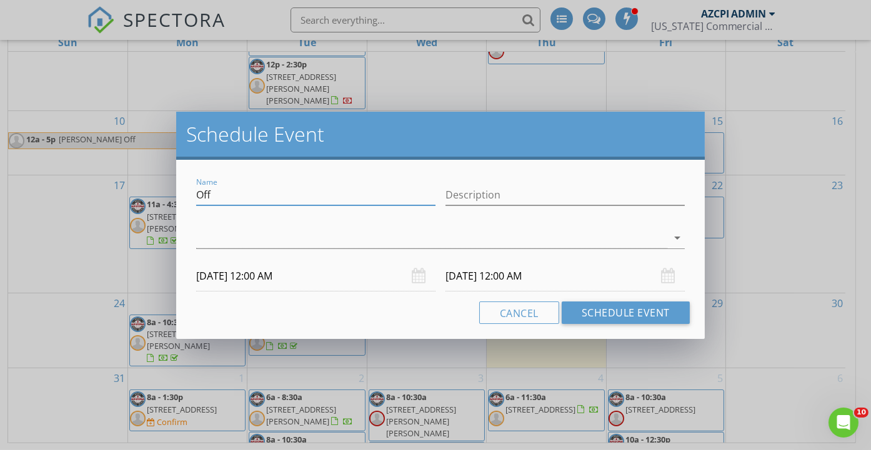
click at [326, 195] on input "Off" at bounding box center [315, 195] width 239 height 21
type input "O"
type input "[PERSON_NAME]?"
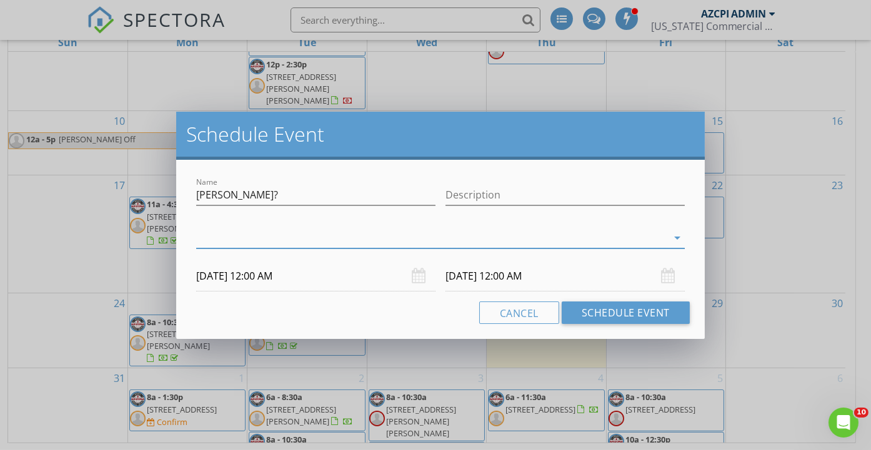
click at [335, 232] on div at bounding box center [431, 238] width 471 height 21
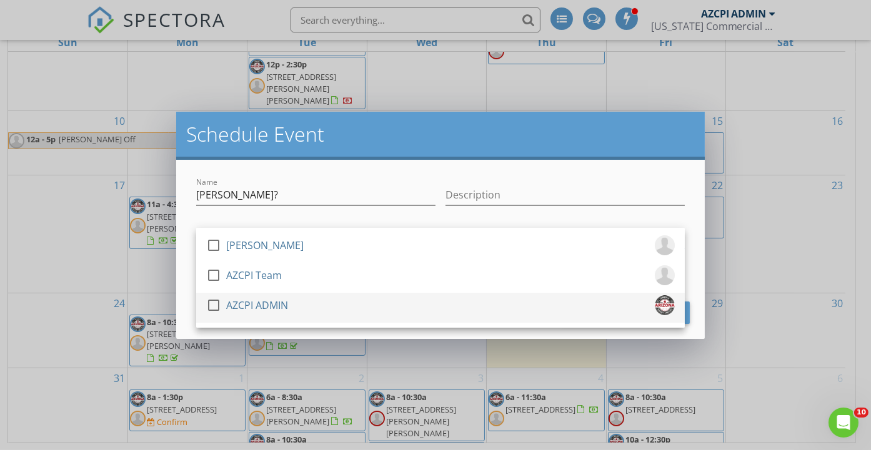
click at [305, 303] on div "check_box_outline_blank AZCPI ADMIN" at bounding box center [440, 307] width 468 height 25
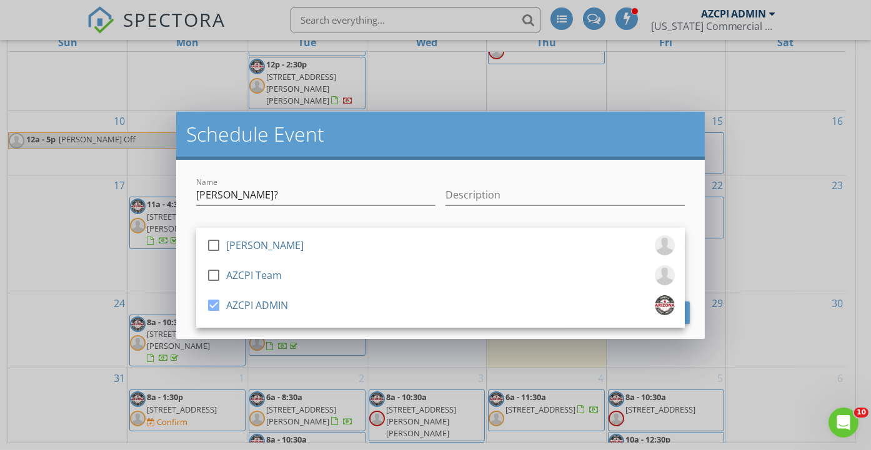
click at [348, 215] on div at bounding box center [315, 213] width 239 height 7
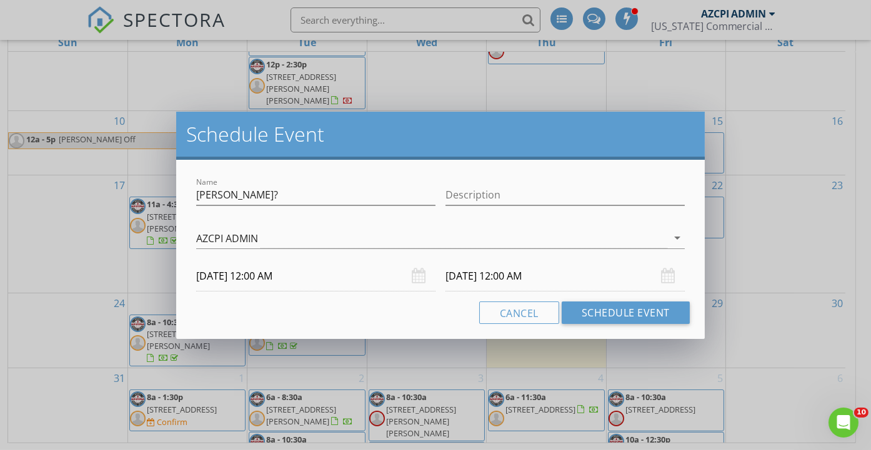
click at [323, 272] on input "[DATE] 12:00 AM" at bounding box center [315, 276] width 239 height 31
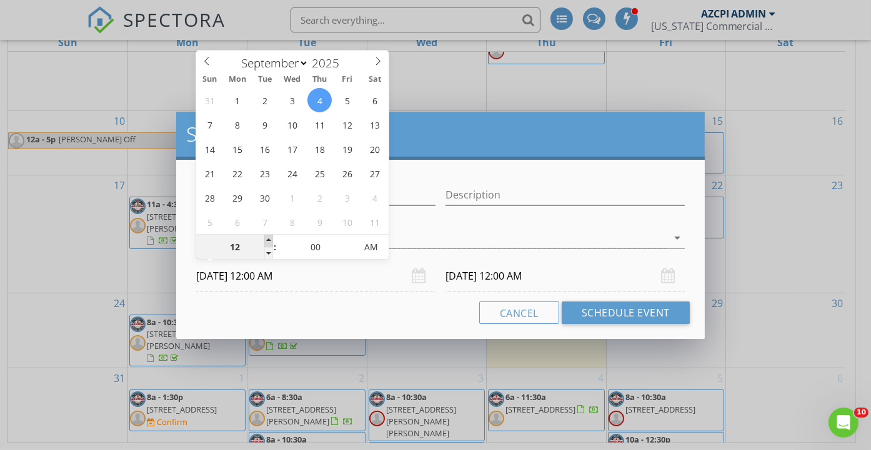
type input "01"
type input "[DATE] 1:00 AM"
click at [268, 239] on span at bounding box center [268, 241] width 9 height 12
type input "02"
type input "[DATE] 2:00 AM"
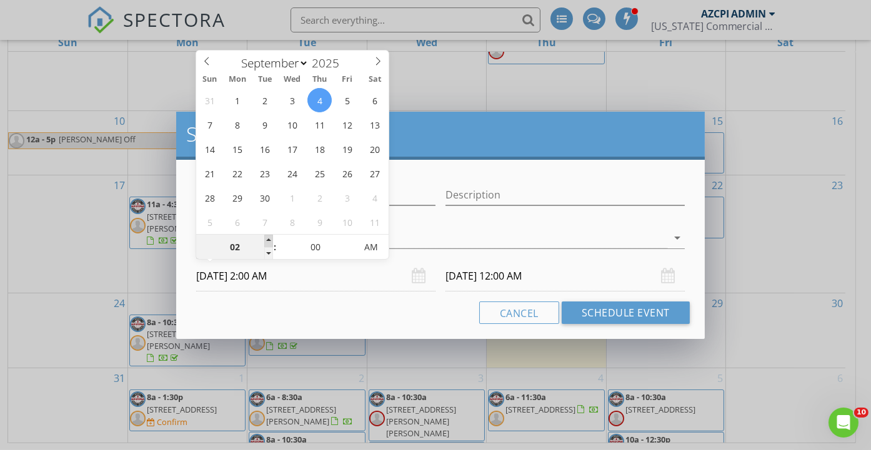
click at [268, 239] on span at bounding box center [268, 241] width 9 height 12
type input "03"
type input "[DATE] 3:00 AM"
click at [268, 239] on span at bounding box center [268, 241] width 9 height 12
type input "04"
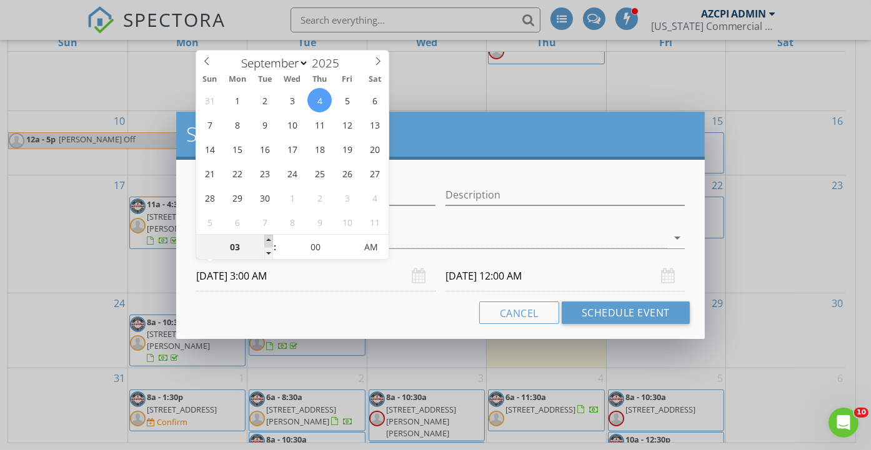
type input "[DATE] 4:00 AM"
click at [268, 239] on span at bounding box center [268, 241] width 9 height 12
type input "05"
type input "[DATE] 5:00 AM"
click at [268, 239] on span at bounding box center [268, 241] width 9 height 12
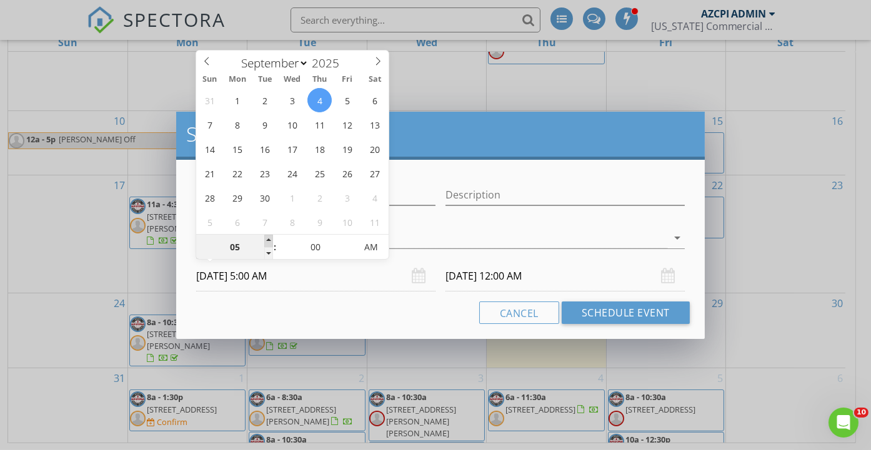
type input "06"
type input "[DATE] 6:00 AM"
click at [268, 239] on span at bounding box center [268, 241] width 9 height 12
type input "[DATE] 6:00 AM"
type input "07"
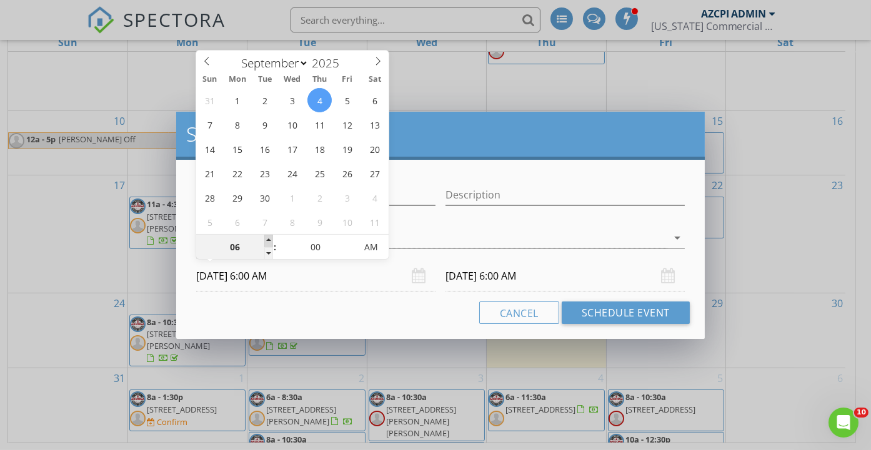
type input "[DATE] 7:00 AM"
click at [268, 239] on span at bounding box center [268, 241] width 9 height 12
type input "08"
type input "[DATE] 8:00 AM"
click at [268, 239] on span at bounding box center [268, 241] width 9 height 12
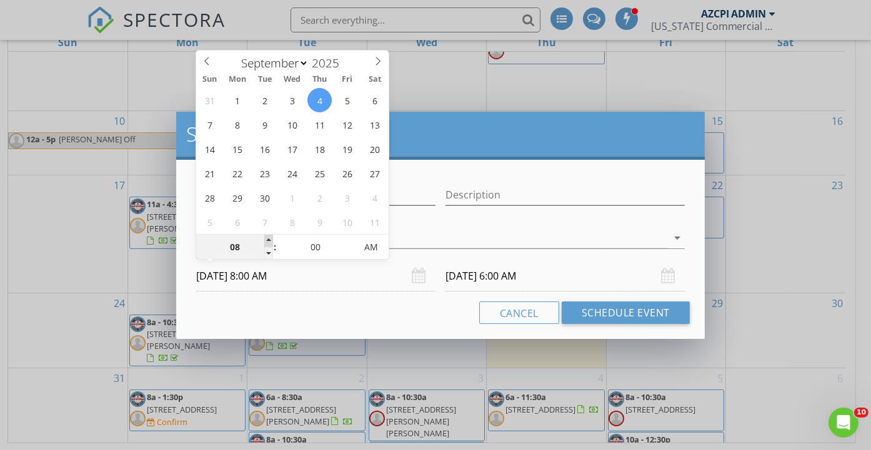
type input "08"
type input "[DATE] 8:00 AM"
type input "09"
type input "[DATE] 9:00 AM"
click at [268, 239] on span at bounding box center [268, 241] width 9 height 12
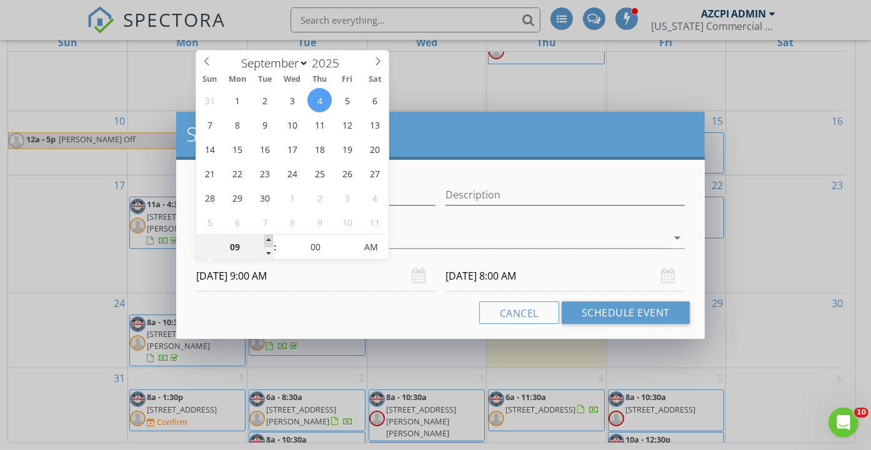
type input "10"
type input "[DATE] 10:00 AM"
click at [268, 239] on span at bounding box center [268, 241] width 9 height 12
type input "10"
type input "[DATE] 10:00 AM"
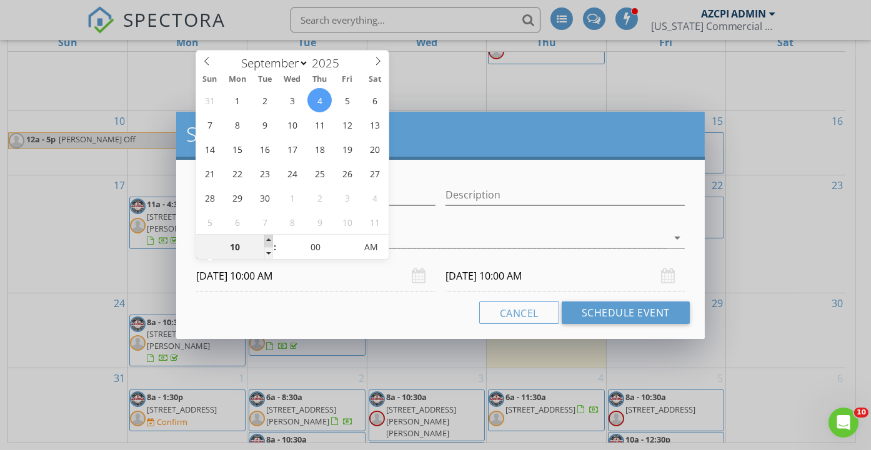
type input "11"
type input "[DATE] 11:00 AM"
click at [268, 239] on span at bounding box center [268, 241] width 9 height 12
type input "11"
click at [500, 281] on input "[DATE] 11:00 AM" at bounding box center [564, 276] width 239 height 31
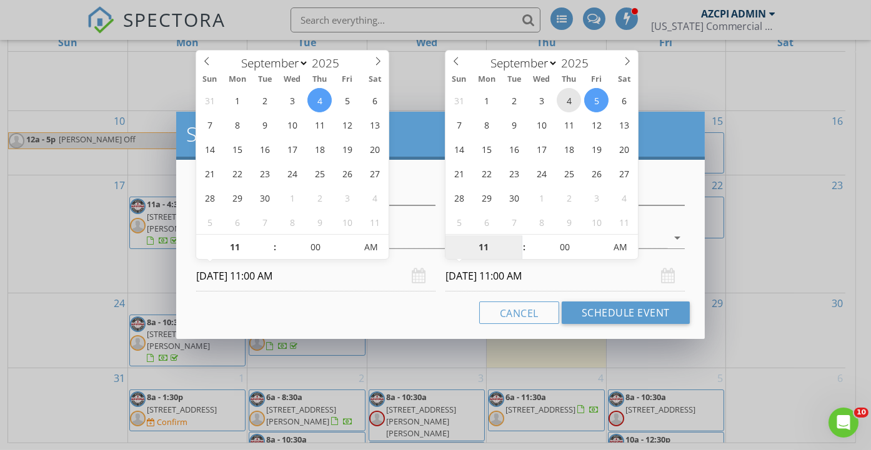
type input "[DATE] 11:00 AM"
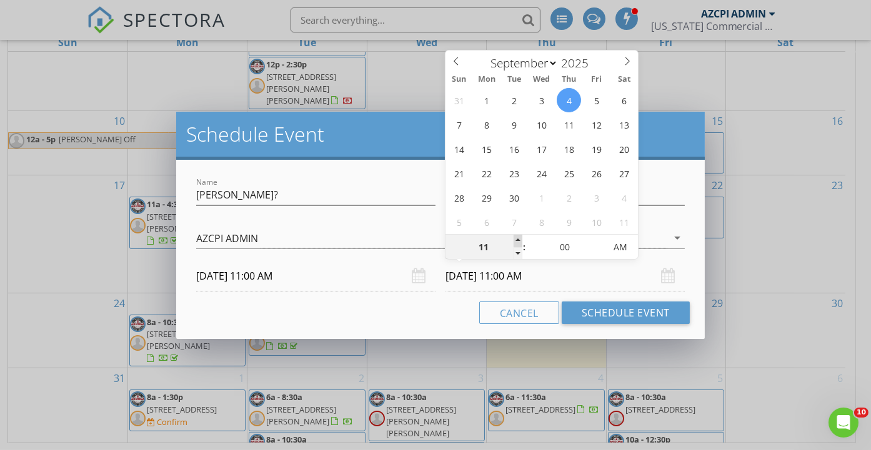
type input "12"
type input "[DATE] 12:00 PM"
click at [517, 240] on span at bounding box center [517, 241] width 9 height 12
type input "01"
type input "[DATE] 1:00 PM"
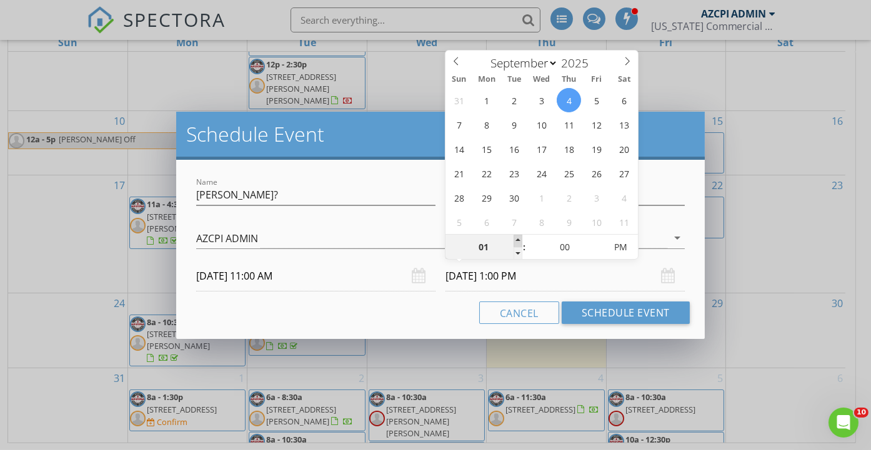
click at [517, 240] on span at bounding box center [517, 241] width 9 height 12
type input "02"
type input "[DATE] 2:00 PM"
click at [517, 240] on span at bounding box center [517, 241] width 9 height 12
type input "03"
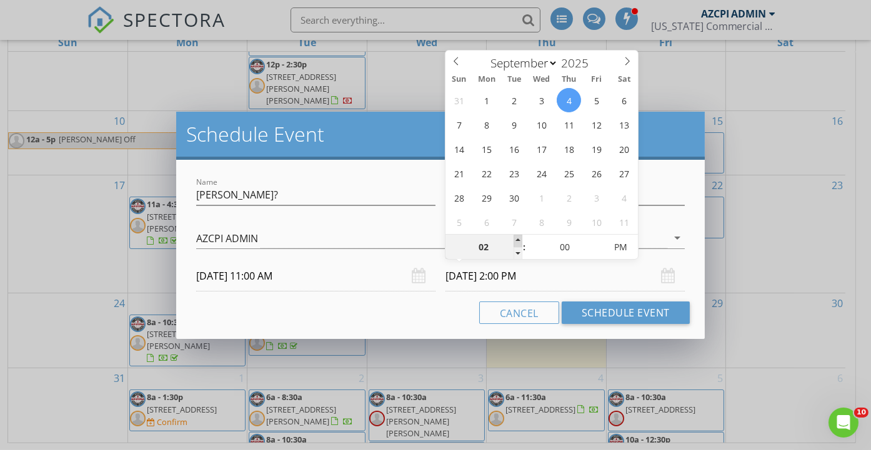
type input "[DATE] 3:00 PM"
click at [517, 240] on span at bounding box center [517, 241] width 9 height 12
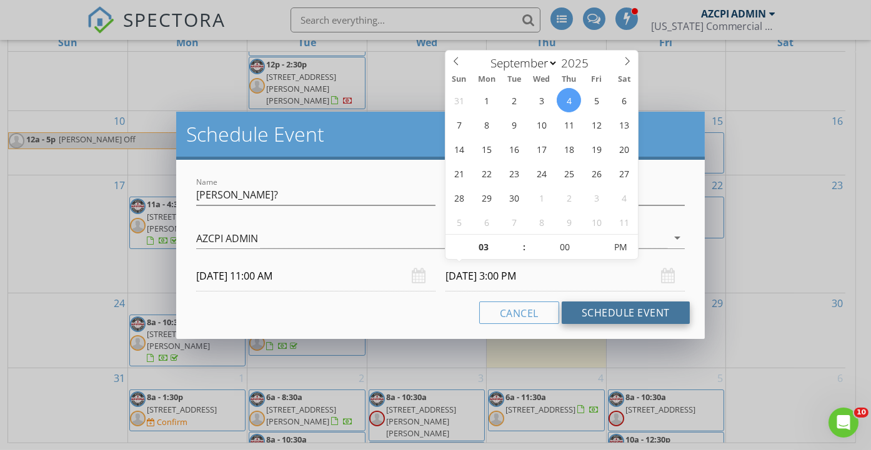
click at [618, 313] on button "Schedule Event" at bounding box center [625, 313] width 128 height 22
